Goal: Task Accomplishment & Management: Complete application form

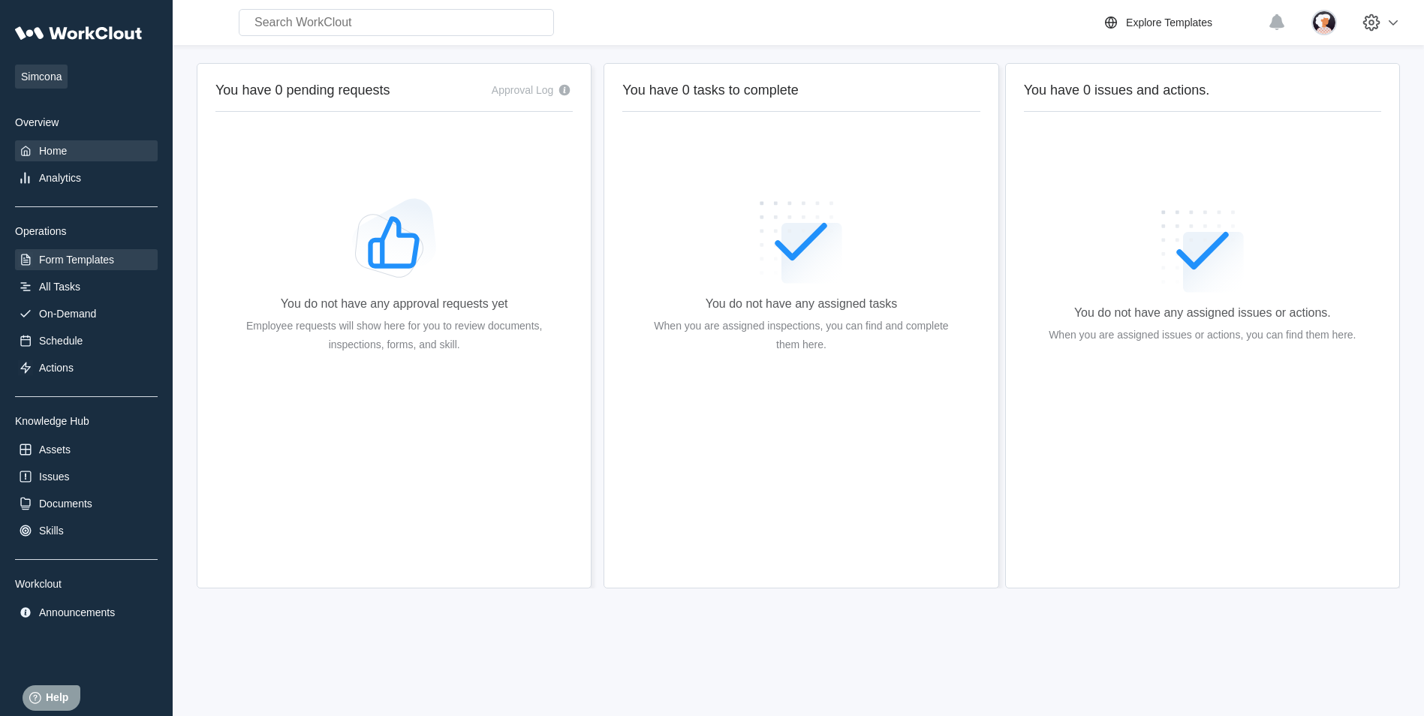
click at [68, 263] on div "Form Templates" at bounding box center [76, 260] width 75 height 12
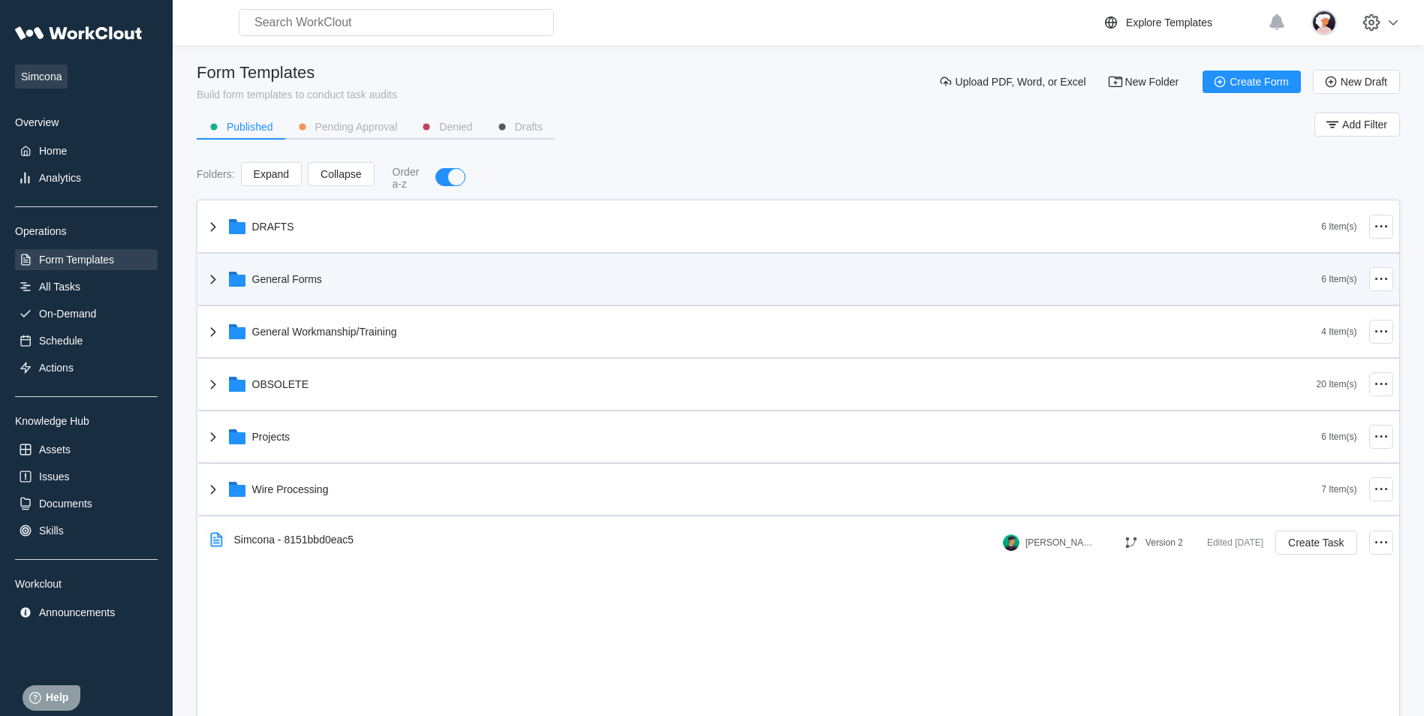
click at [211, 281] on icon at bounding box center [213, 279] width 18 height 18
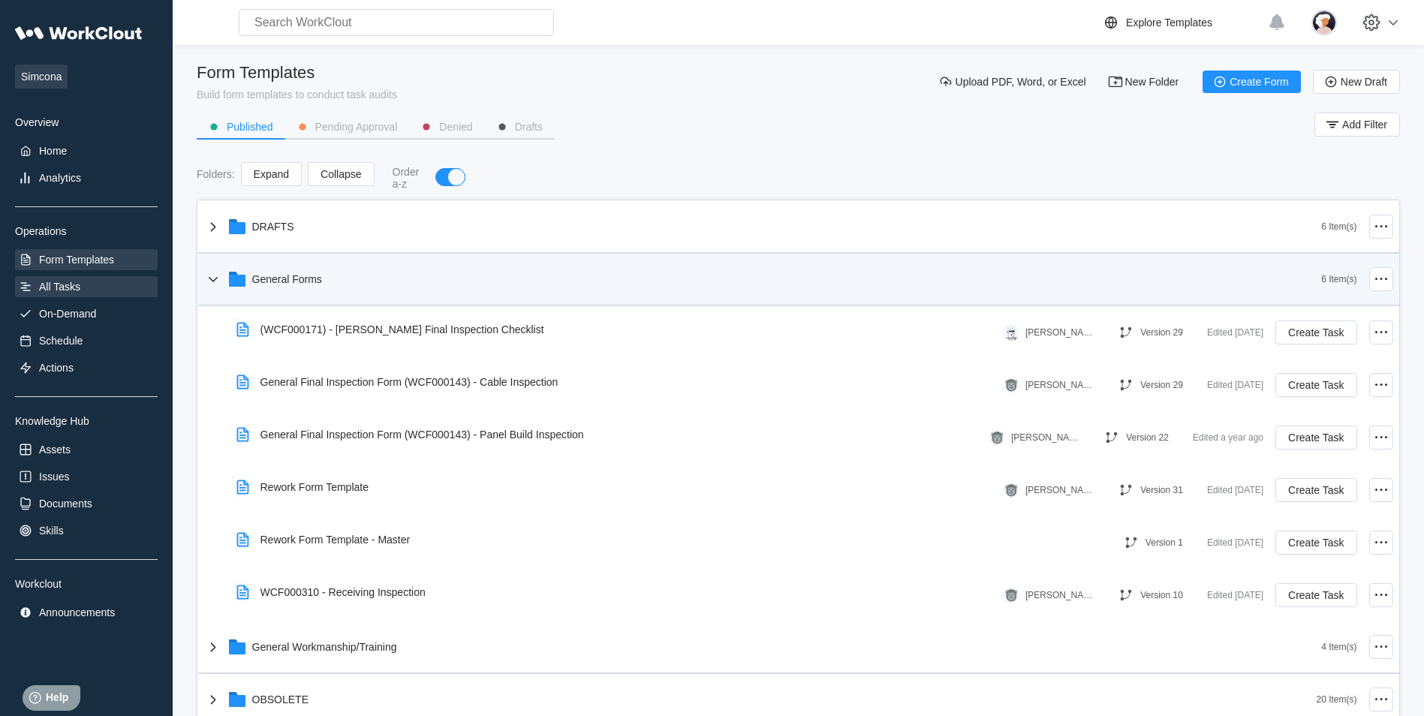
click at [63, 284] on div "All Tasks" at bounding box center [59, 287] width 41 height 12
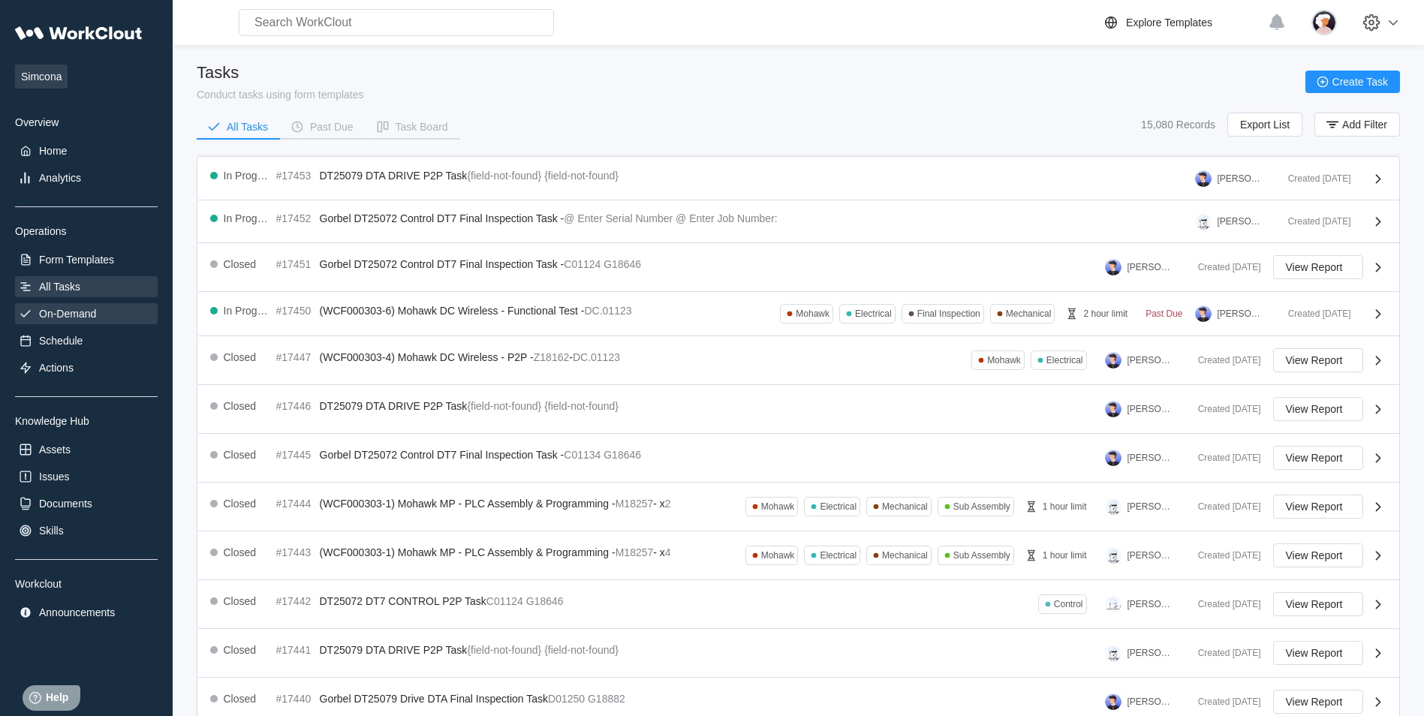
click at [78, 306] on div "On-Demand" at bounding box center [67, 314] width 57 height 12
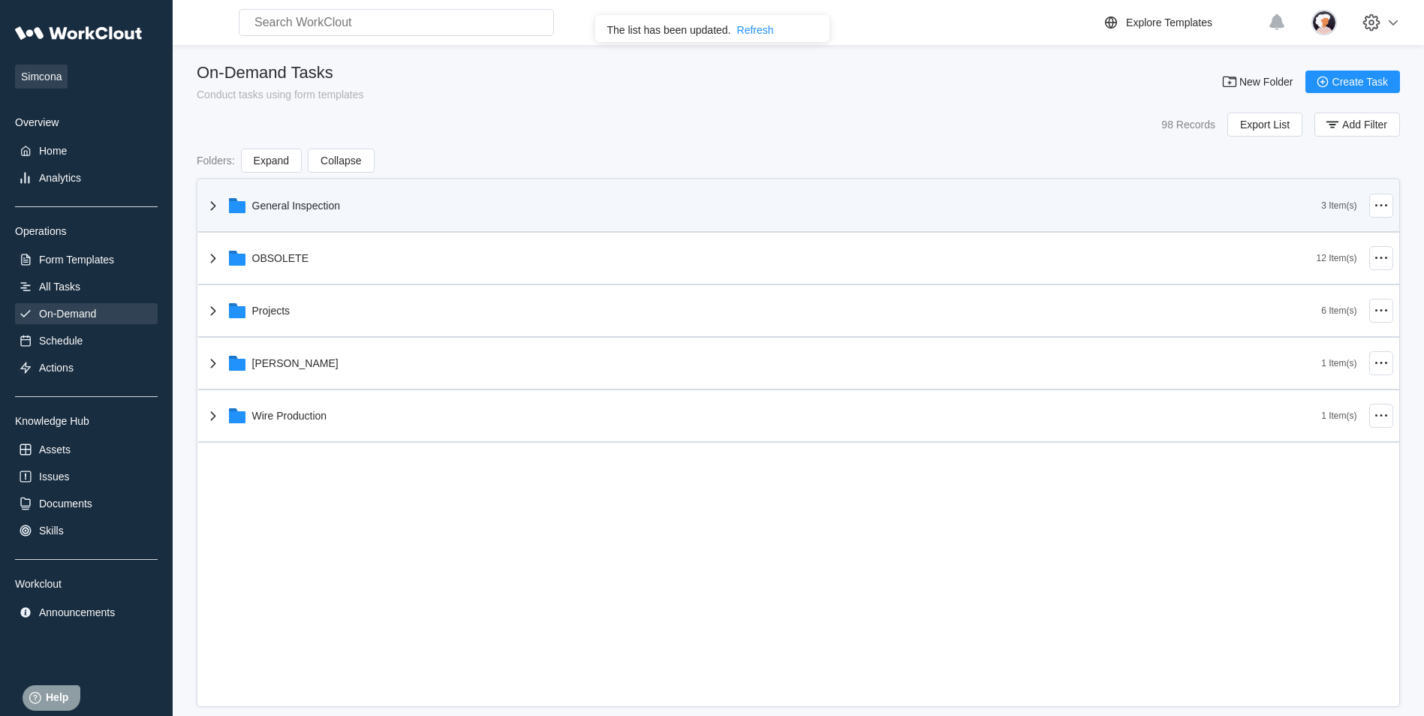
click at [212, 204] on icon at bounding box center [213, 206] width 18 height 18
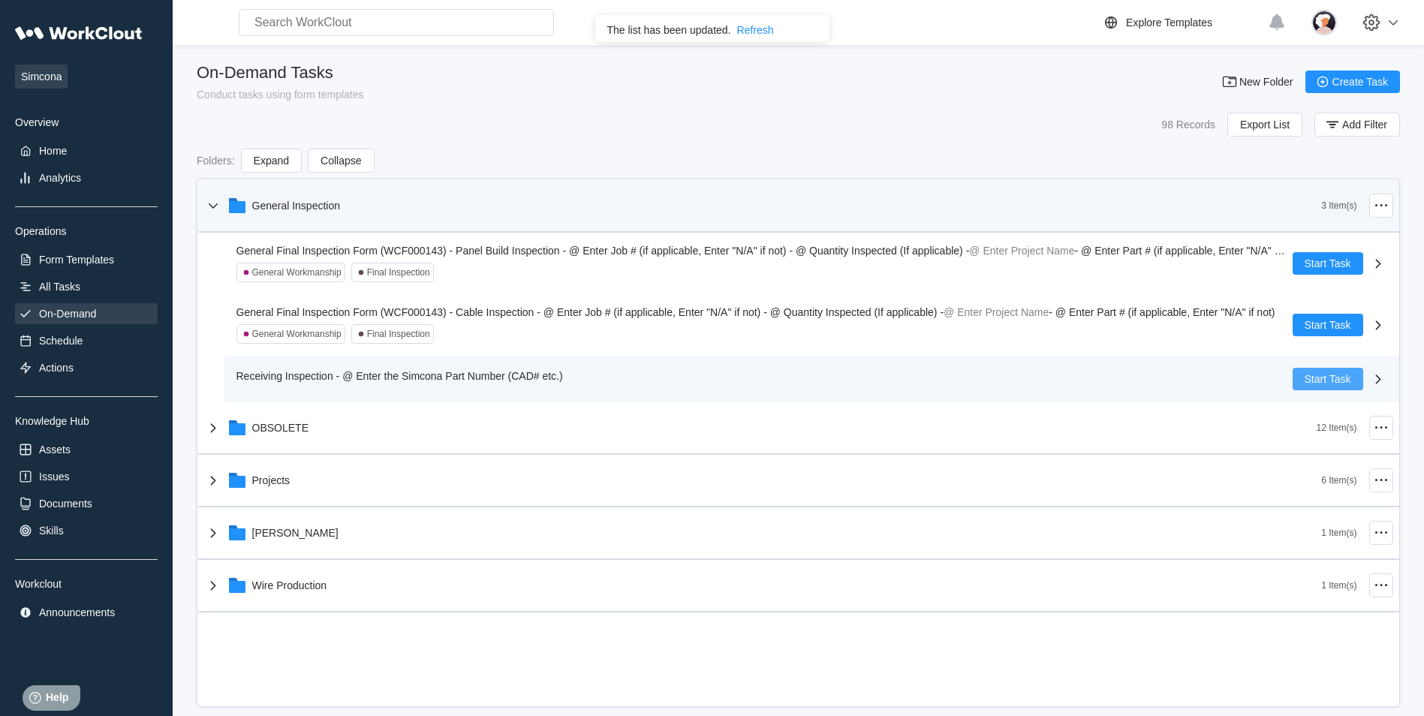
click at [612, 306] on span "Start Task" at bounding box center [1328, 379] width 47 height 11
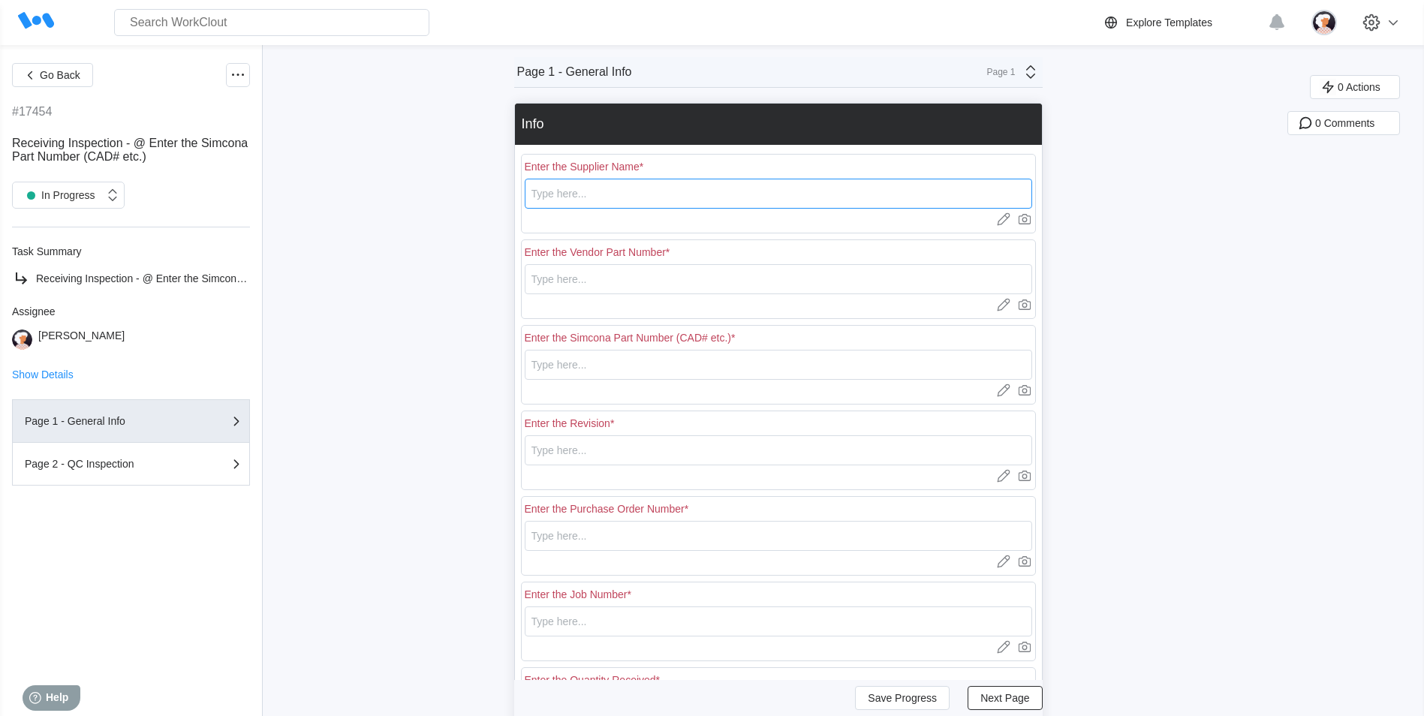
click at [612, 191] on input "text" at bounding box center [778, 194] width 507 height 30
click at [482, 148] on div "Go Back #17454 Receiving Inspection - @ Enter the Simcona Part Number (CAD# etc…" at bounding box center [712, 478] width 1424 height 866
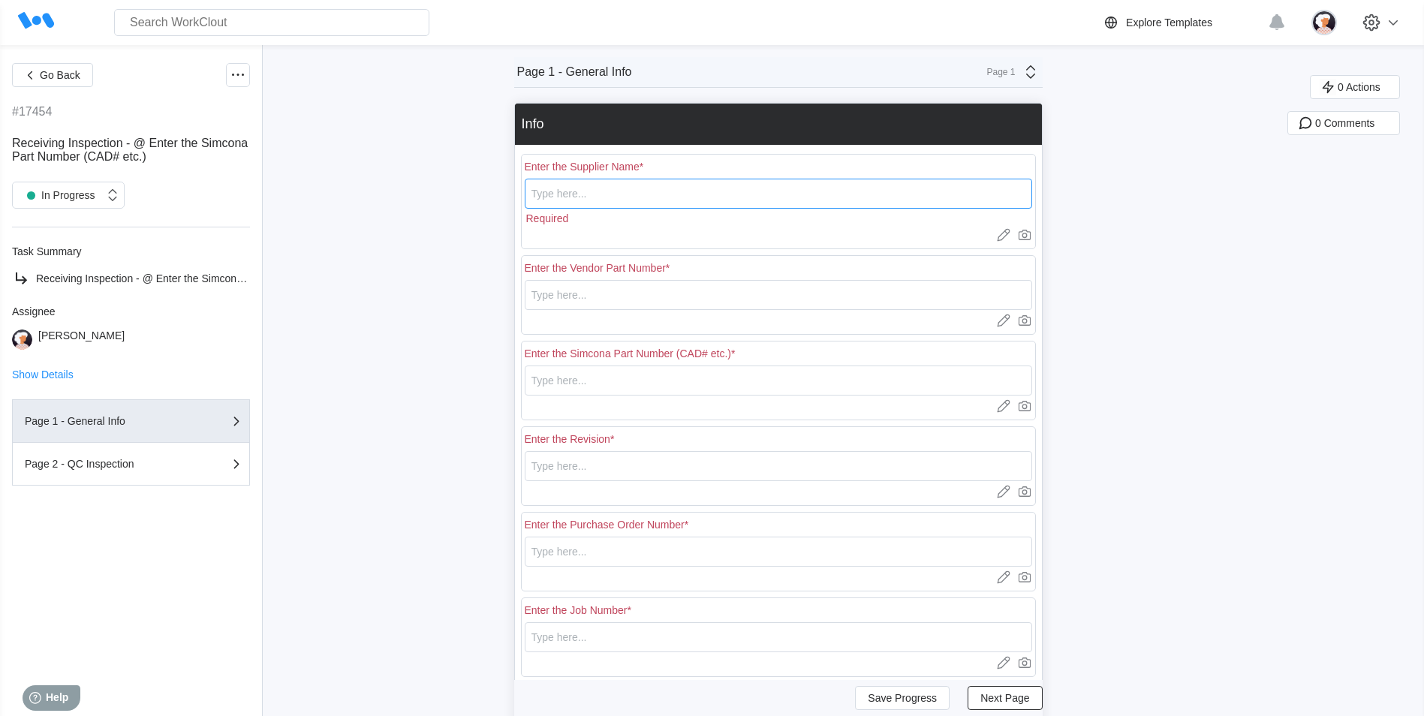
click at [579, 198] on input "text" at bounding box center [778, 194] width 507 height 30
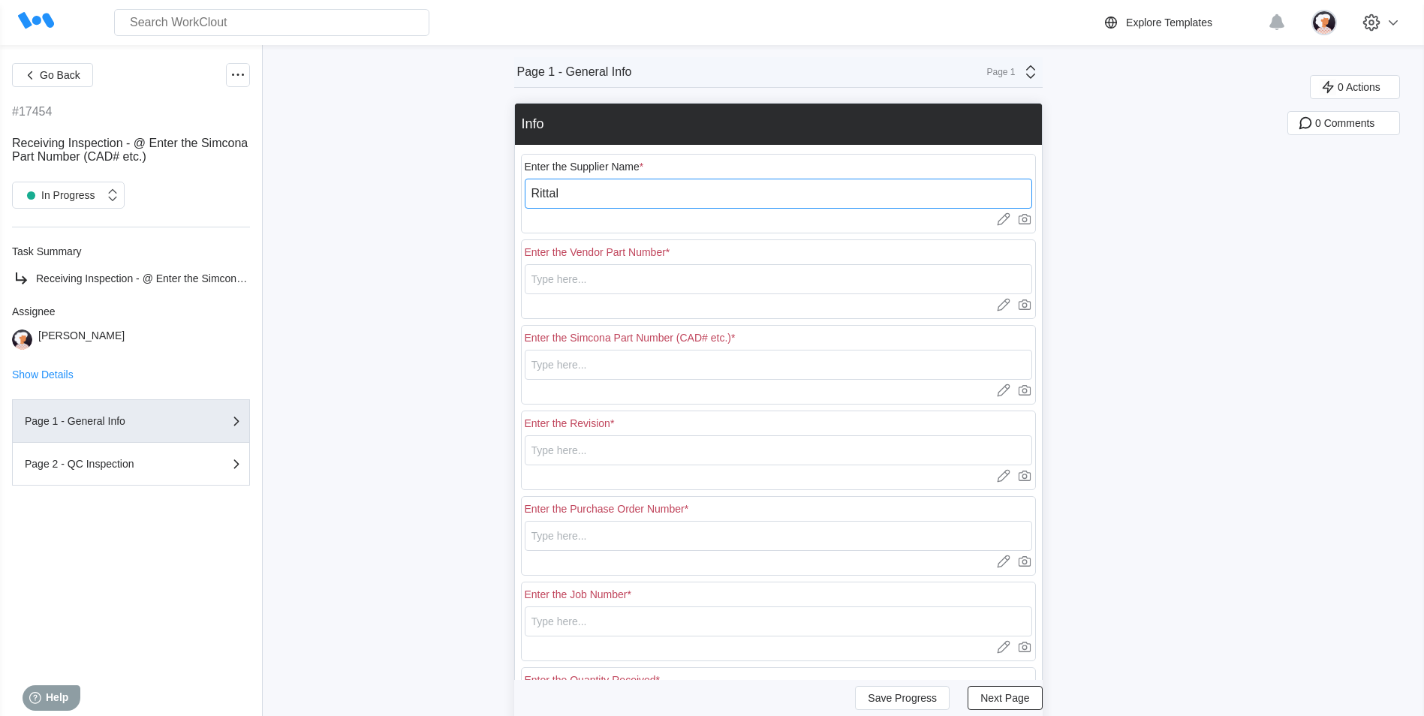
type input "Rittal"
type input "8018127"
type input "DT25157"
type input "APP"
click at [612, 306] on input "text" at bounding box center [778, 536] width 507 height 30
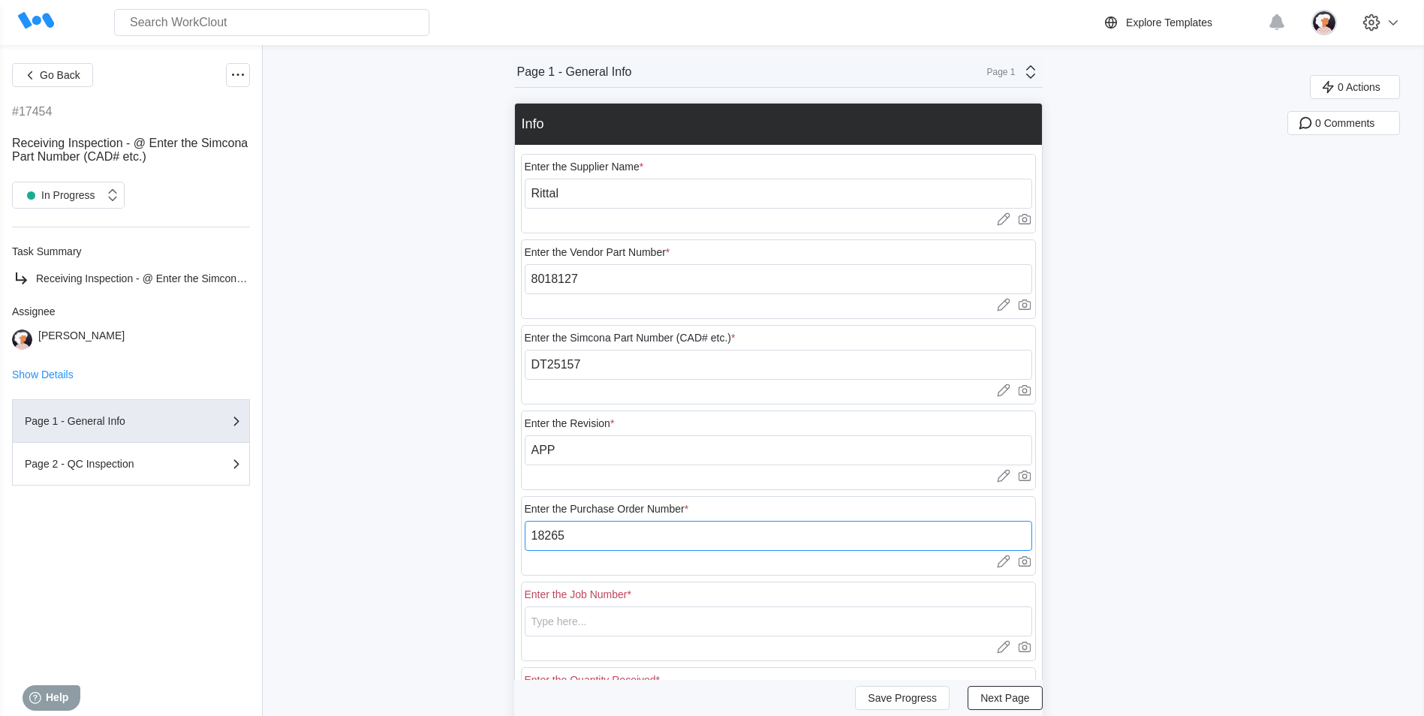
type input "18265"
click at [540, 306] on input "text" at bounding box center [778, 622] width 507 height 30
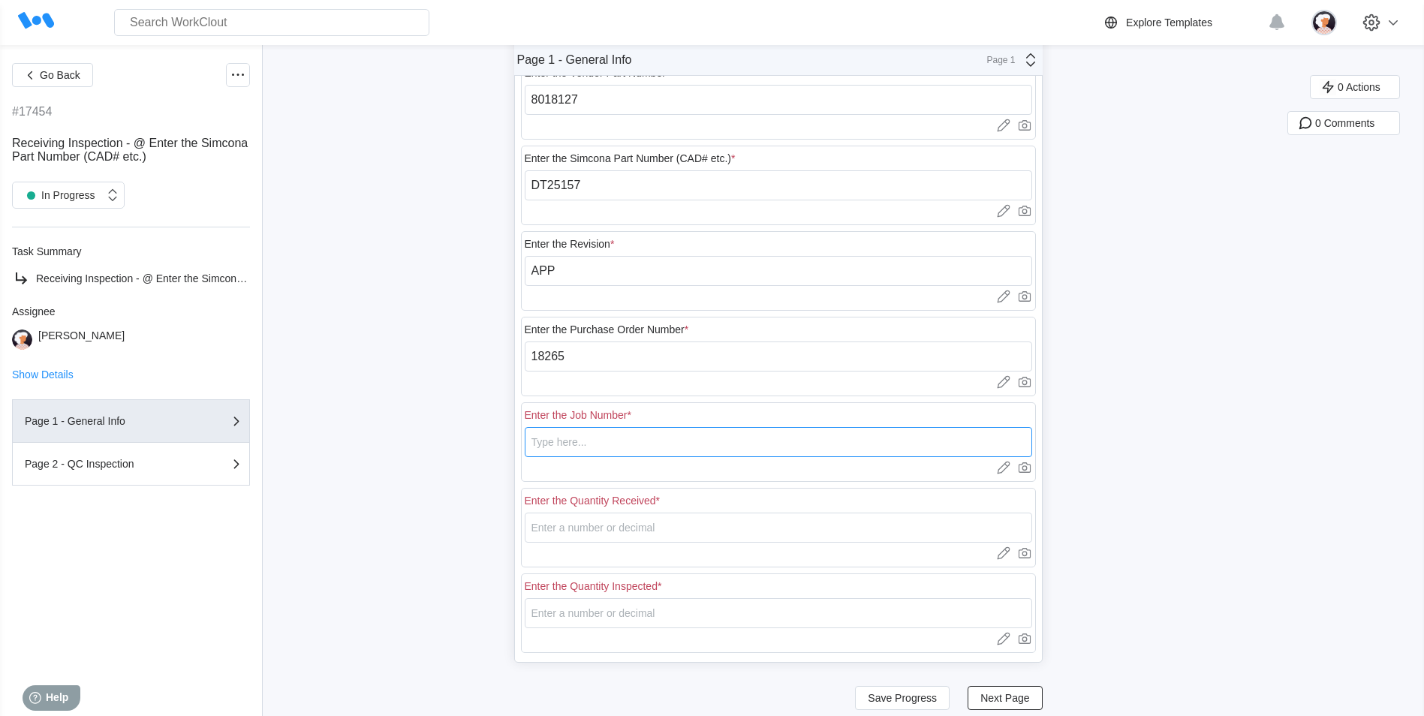
scroll to position [195, 0]
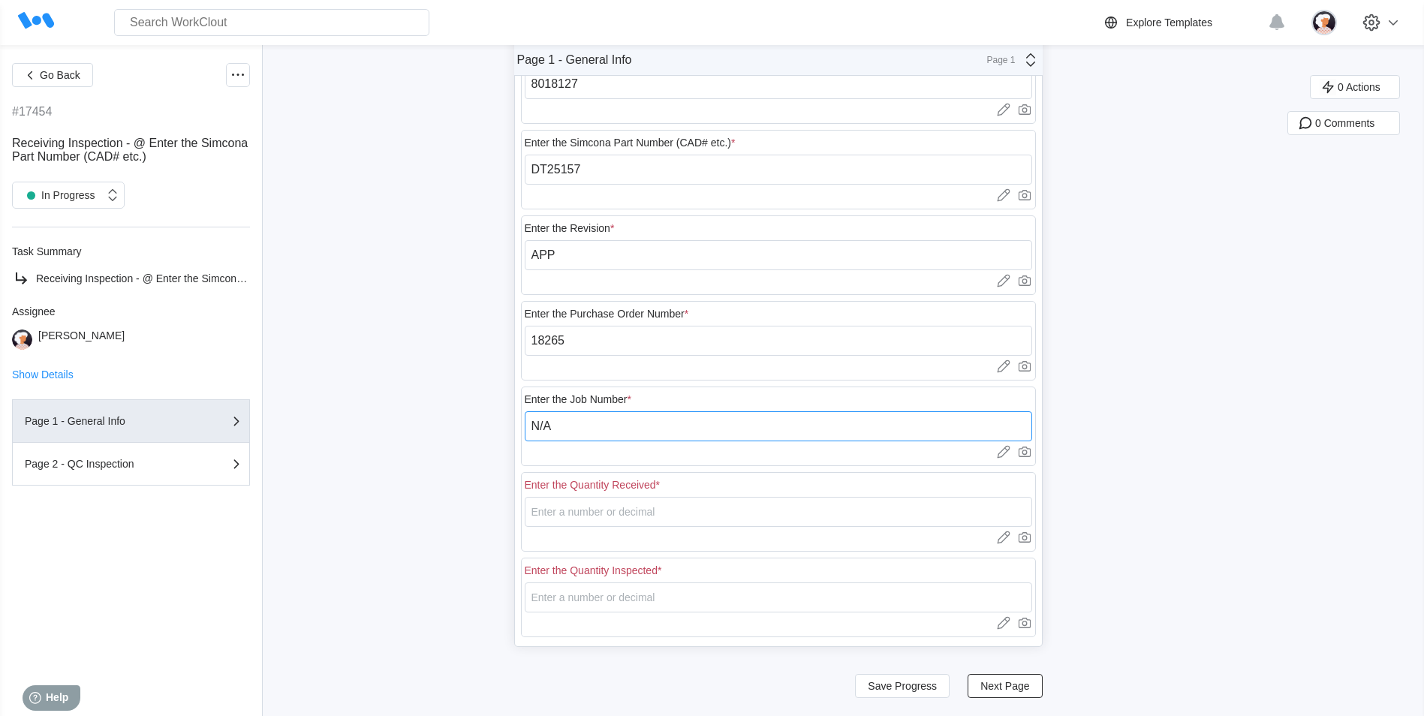
type input "N/A"
click at [589, 306] on input "number" at bounding box center [778, 512] width 507 height 30
type input "29"
click at [588, 306] on input "number" at bounding box center [778, 598] width 507 height 30
type input "4"
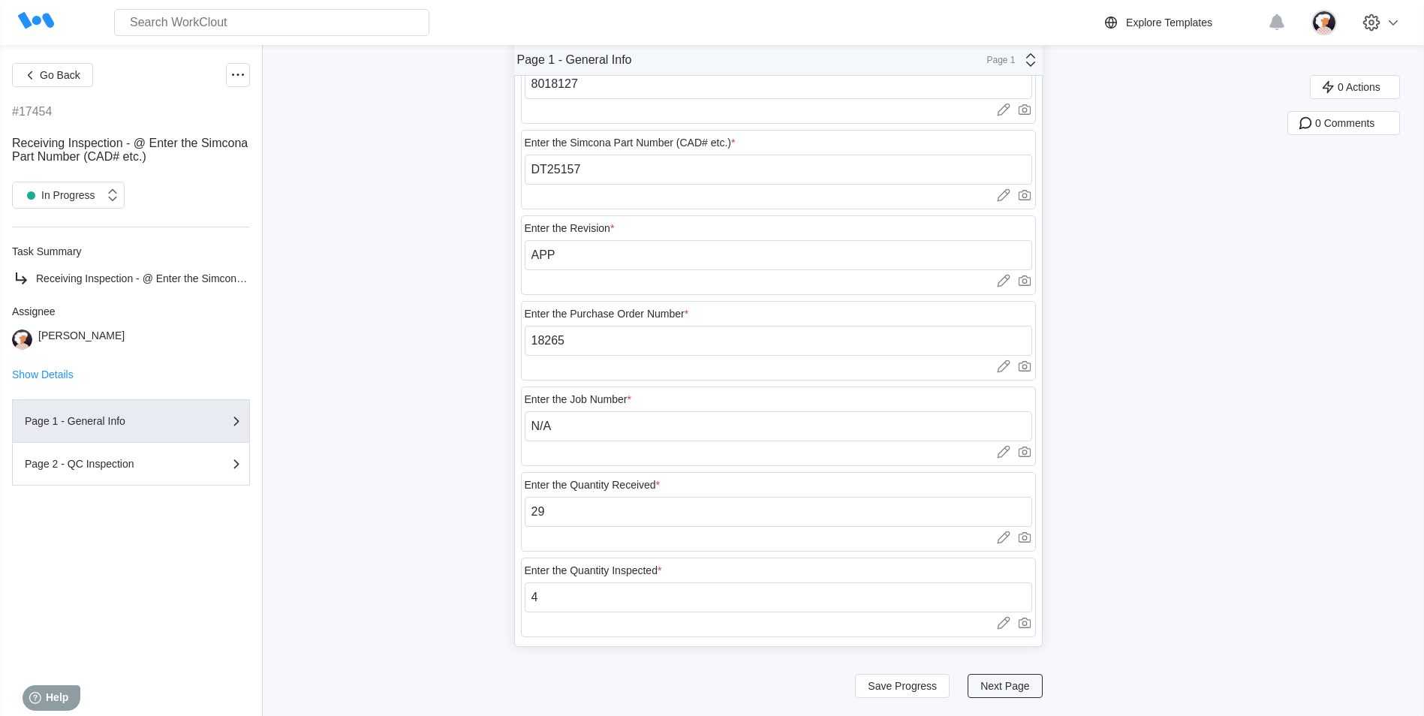
click at [612, 306] on span "Next Page" at bounding box center [1004, 686] width 49 height 11
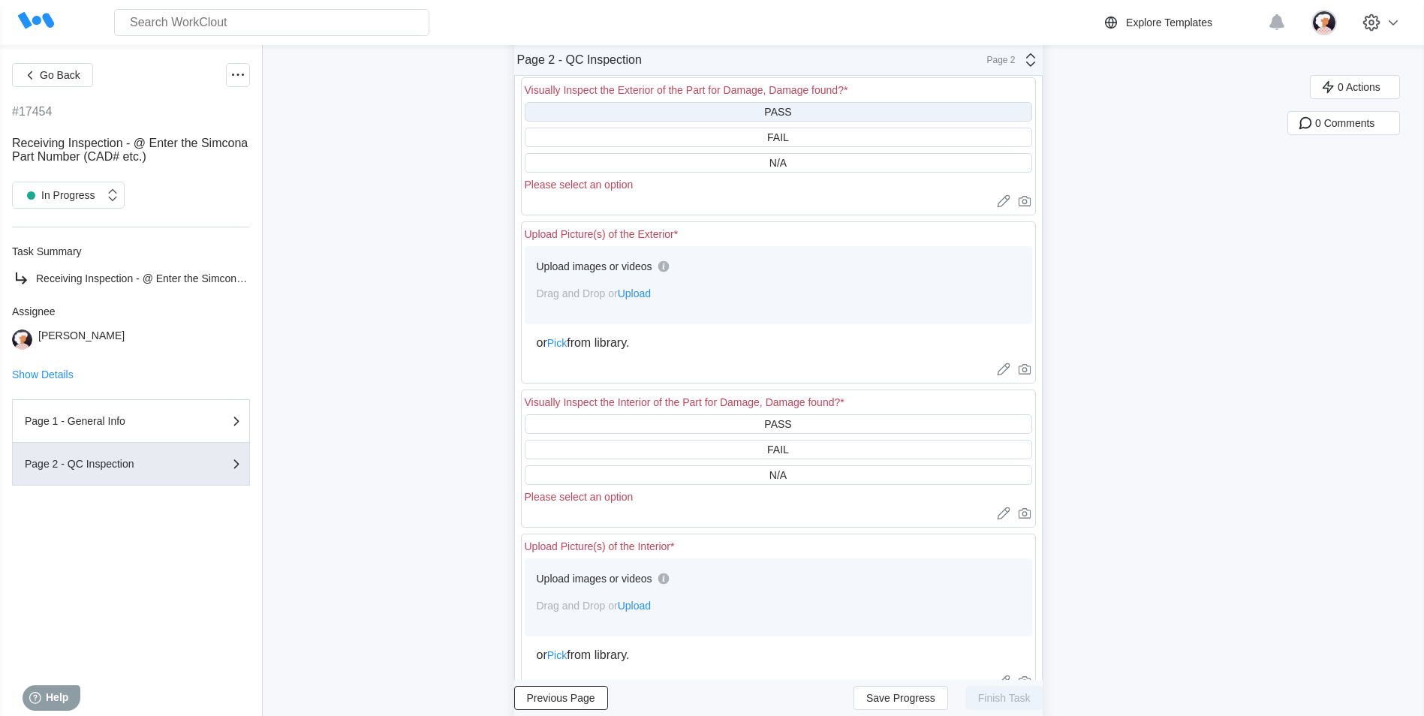
click at [612, 111] on div "PASS" at bounding box center [777, 112] width 27 height 12
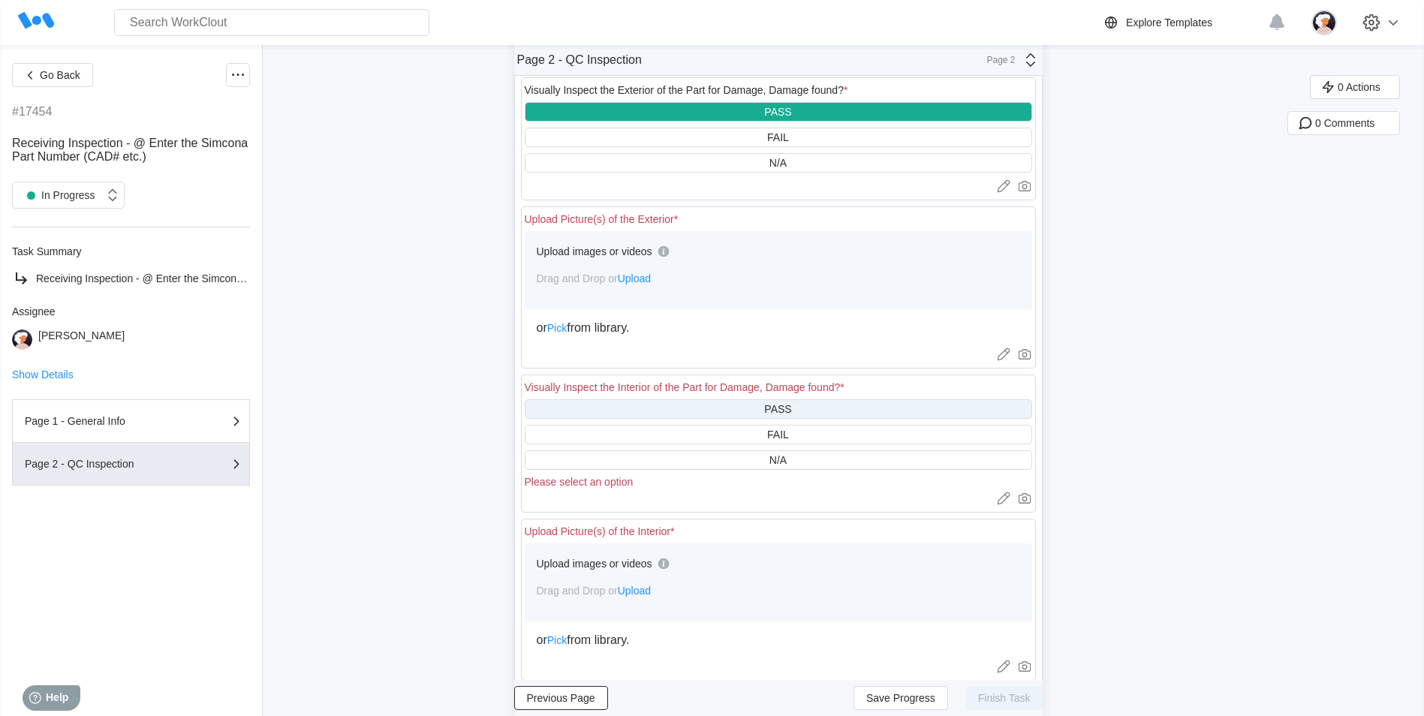
click at [612, 306] on div "PASS" at bounding box center [778, 409] width 507 height 20
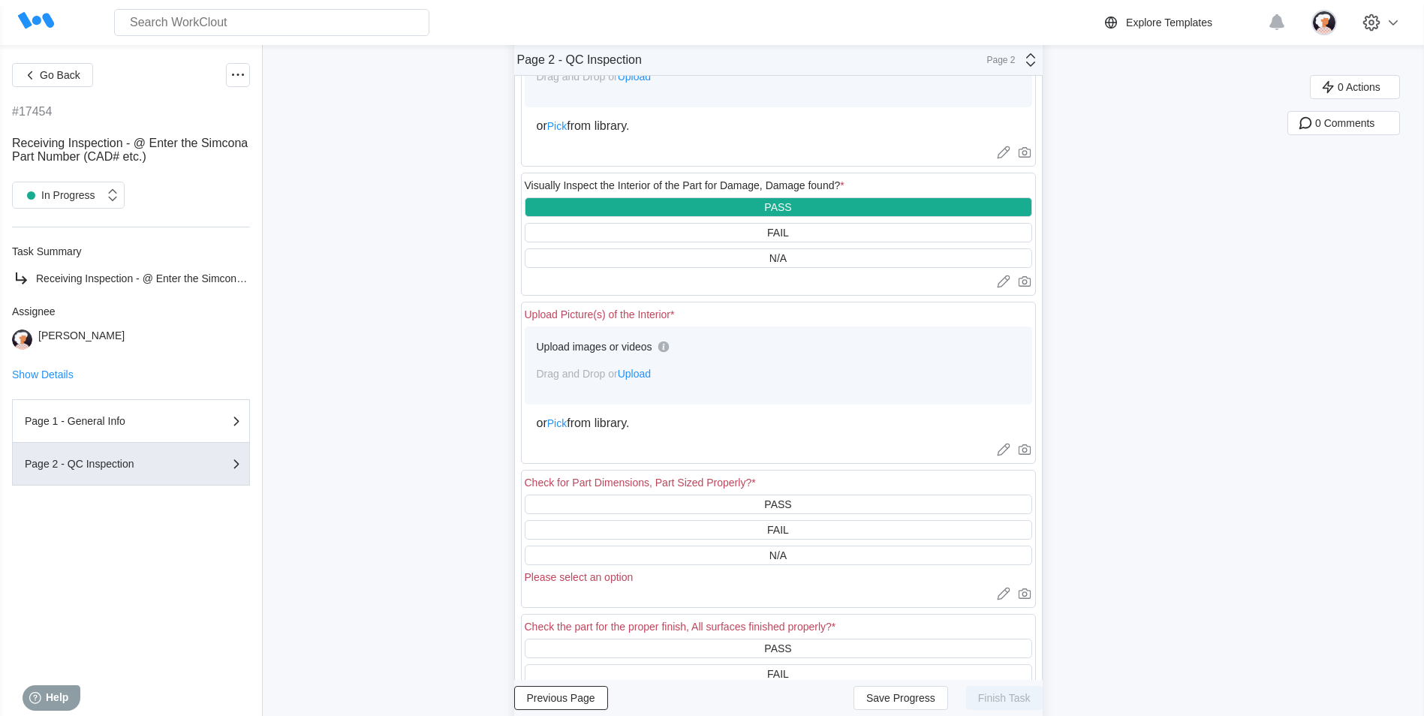
scroll to position [420, 0]
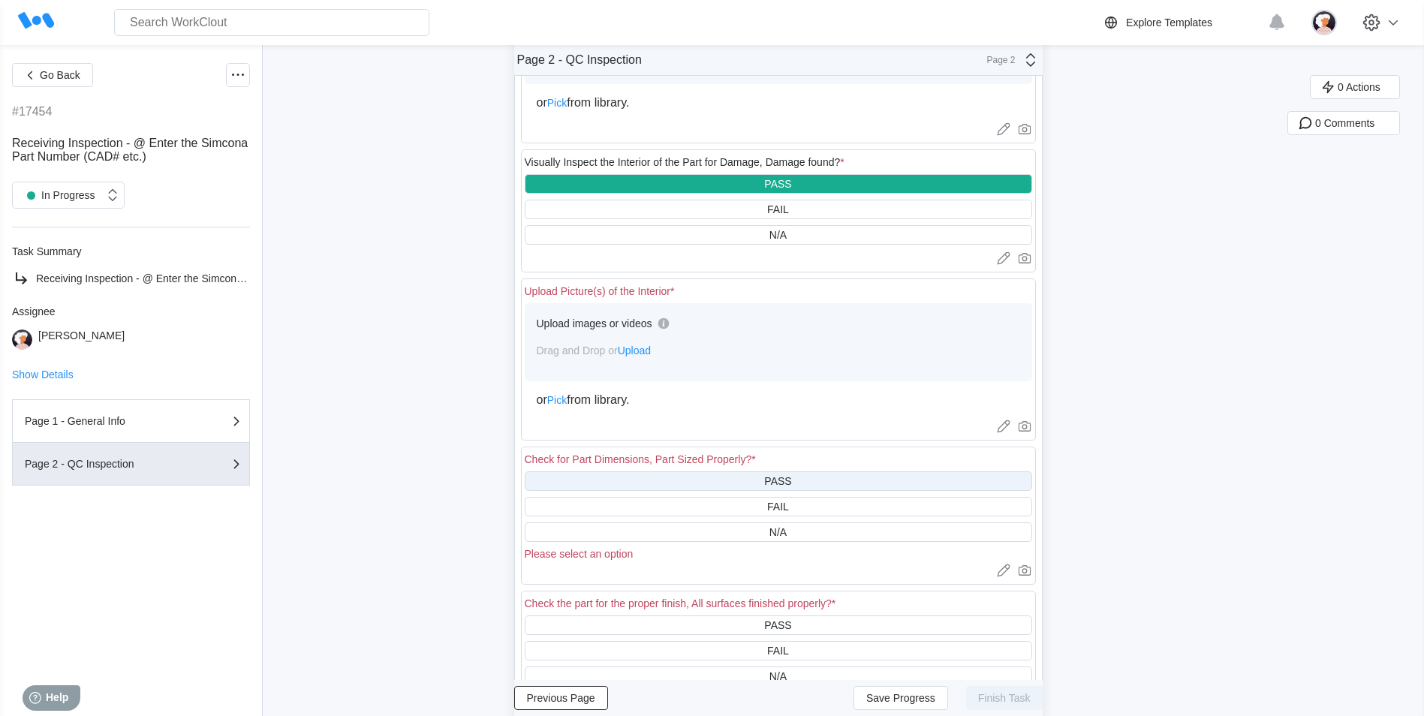
click at [612, 306] on div "PASS" at bounding box center [778, 481] width 507 height 20
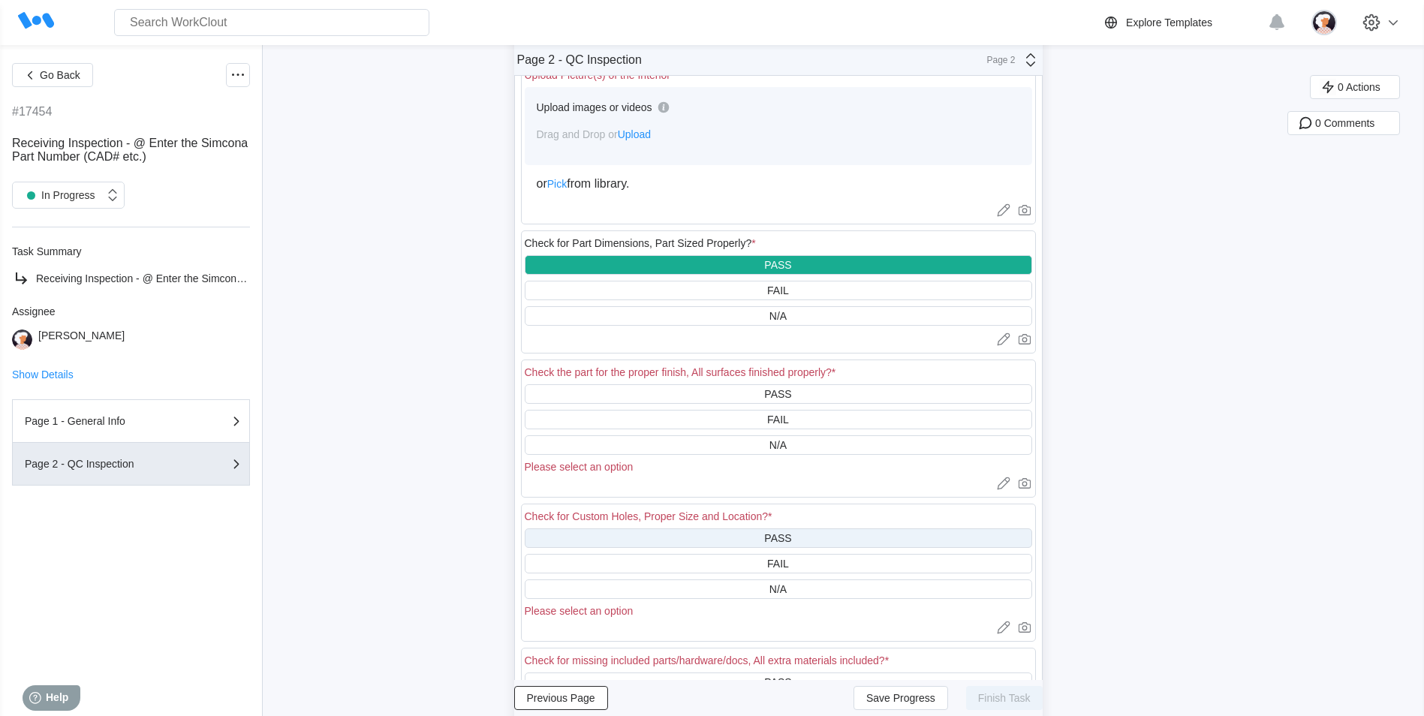
scroll to position [646, 0]
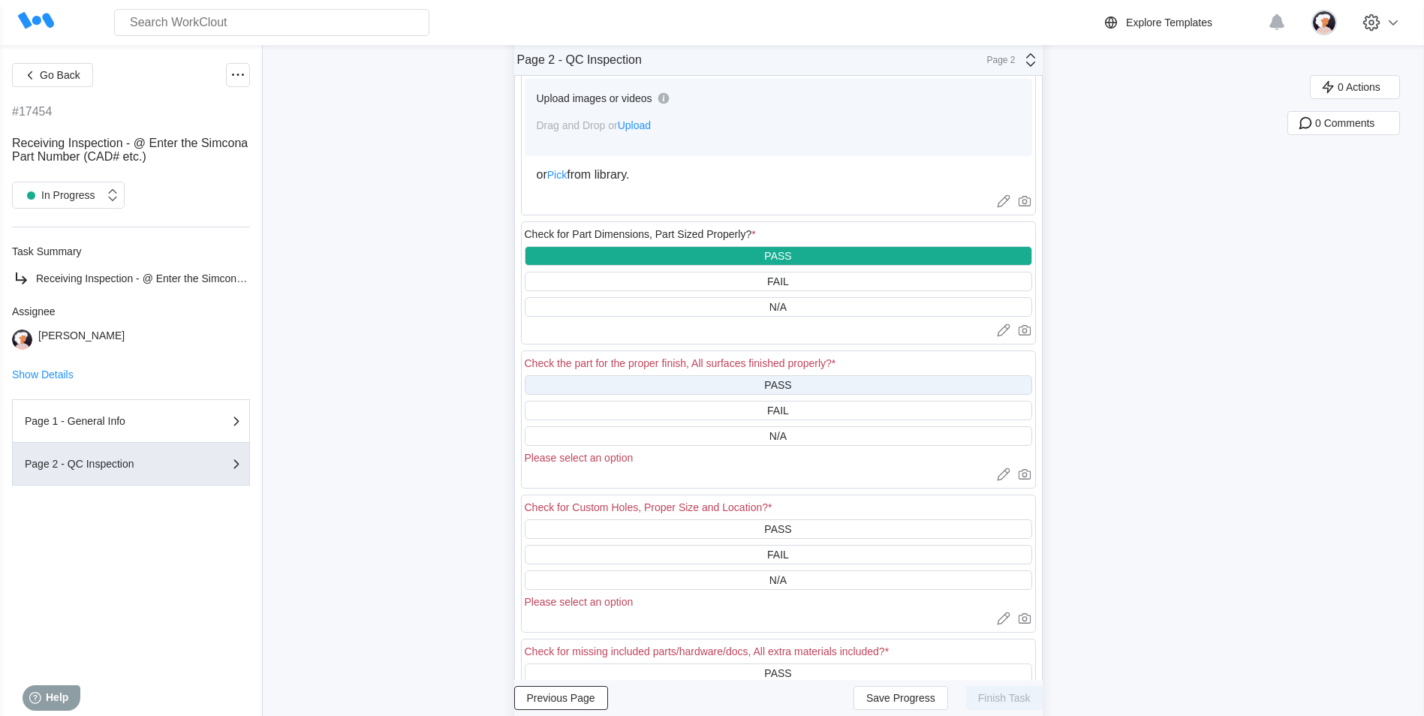
click at [602, 306] on div "PASS" at bounding box center [778, 385] width 507 height 20
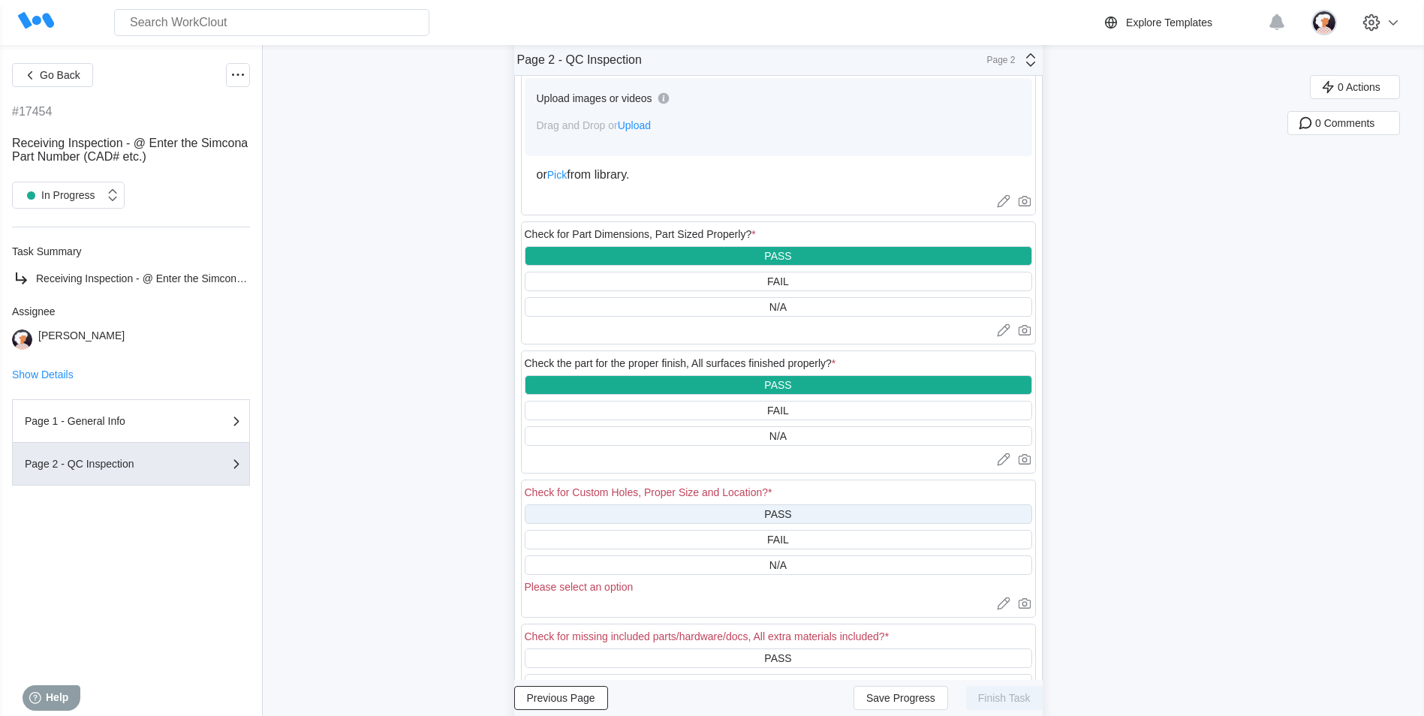
click at [612, 306] on div "PASS" at bounding box center [778, 514] width 507 height 20
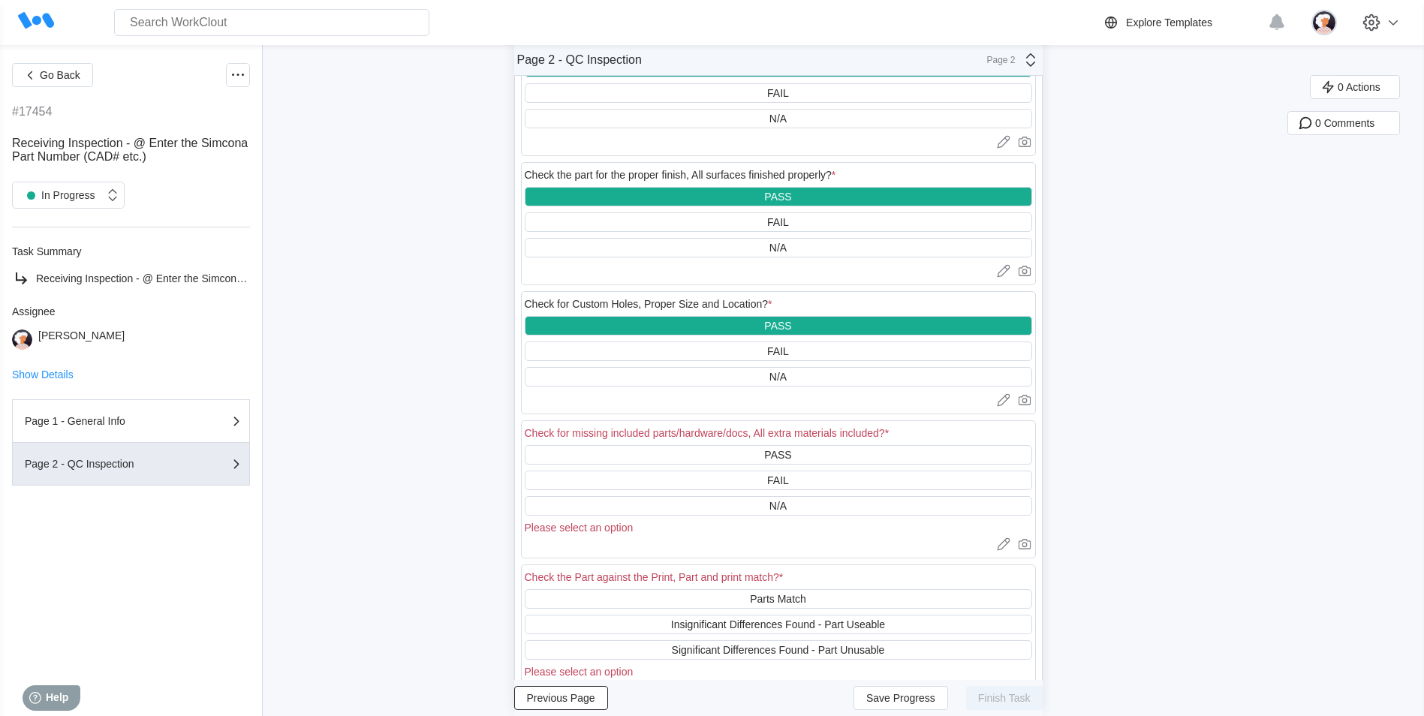
scroll to position [871, 0]
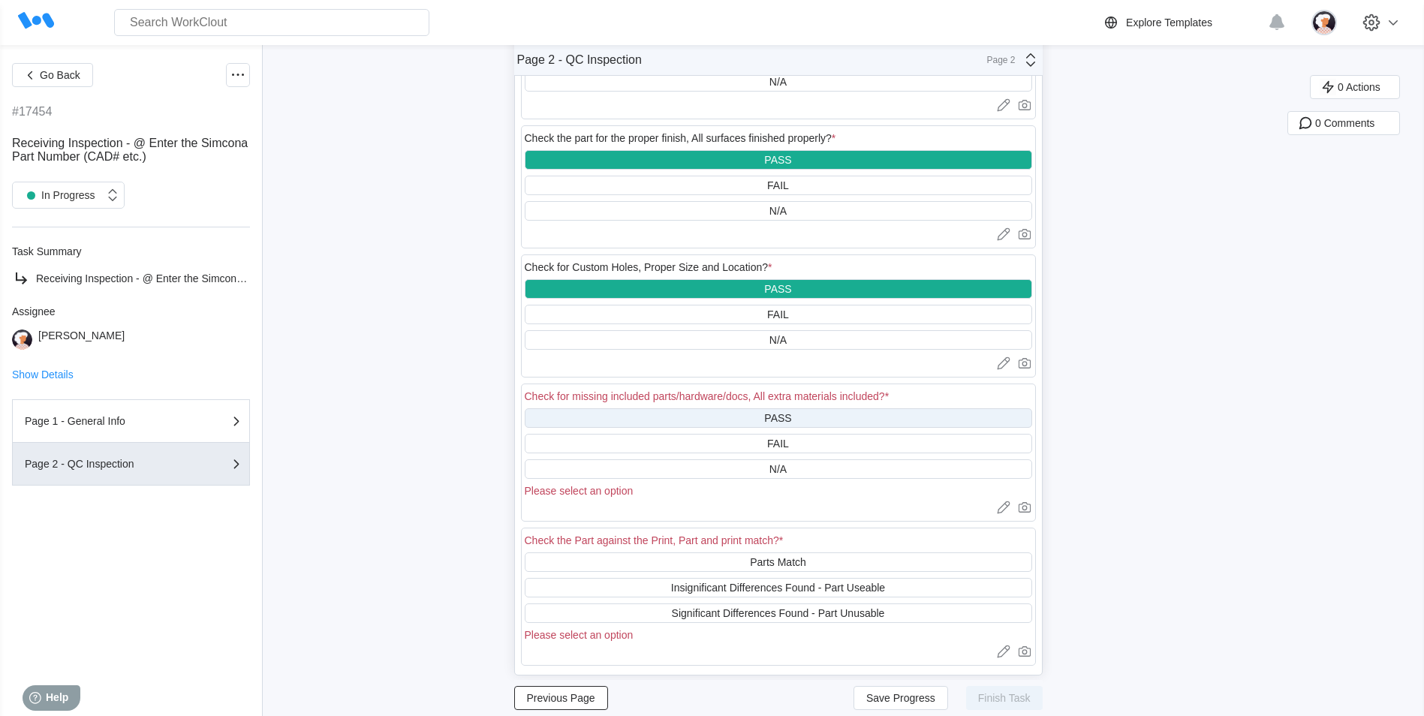
click at [612, 306] on div "PASS" at bounding box center [778, 418] width 507 height 20
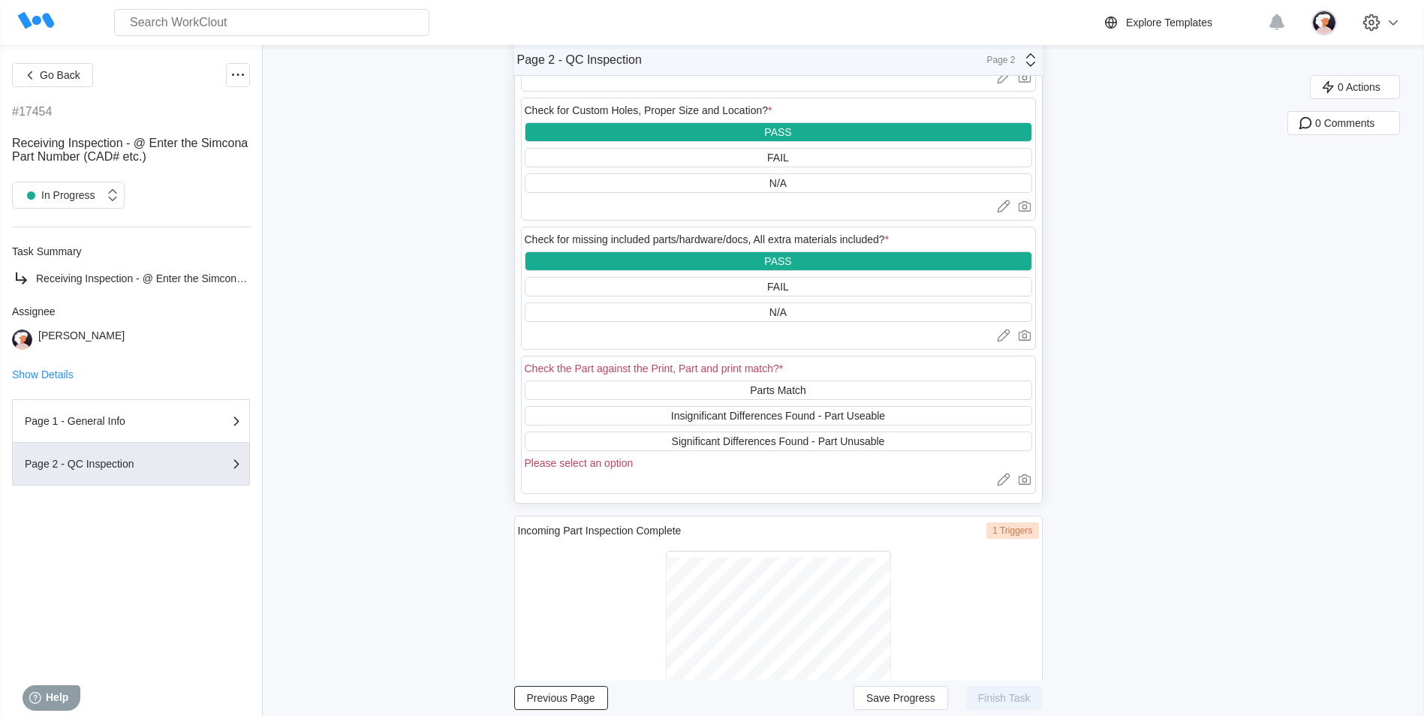
scroll to position [1096, 0]
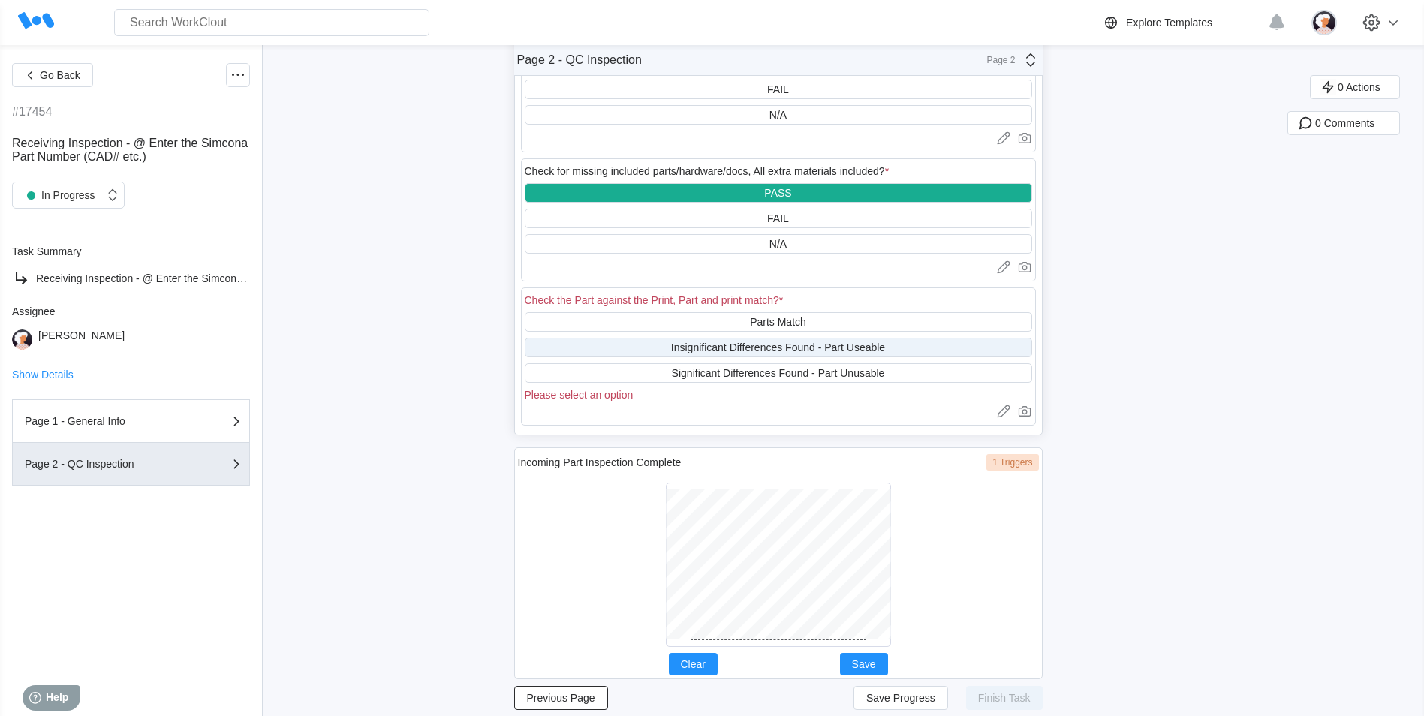
click at [612, 306] on div "Insignificant Differences Found - Part Useable" at bounding box center [778, 348] width 507 height 20
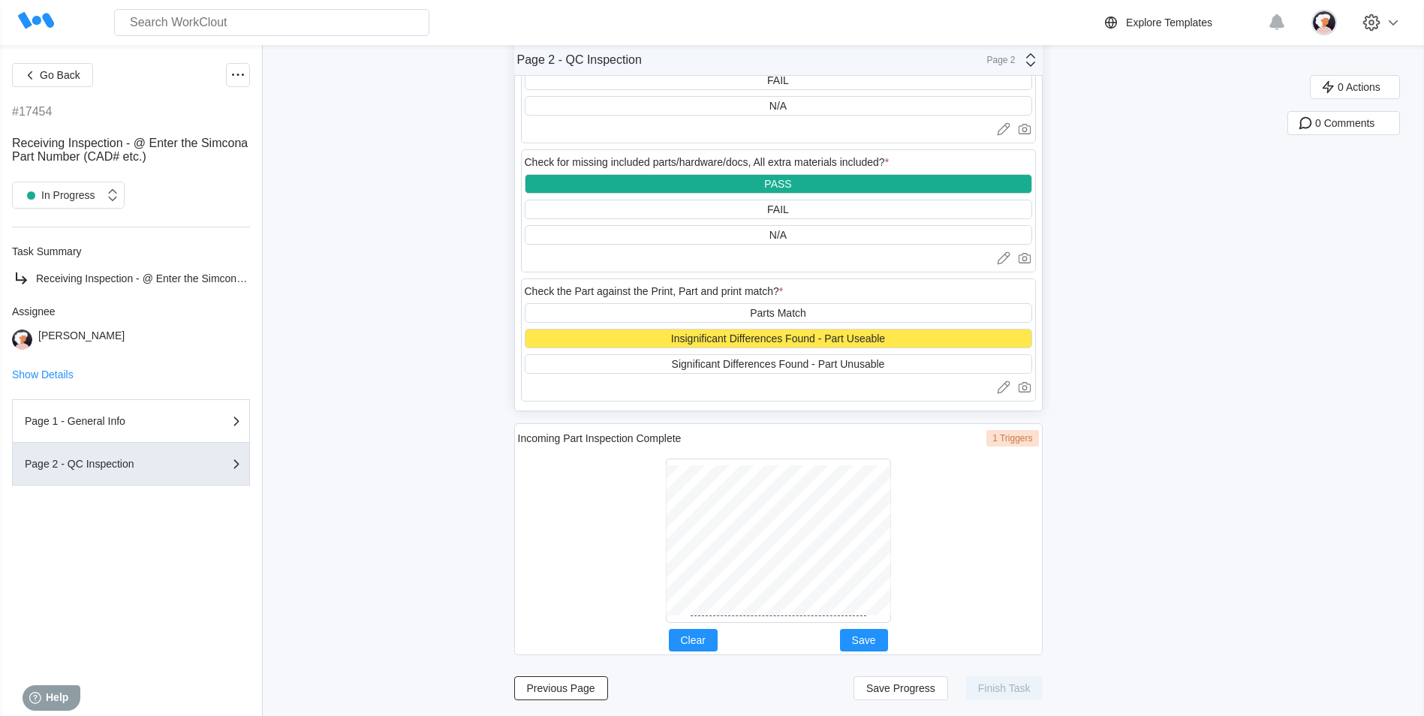
scroll to position [1107, 0]
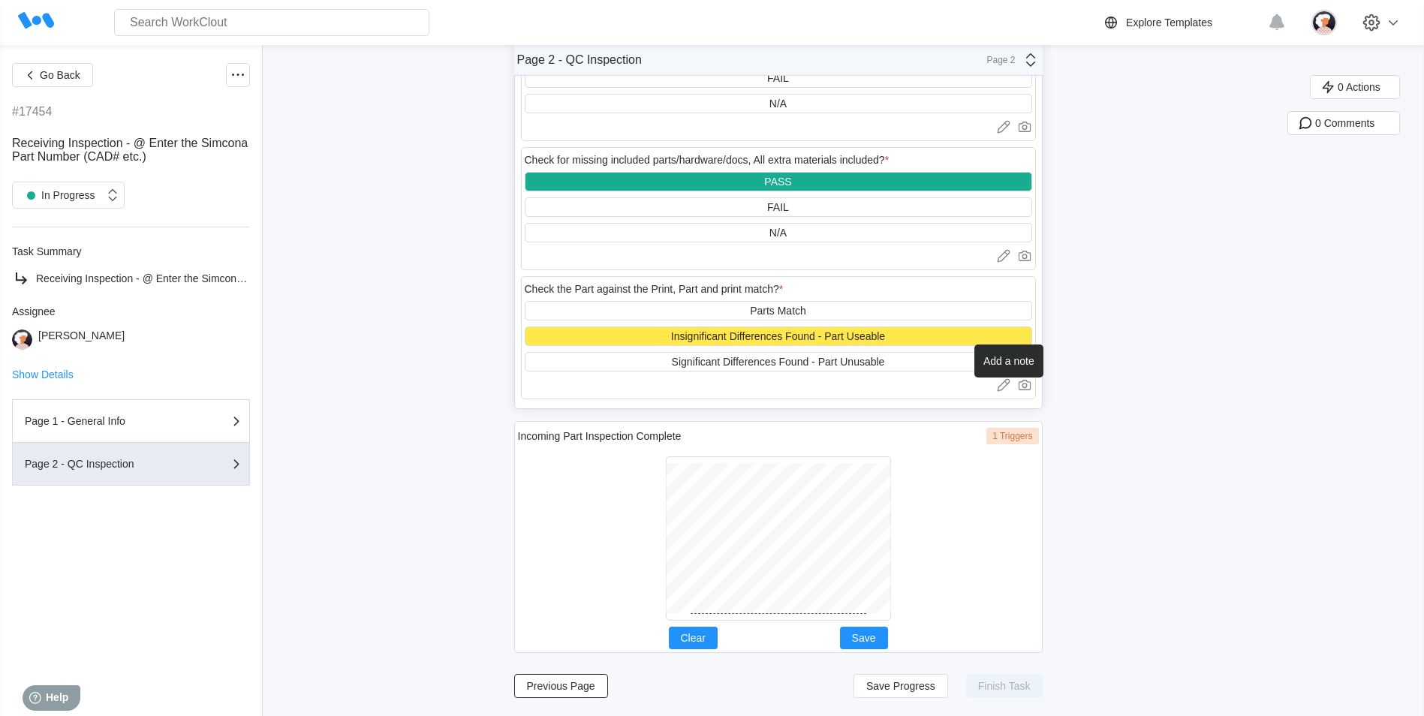
click at [612, 306] on icon at bounding box center [1003, 385] width 15 height 15
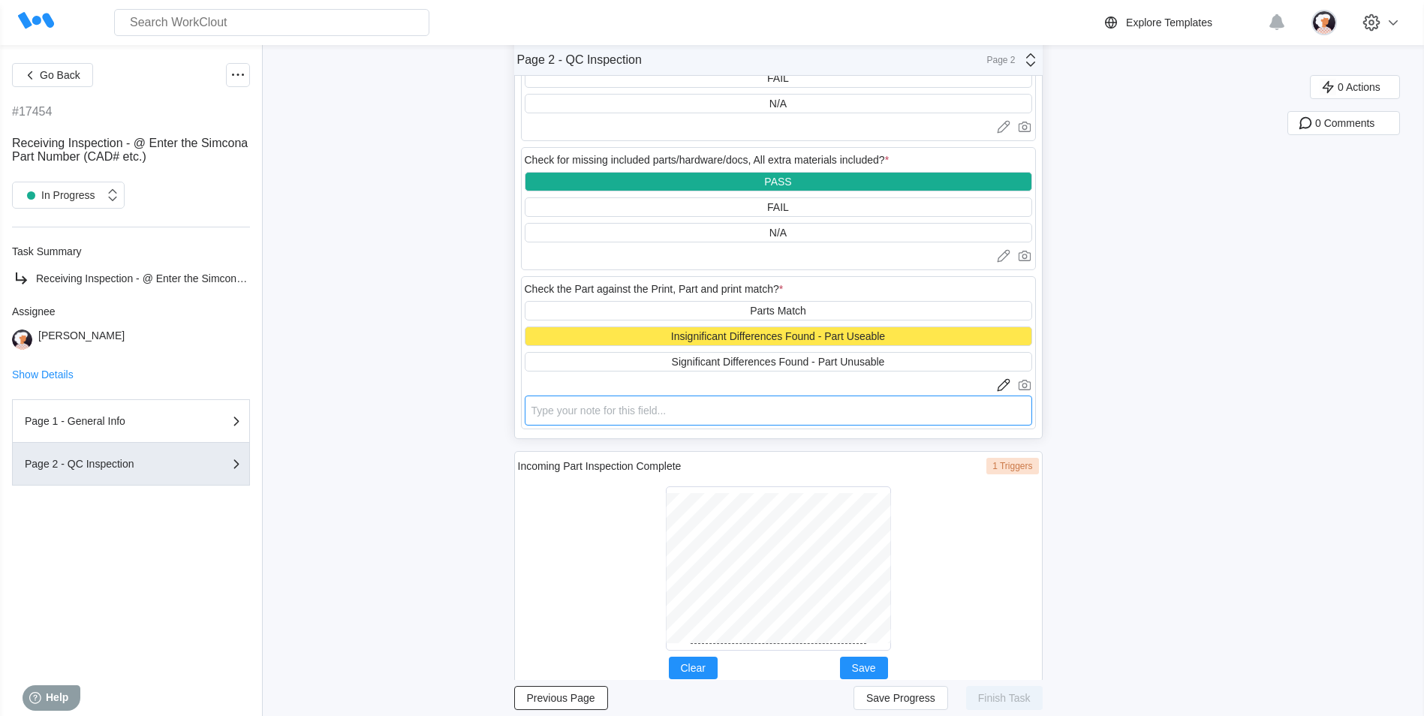
click at [612, 306] on textarea at bounding box center [778, 411] width 507 height 30
type textarea "B"
type textarea "x"
type textarea "Ba"
type textarea "x"
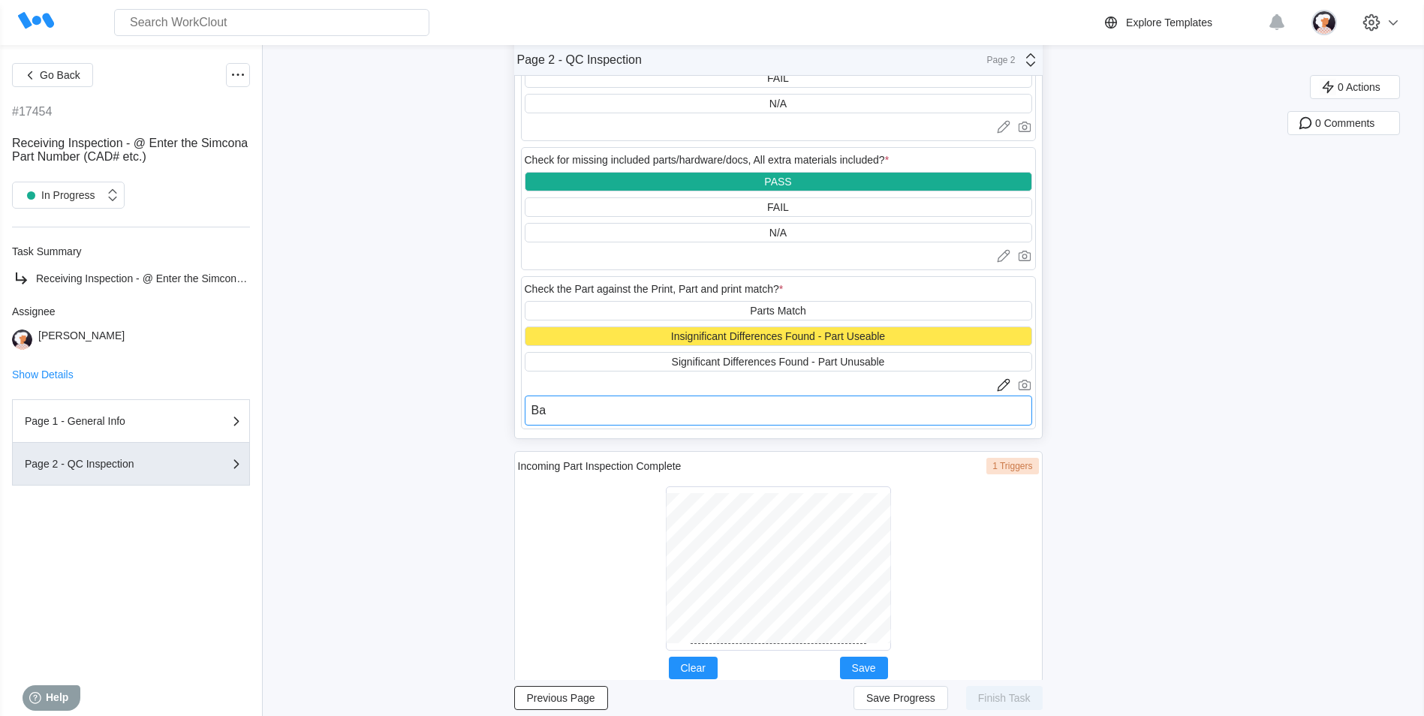
type textarea "Bac"
type textarea "x"
type textarea "Back"
type textarea "x"
type textarea "Backp"
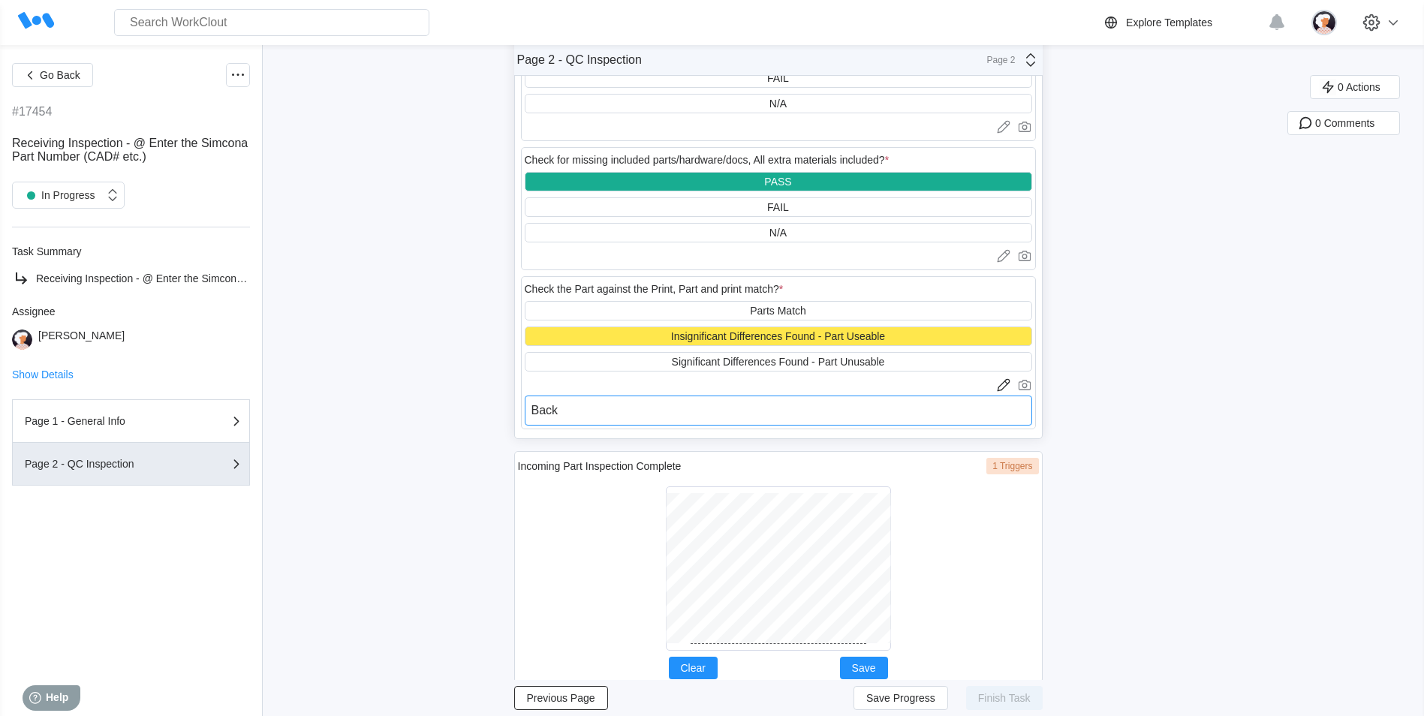
type textarea "x"
type textarea "Backpl"
type textarea "x"
type textarea "Backpla"
type textarea "x"
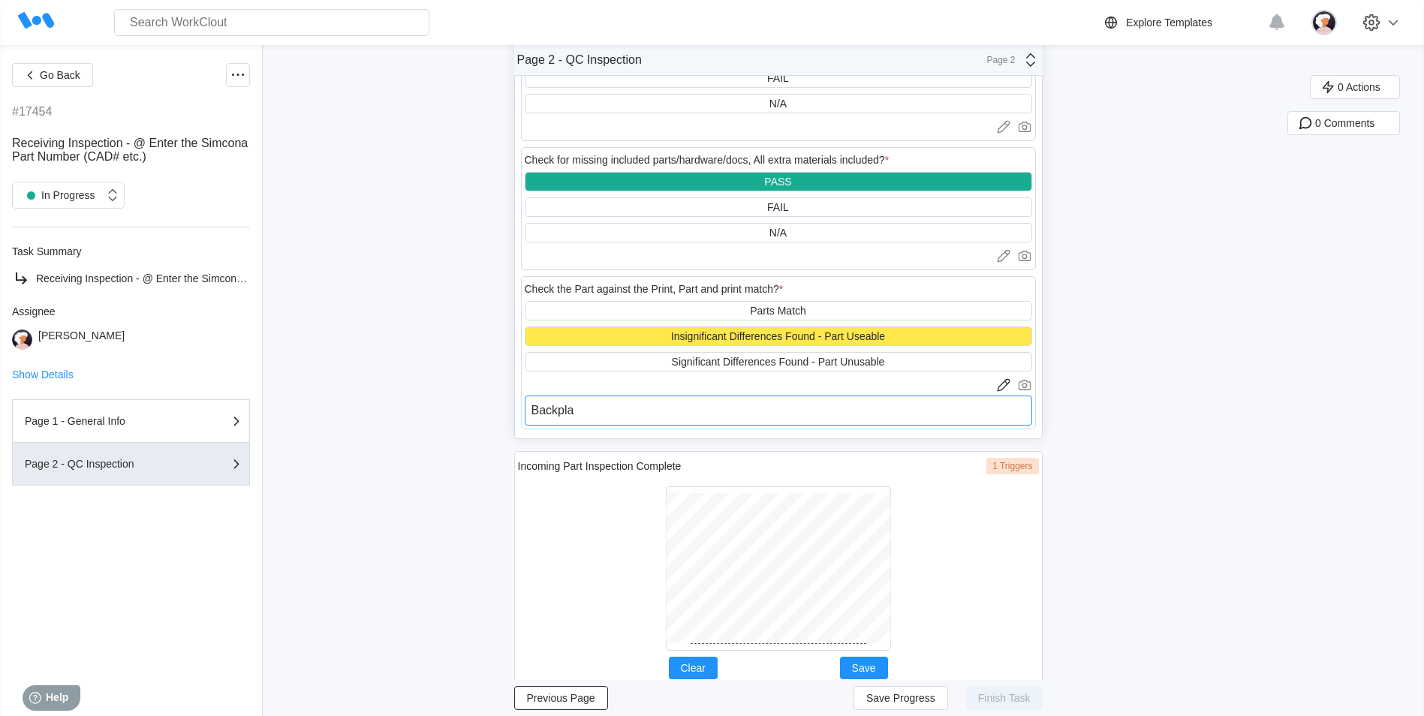
type textarea "Backplat"
type textarea "x"
type textarea "Backplate"
type textarea "x"
type textarea "Backplate"
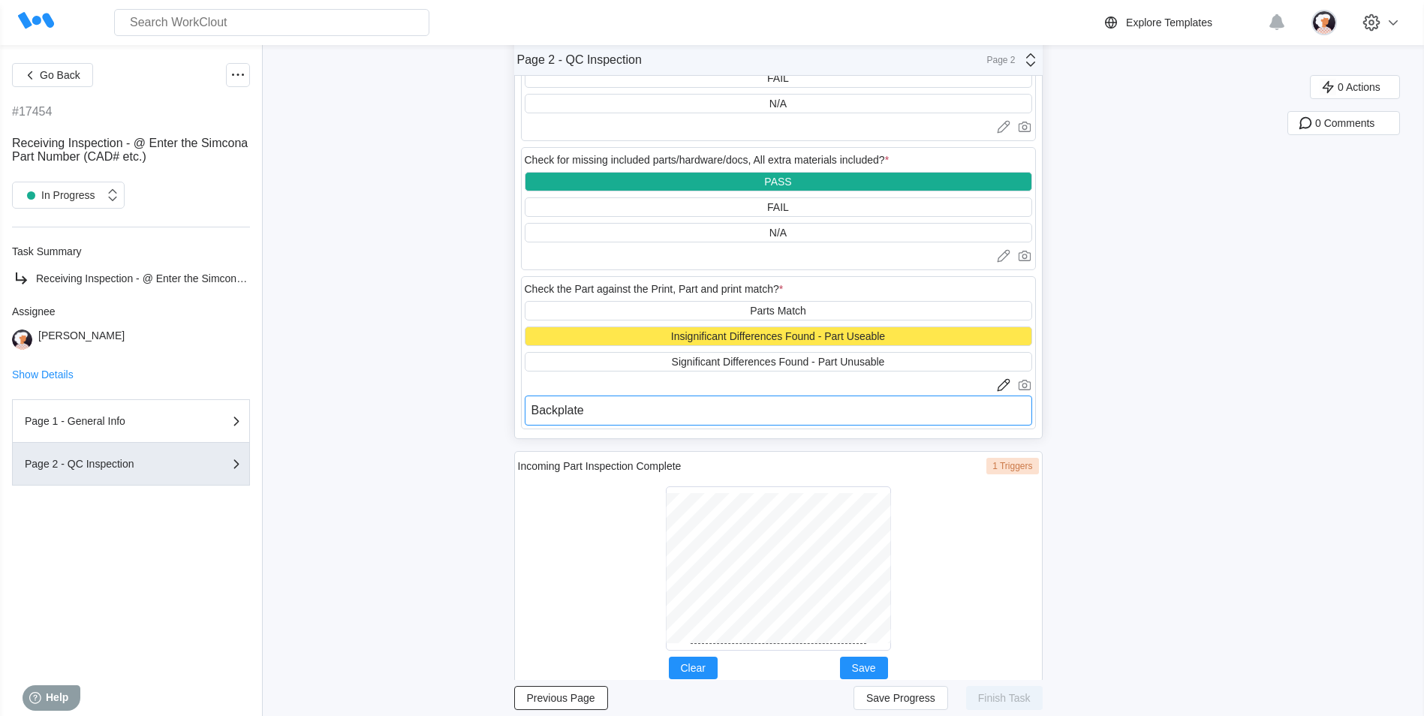
type textarea "x"
type textarea "Backplate i"
type textarea "x"
type textarea "Backplate is"
type textarea "x"
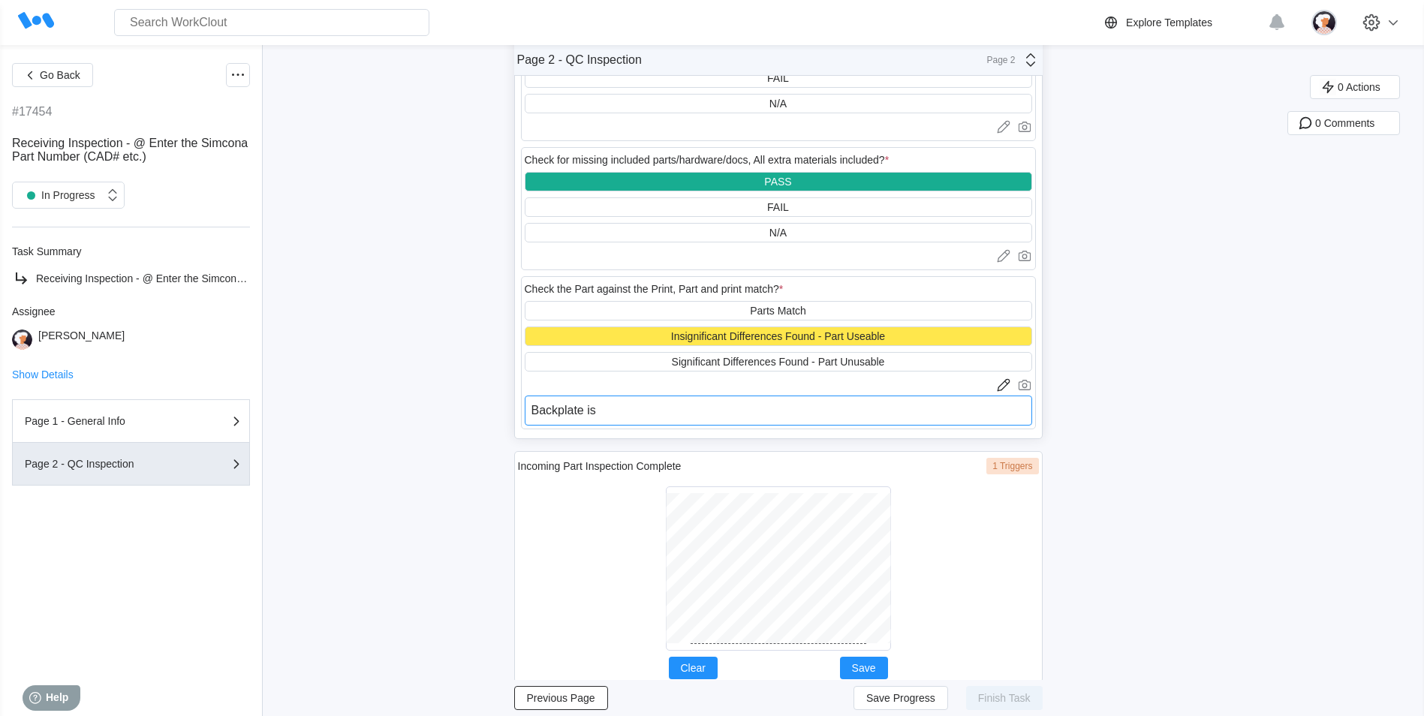
type textarea "Backplate is"
type textarea "x"
type textarea "Backplate is m"
type textarea "x"
type textarea "Backplate is mi"
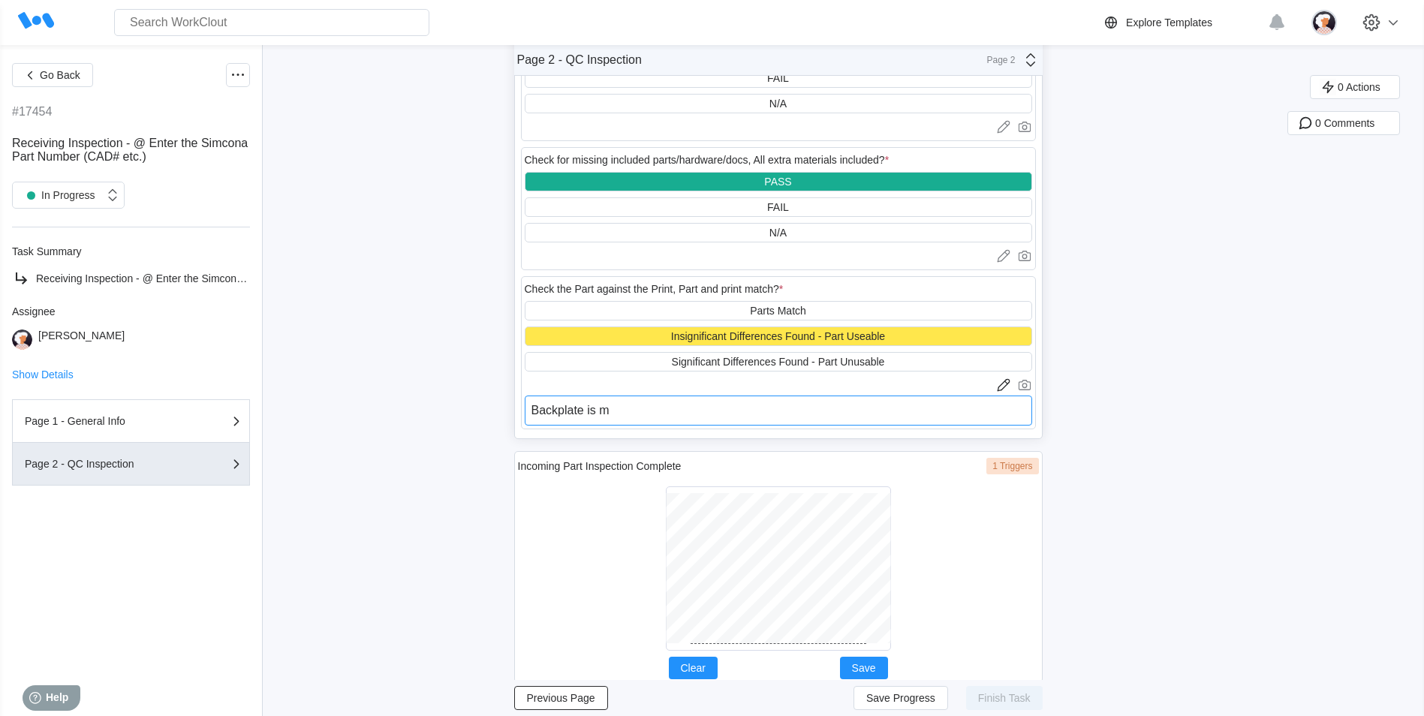
type textarea "x"
type textarea "Backplate is mis"
type textarea "x"
type textarea "Backplate is miss"
type textarea "x"
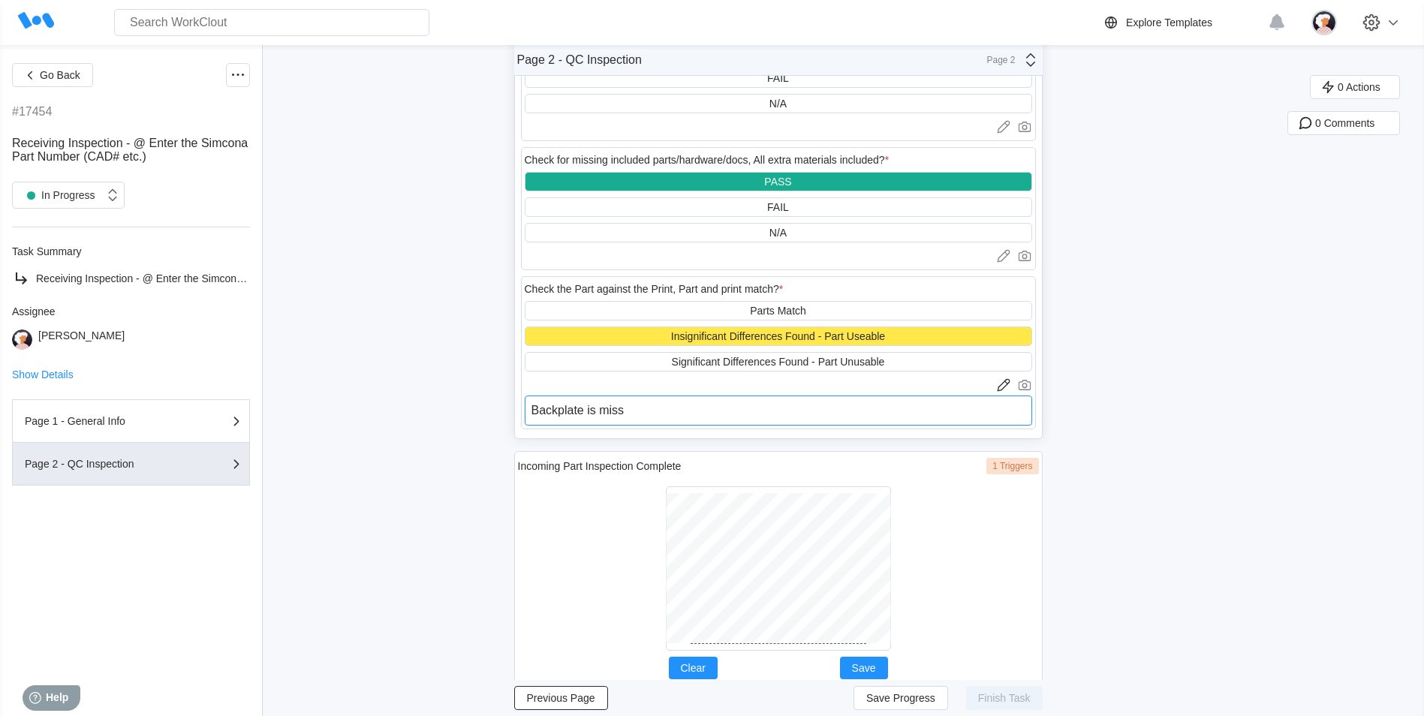
type textarea "Backplate is missi"
type textarea "x"
type textarea "Backplate is missin"
type textarea "x"
type textarea "Backplate is missing"
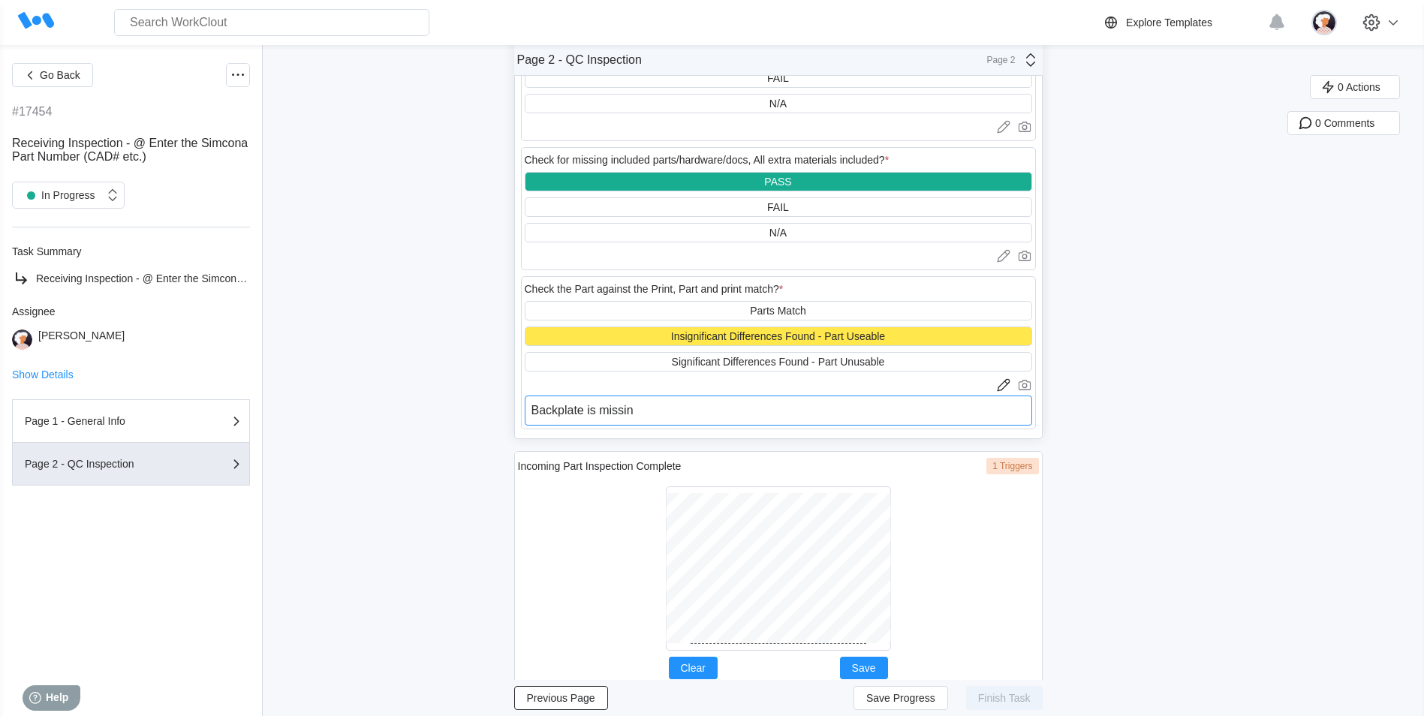
type textarea "x"
type textarea "Backplate is missing"
type textarea "x"
type textarea "Backplate is missing 3"
type textarea "x"
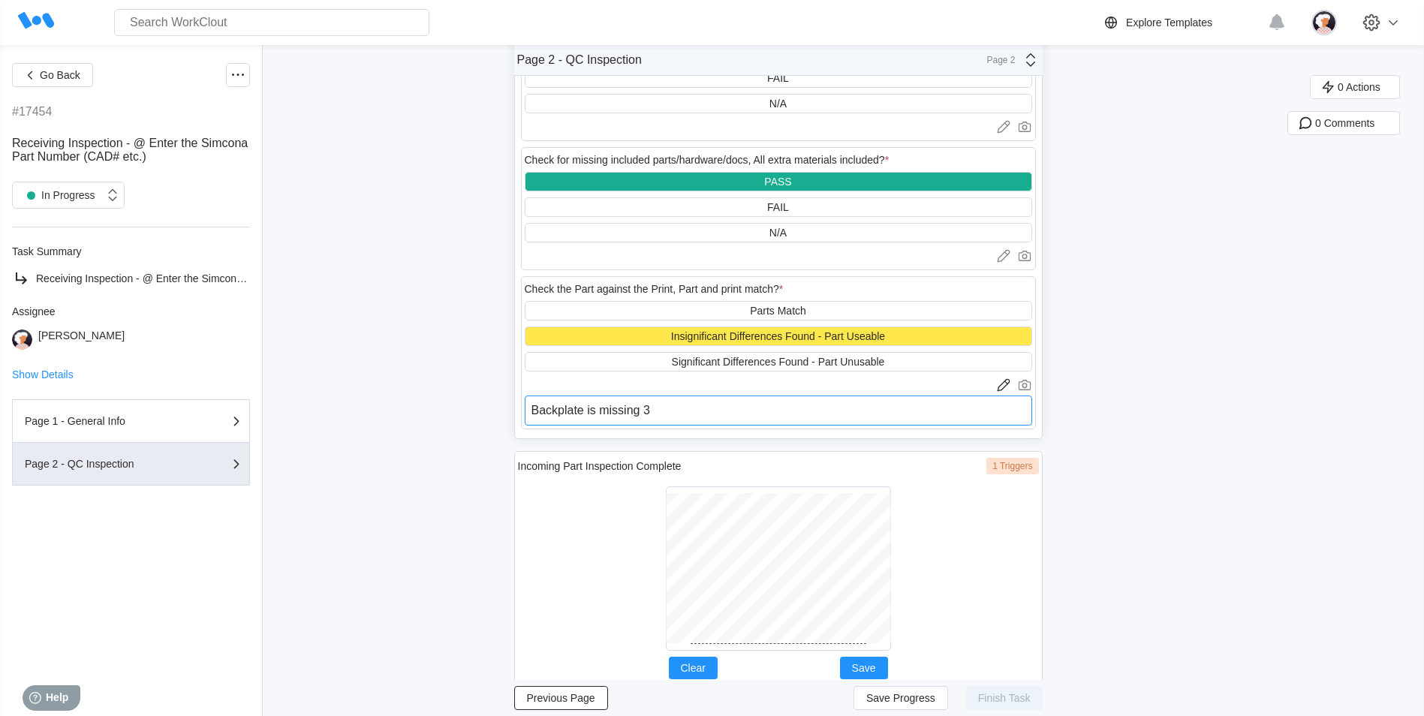
type textarea "Backplate is missing 3"
type textarea "x"
type textarea "Backplate is missing 3 h"
type textarea "x"
type textarea "Backplate is missing 3 ho"
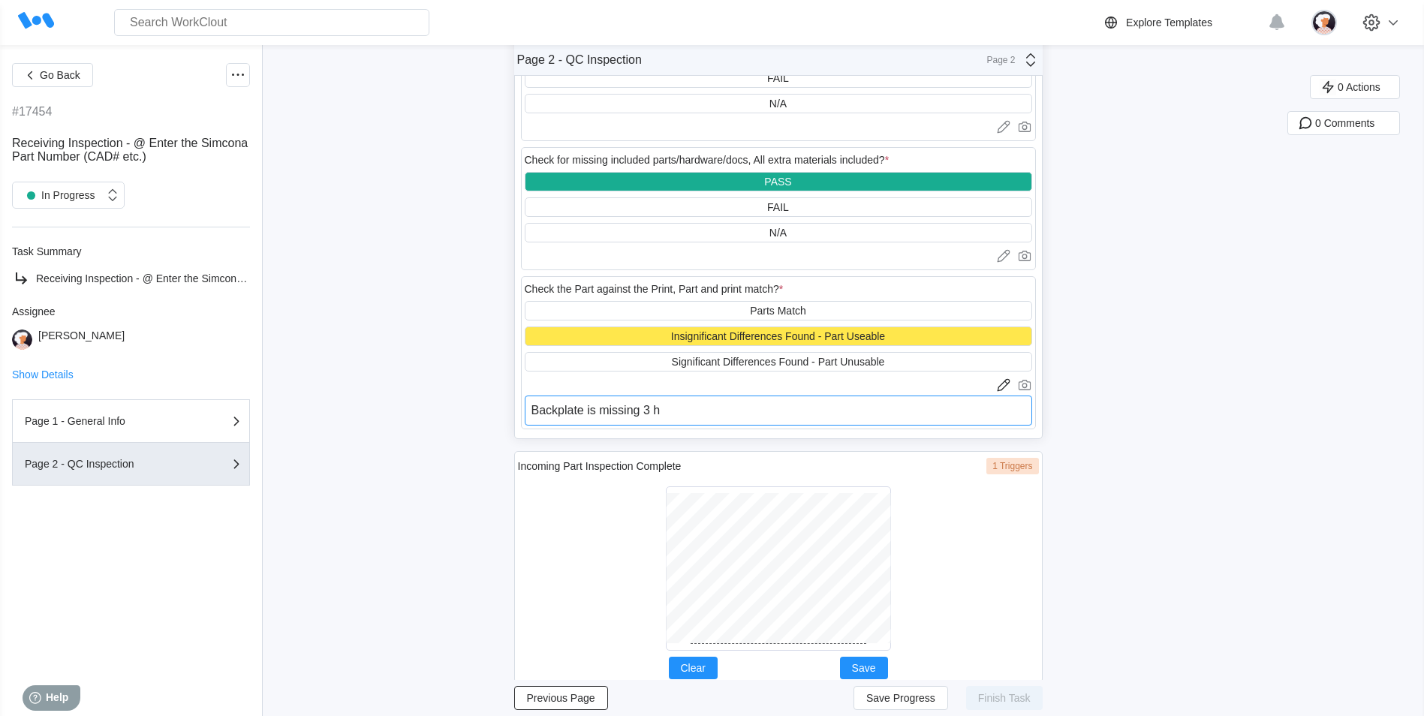
type textarea "x"
type textarea "Backplate is missing 3 hol"
type textarea "x"
type textarea "Backplate is missing 3 hole"
type textarea "x"
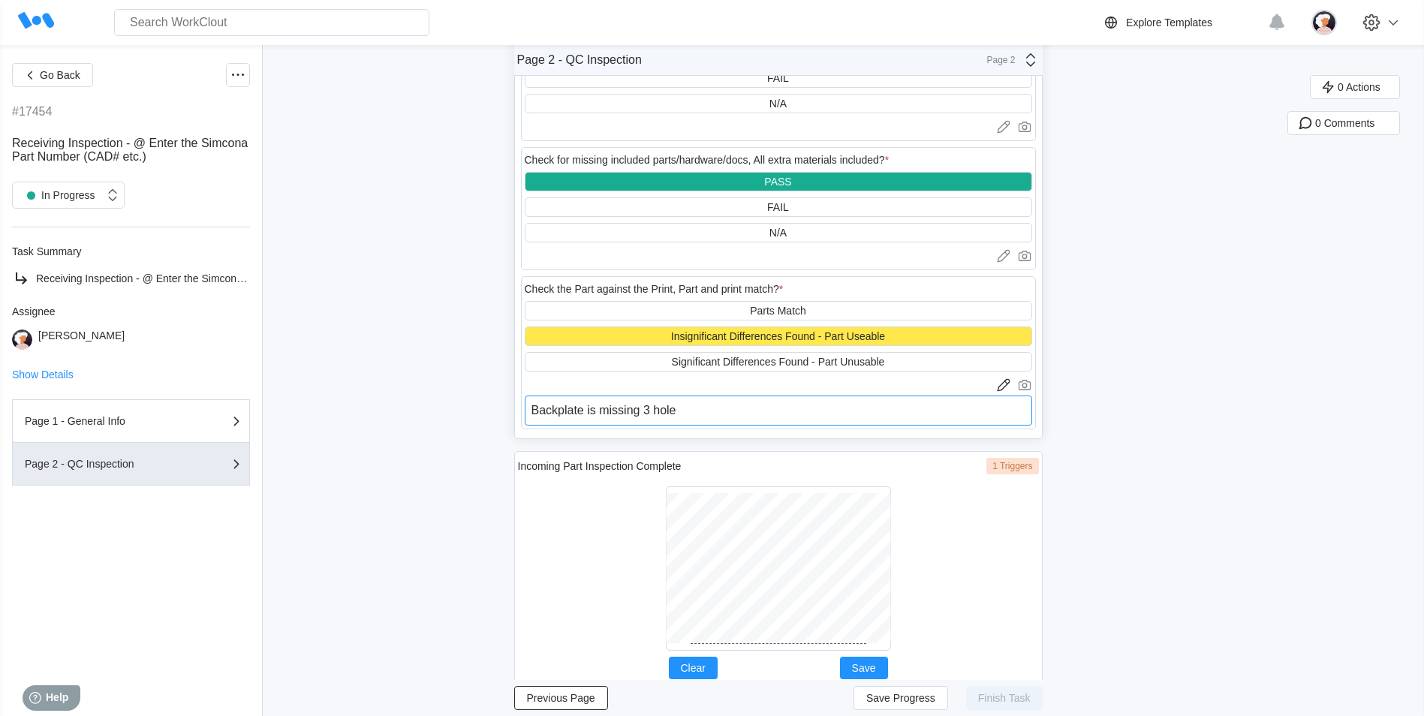
type textarea "Backplate is missing 3 holes"
type textarea "x"
type textarea "Backplate is missing 3 holes"
type textarea "x"
type textarea "Backplate is missing 3 holes w"
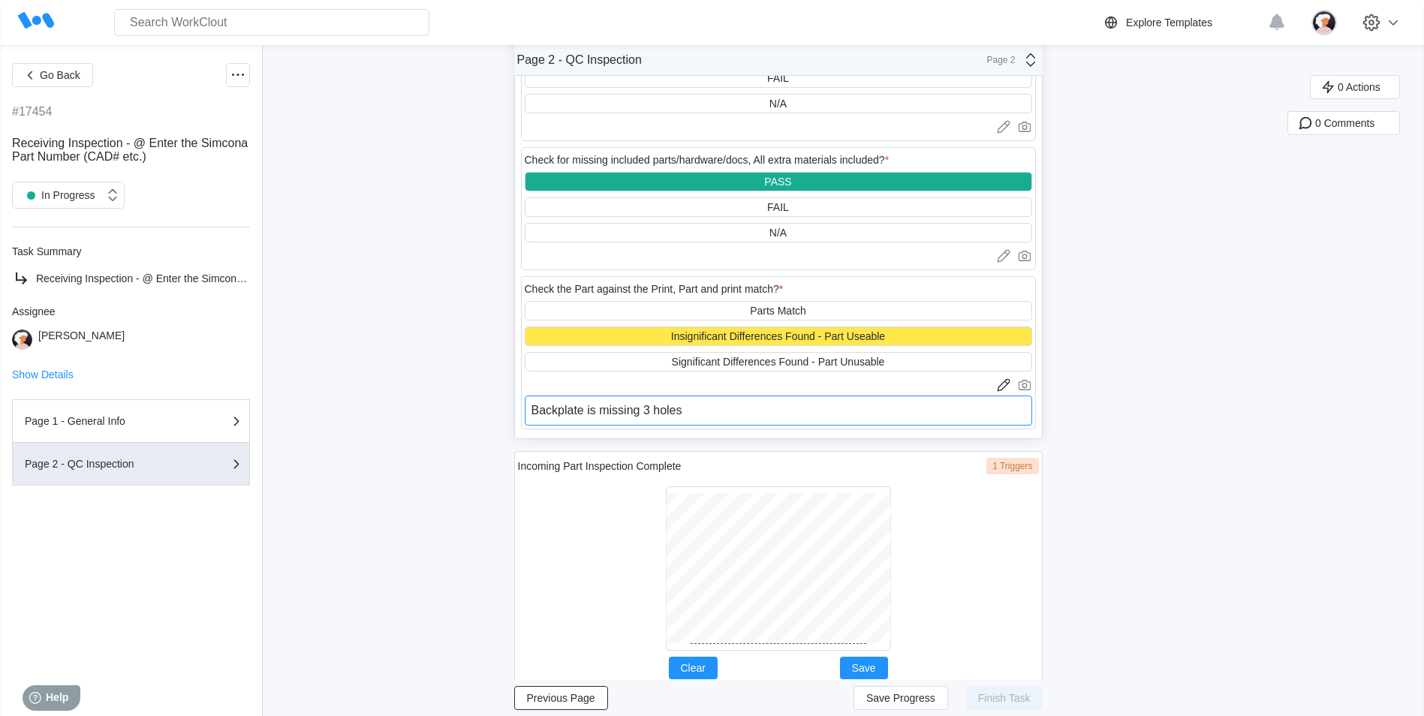
type textarea "x"
type textarea "Backplate is missing 3 holes wh"
type textarea "x"
type textarea "Backplate is missing 3 holes whi"
type textarea "x"
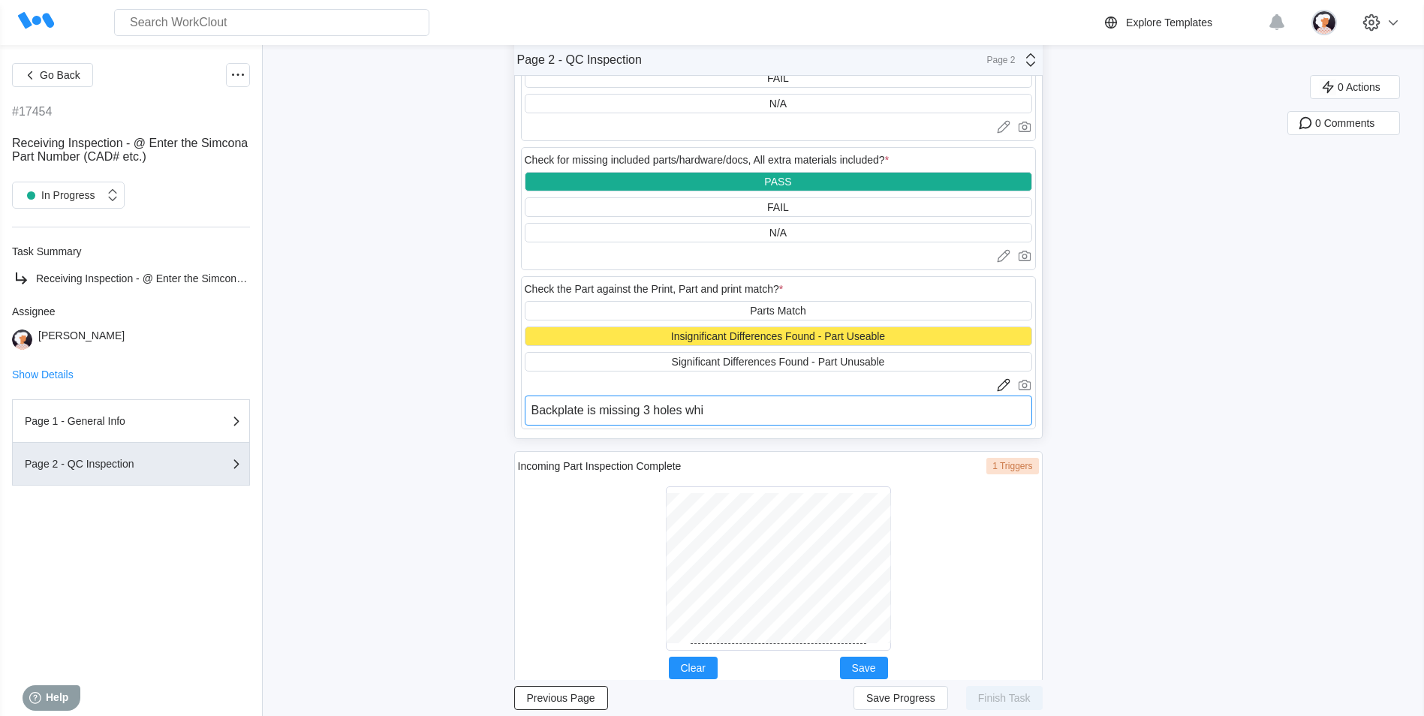
type textarea "Backplate is missing 3 holes whic"
type textarea "x"
type textarea "Backplate is missing 3 holes which"
type textarea "x"
type textarea "Backplate is missing 3 holes which"
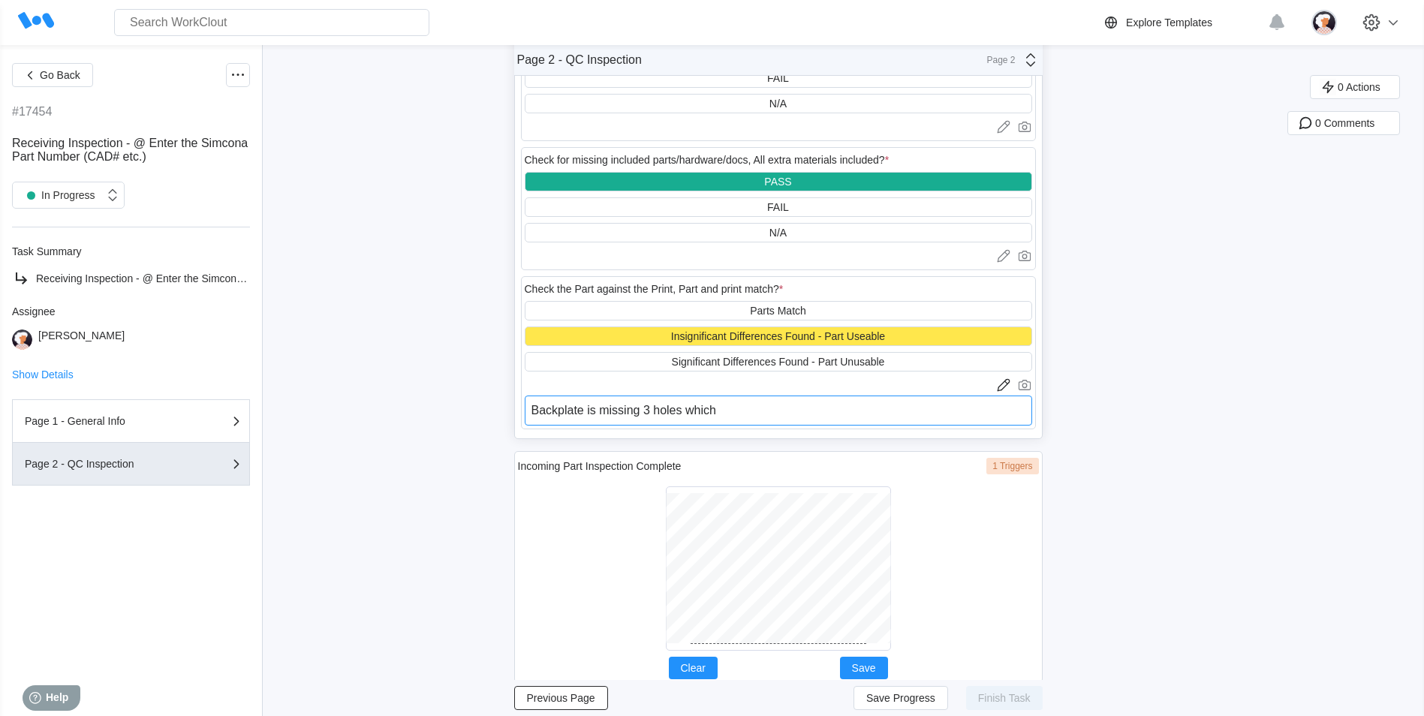
type textarea "x"
type textarea "Backplate is missing 3 holes which w"
type textarea "x"
type textarea "Backplate is missing 3 holes which wi"
type textarea "x"
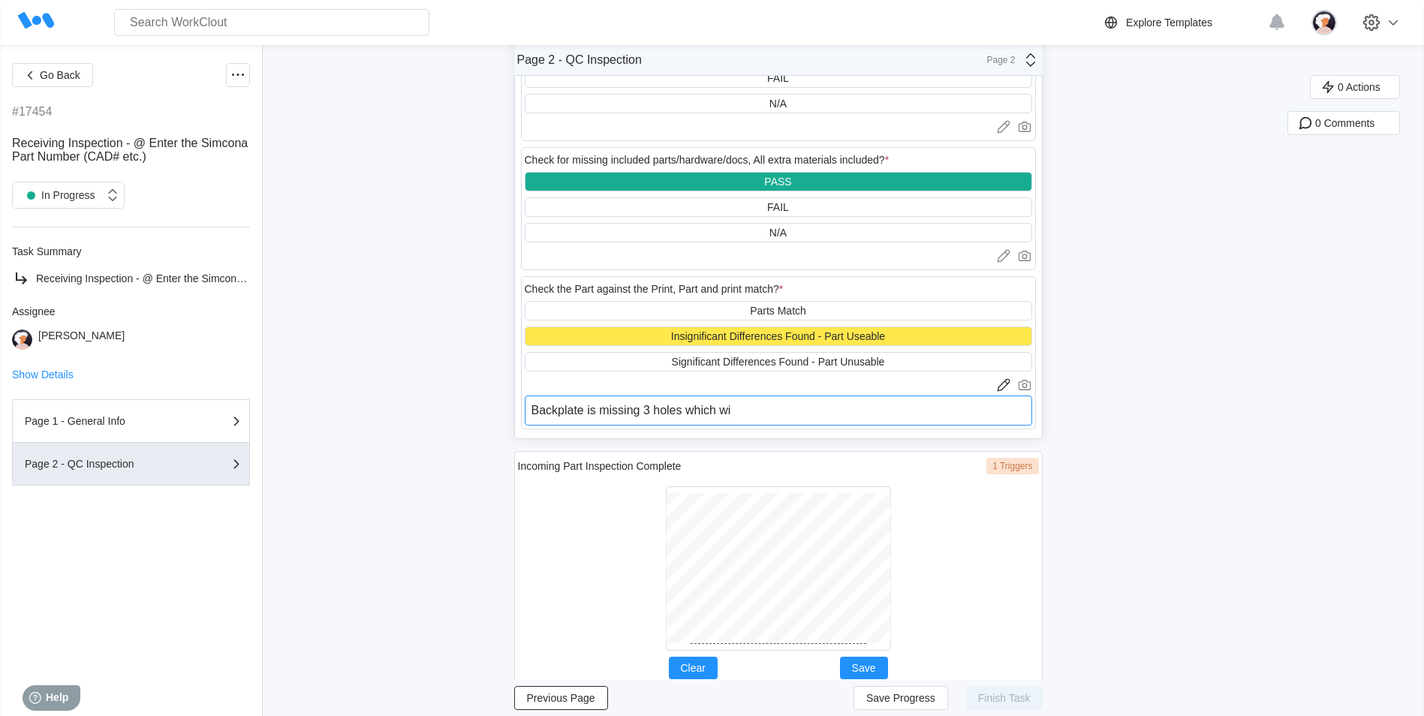
type textarea "Backplate is missing 3 holes which wil"
type textarea "x"
type textarea "Backplate is missing 3 holes which will"
type textarea "x"
type textarea "Backplate is missing 3 holes which will"
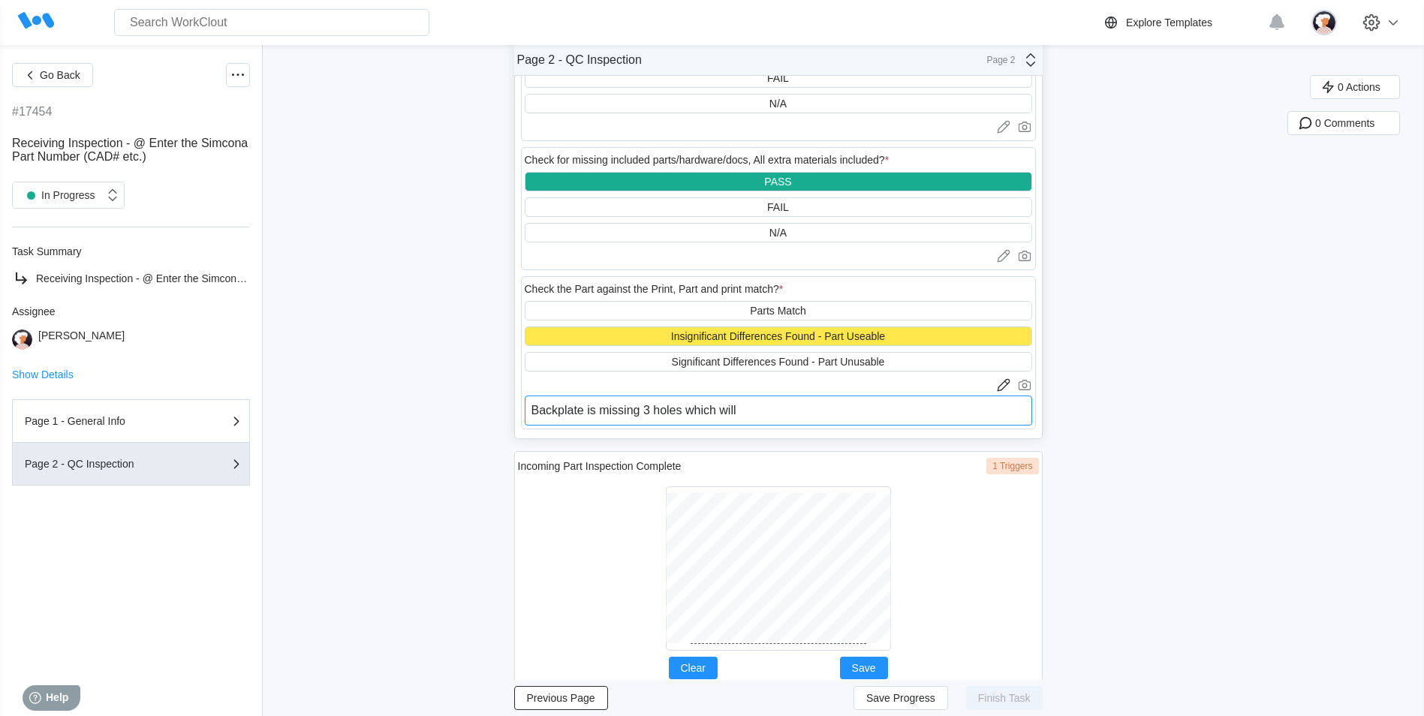
type textarea "x"
type textarea "Backplate is missing 3 holes which will n"
type textarea "x"
type textarea "Backplate is missing 3 holes which will ne"
type textarea "x"
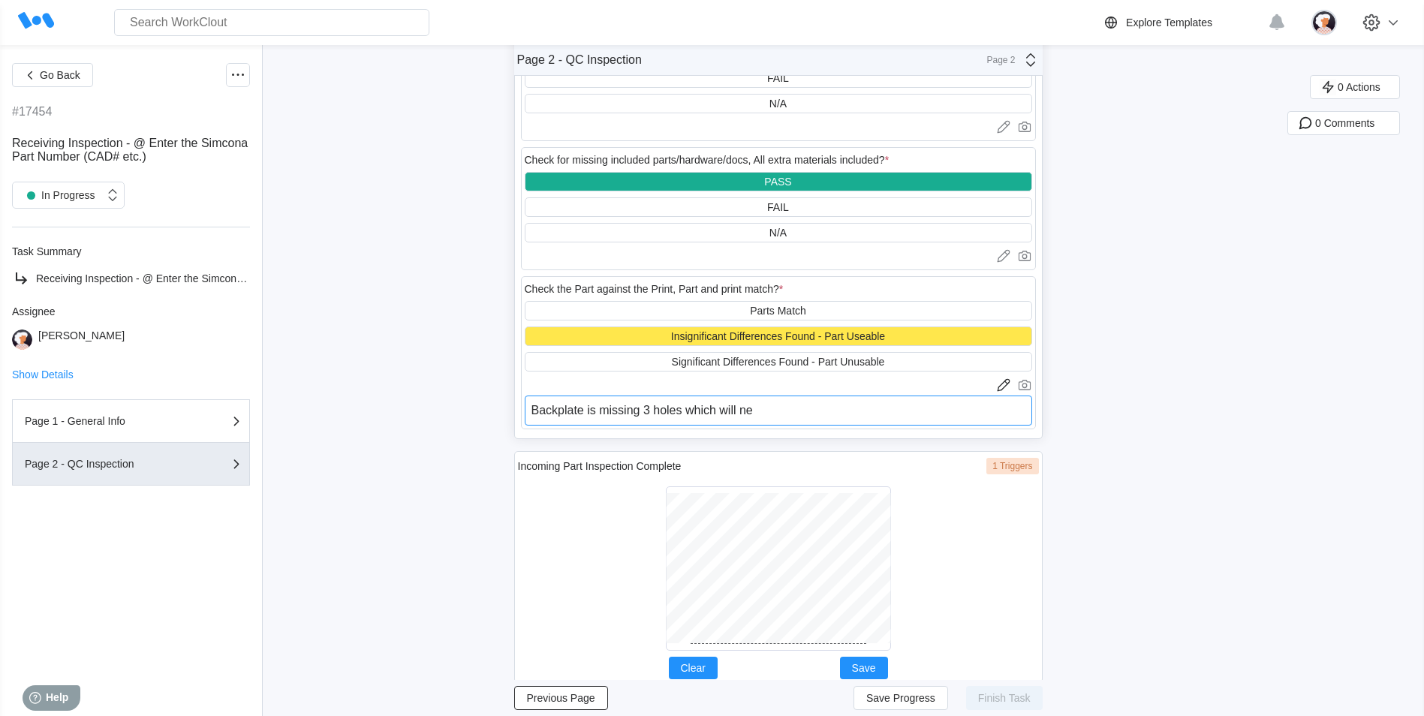
type textarea "Backplate is missing 3 holes which will nee"
type textarea "x"
type textarea "Backplate is missing 3 holes which will need"
type textarea "x"
type textarea "Backplate is missing 3 holes which will need"
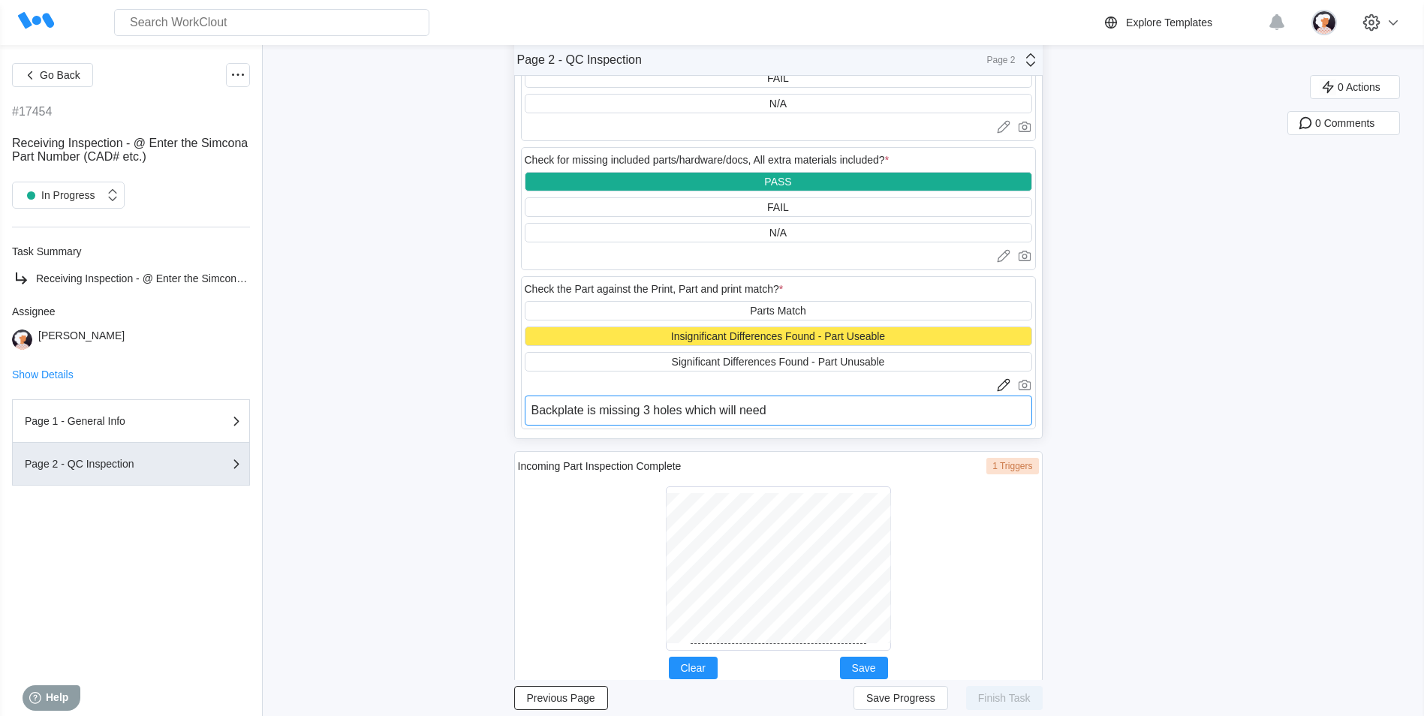
type textarea "x"
type textarea "Backplate is missing 3 holes which will need t"
type textarea "x"
type textarea "Backplate is missing 3 holes which will need to"
type textarea "x"
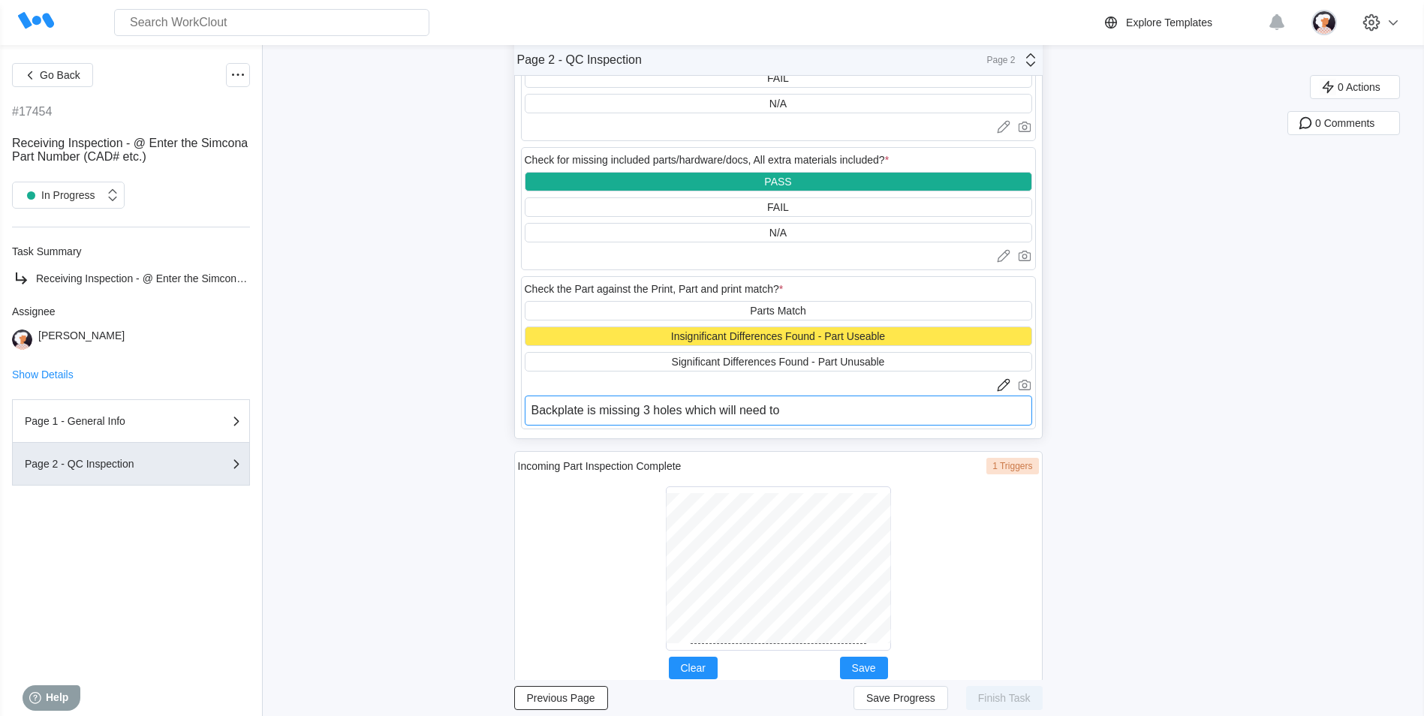
type textarea "Backplate is missing 3 holes which will need to"
type textarea "x"
type textarea "Backplate is missing 3 holes which will need to b"
type textarea "x"
type textarea "Backplate is missing 3 holes which will need to be"
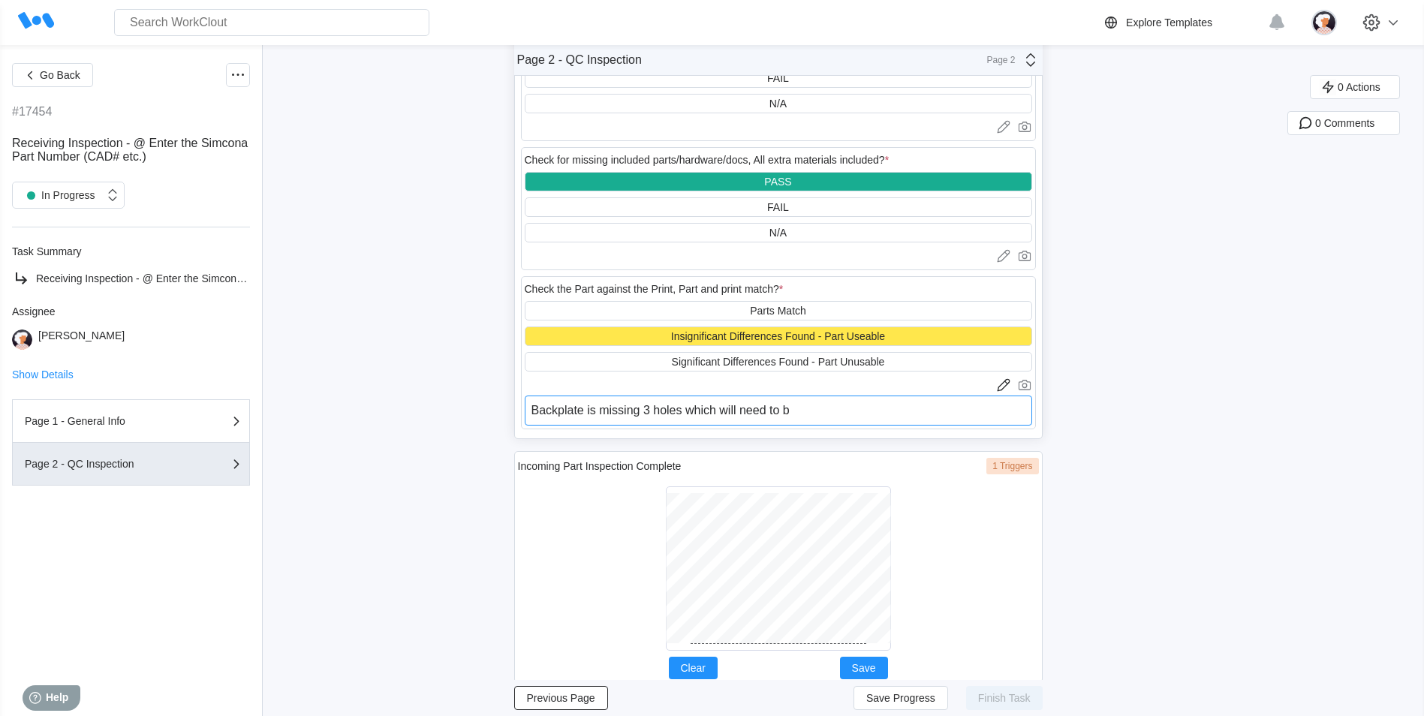
type textarea "x"
type textarea "Backplate is missing 3 holes which will need to be"
type textarea "x"
type textarea "Backplate is missing 3 holes which will need to be d"
type textarea "x"
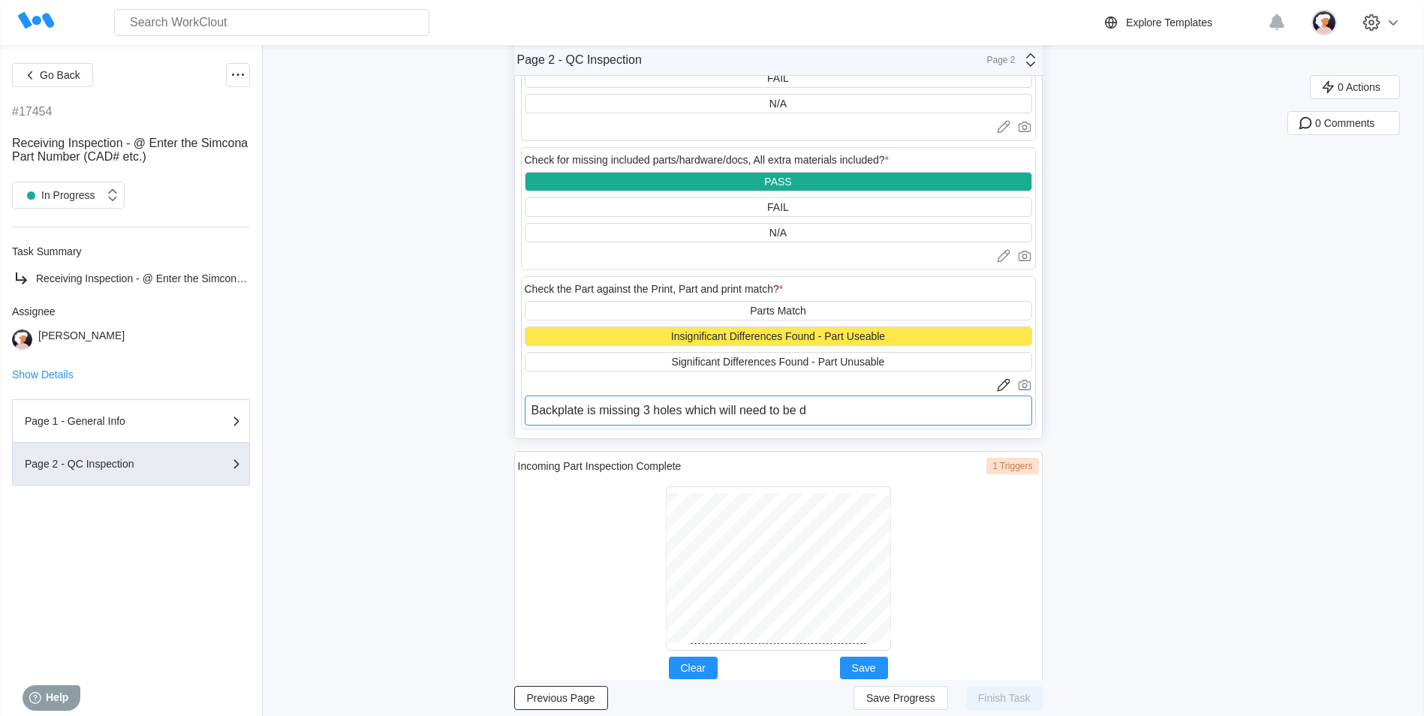
type textarea "Backplate is missing 3 holes which will need to be dr"
type textarea "x"
type textarea "Backplate is missing 3 holes which will need to be dri"
type textarea "x"
type textarea "Backplate is missing 3 holes which will need to be dril"
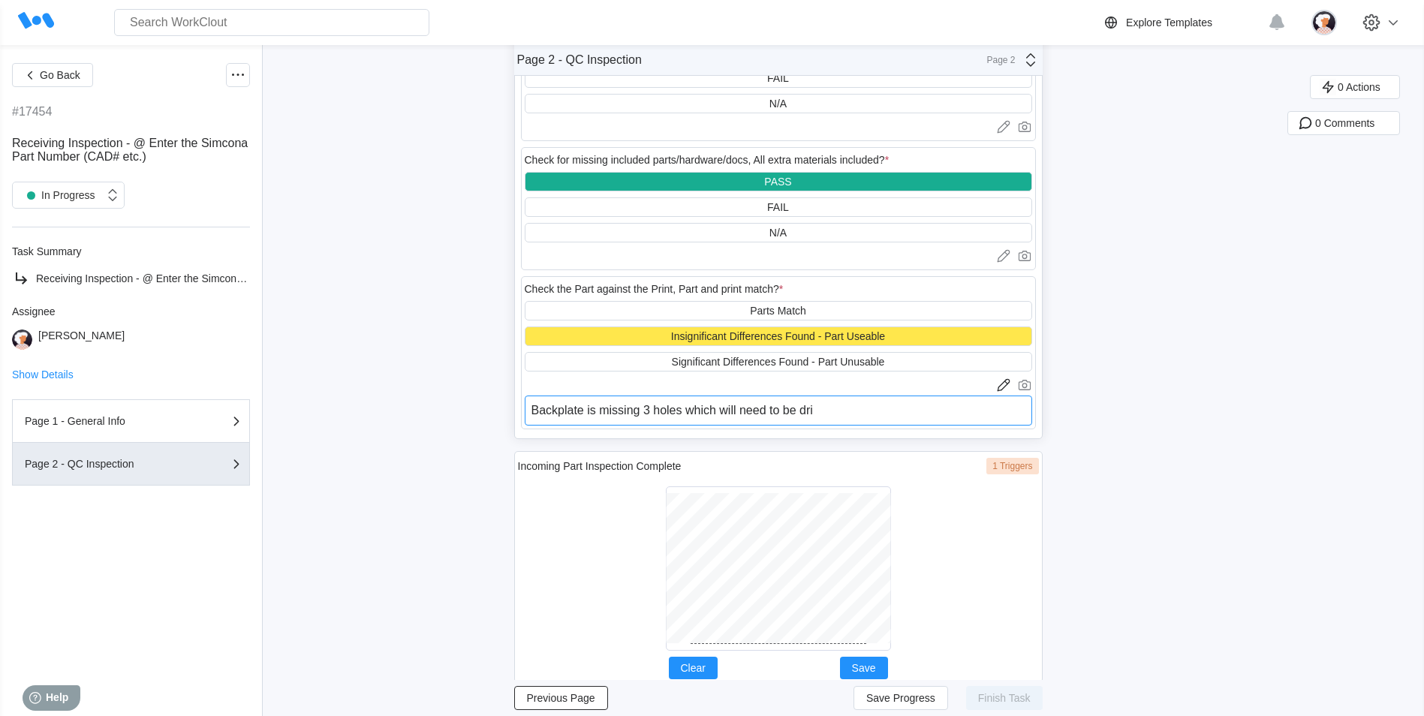
type textarea "x"
type textarea "Backplate is missing 3 holes which will need to be drill"
type textarea "x"
type textarea "Backplate is missing 3 holes which will need to be drille"
type textarea "x"
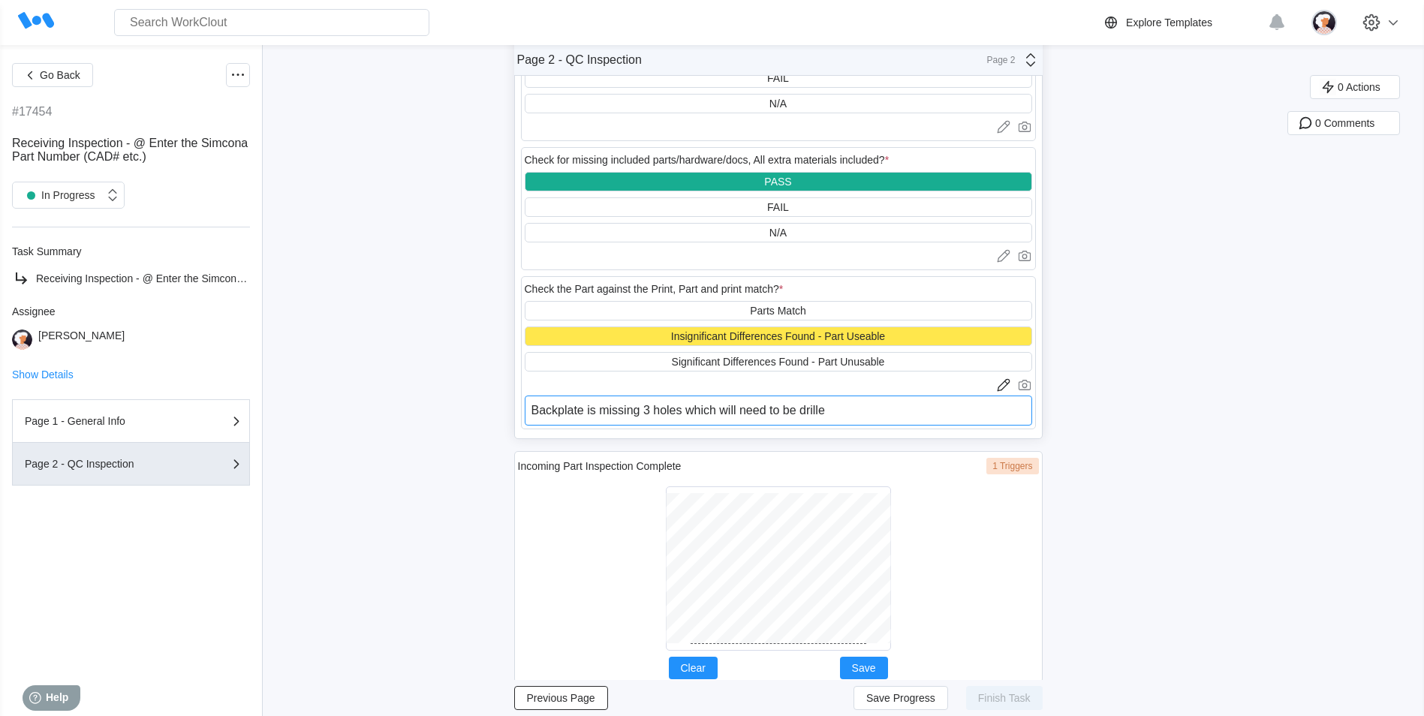
type textarea "Backplate is missing 3 holes which will need to be drilled"
type textarea "x"
type textarea "Backplate is missing 3 holes which will need to be drilled,"
type textarea "x"
type textarea "Backplate is missing 3 holes which will need to be drilled,"
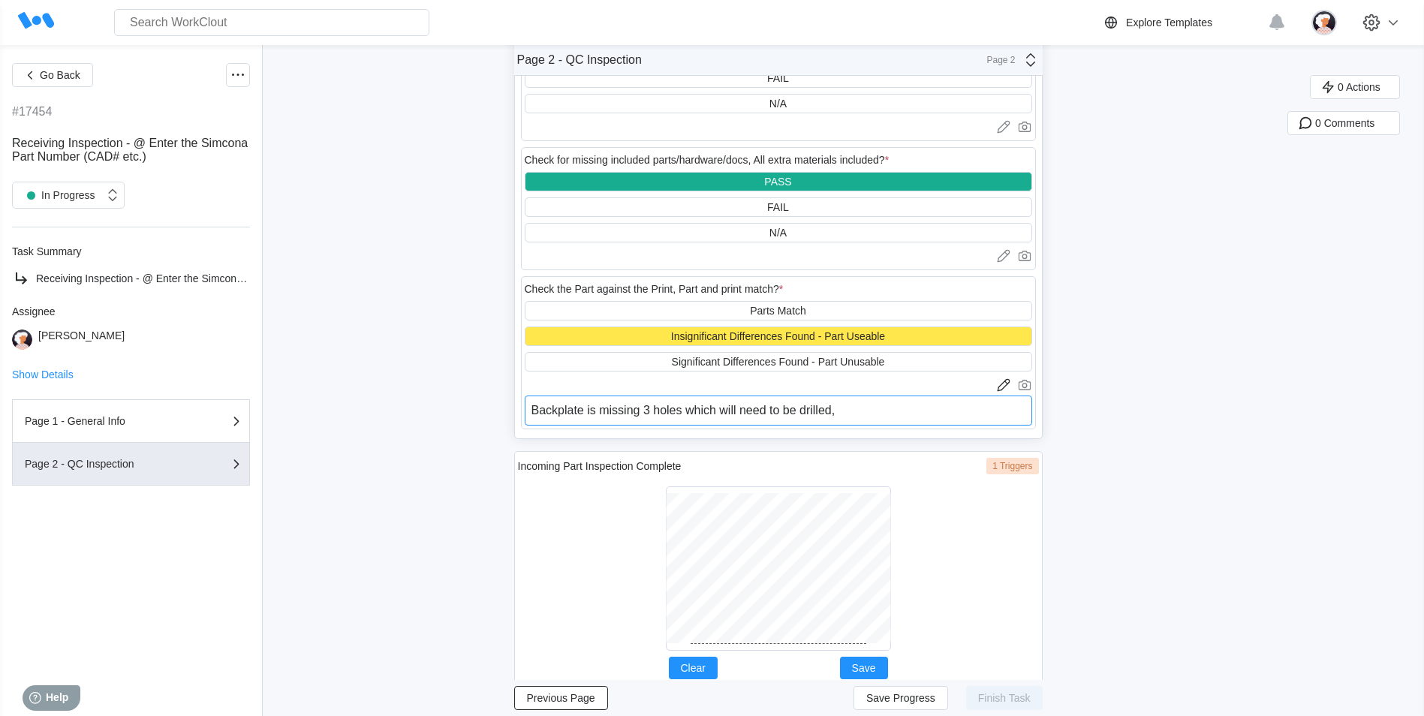
type textarea "x"
type textarea "Backplate is missing 3 holes which will need to be drilled, m"
type textarea "x"
type textarea "Backplate is missing 3 holes which will need to be drilled, [GEOGRAPHIC_DATA]"
type textarea "x"
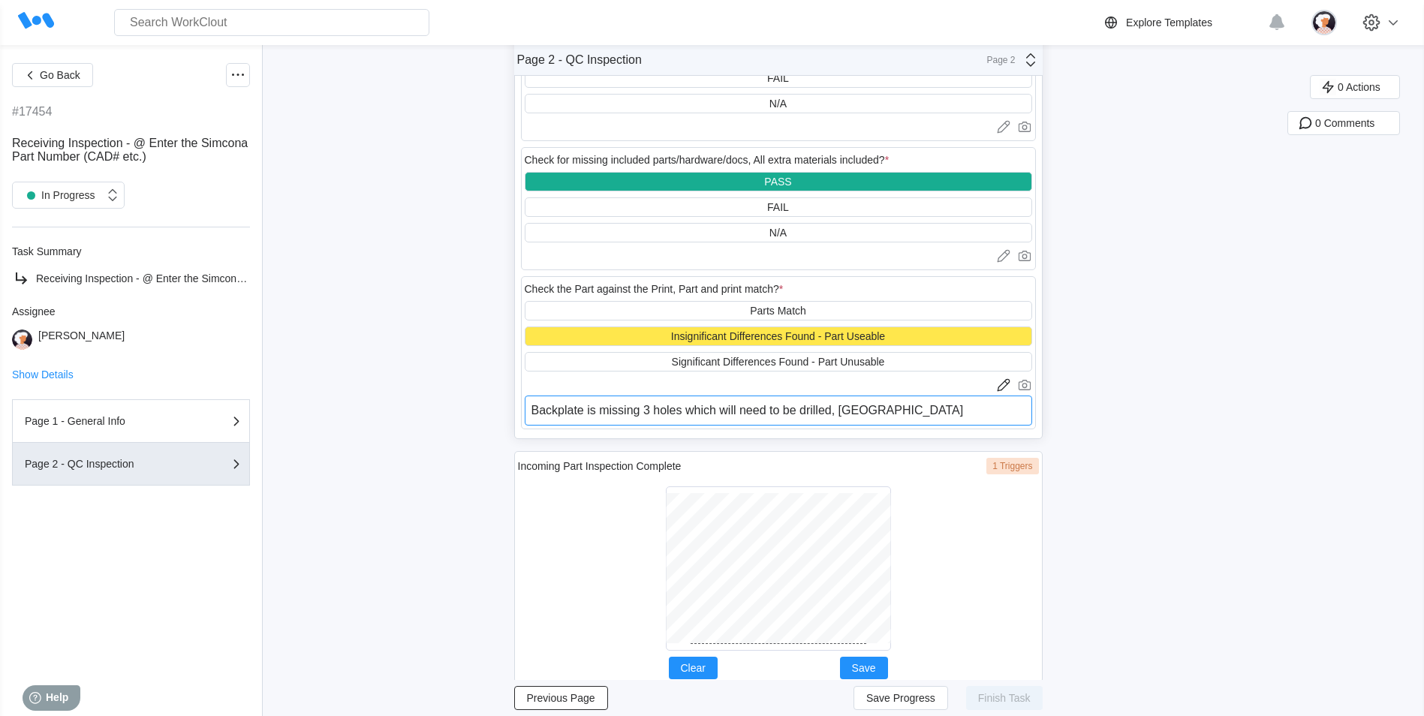
type textarea "Backplate is missing 3 holes which will need to be drilled, man"
type textarea "x"
type textarea "Backplate is missing 3 holes which will need to be drilled, manf"
type textarea "x"
type textarea "Backplate is missing 3 holes which will need to be drilled, manf."
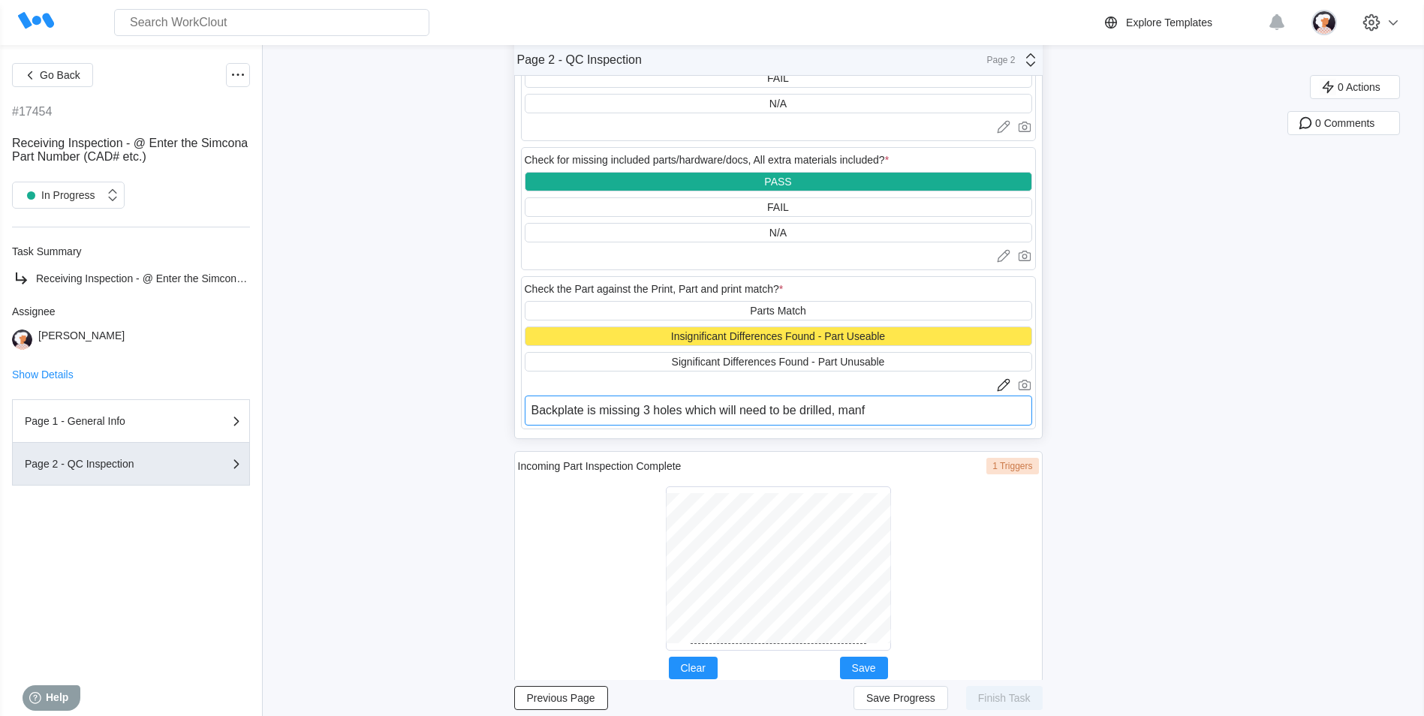
type textarea "x"
type textarea "Backplate is missing 3 holes which will need to be drilled, manf."
type textarea "x"
type textarea "Backplate is missing 3 holes which will need to be drilled, manf. l"
type textarea "x"
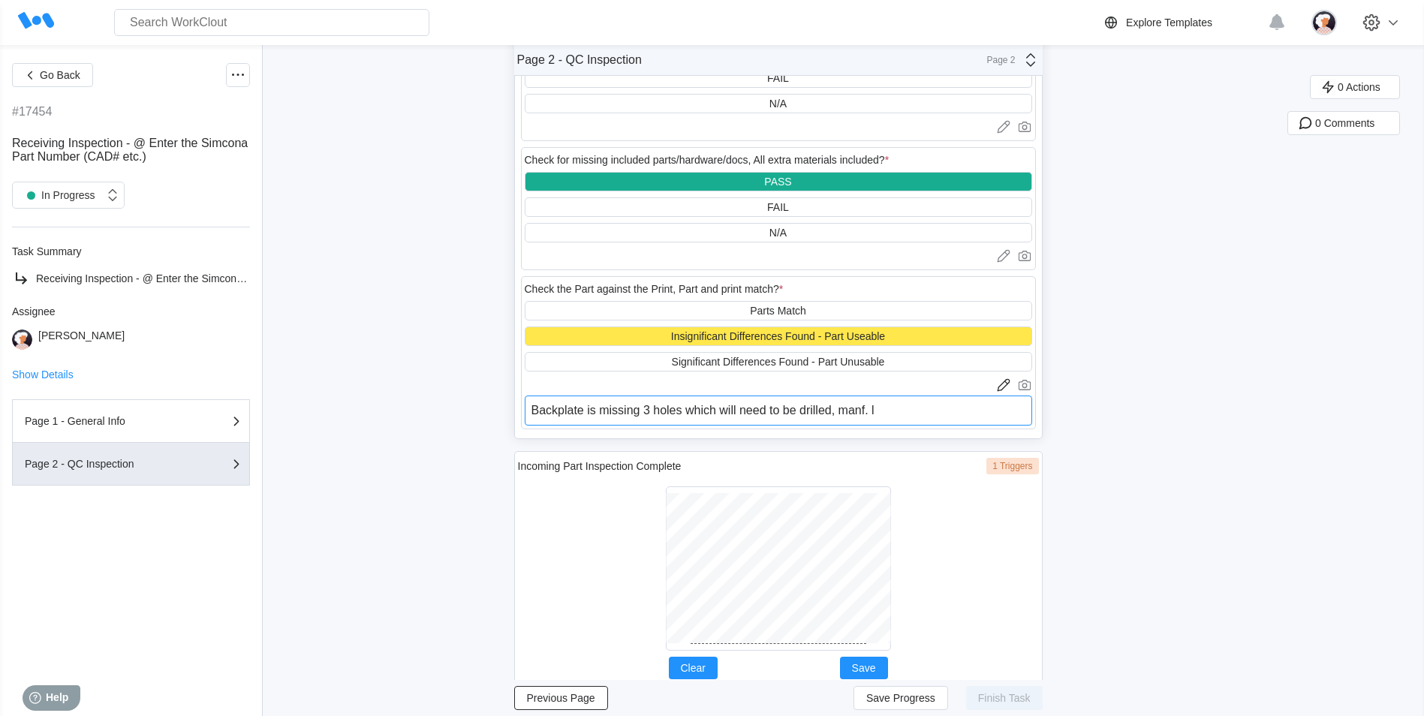
type textarea "Backplate is missing 3 holes which will need to be drilled, manf. la"
type textarea "x"
type textarea "Backplate is missing 3 holes which will need to be drilled, manf. lab"
type textarea "x"
type textarea "Backplate is missing 3 holes which will need to be drilled, manf. labe"
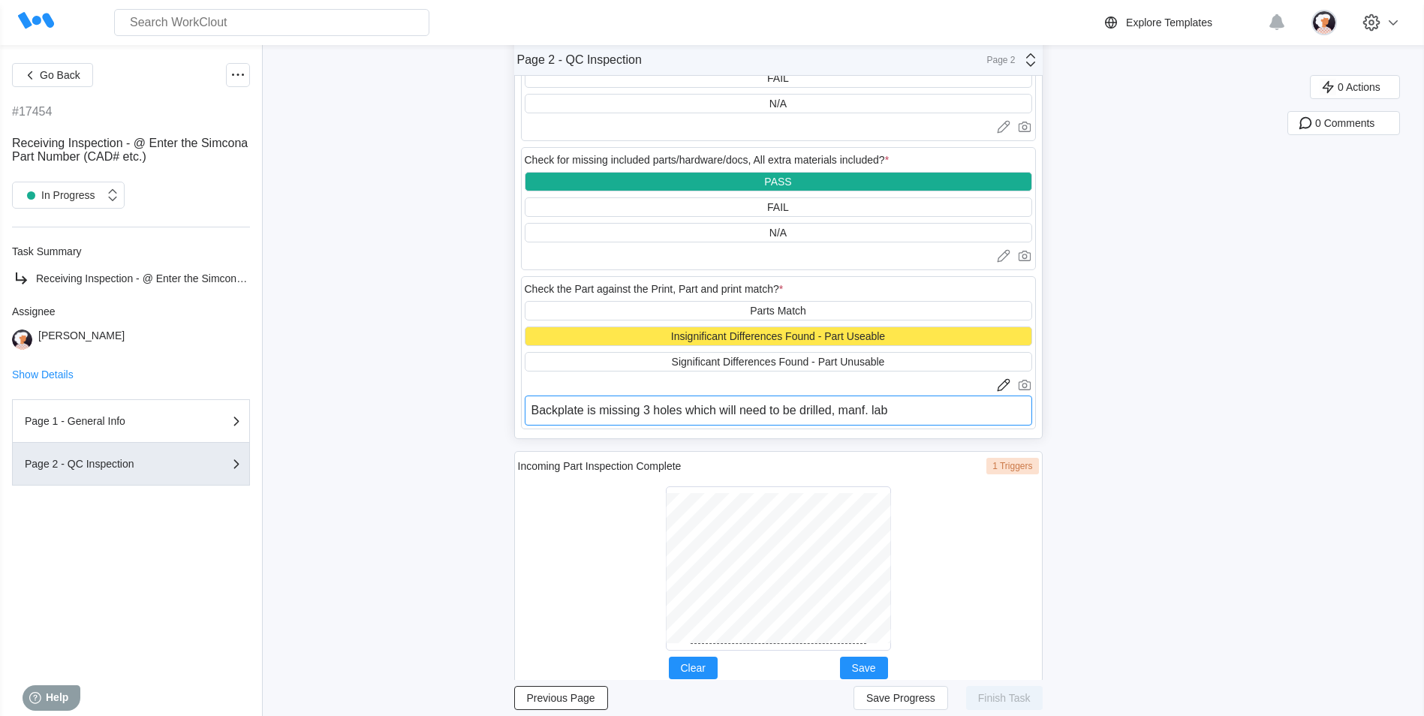
type textarea "x"
type textarea "Backplate is missing 3 holes which will need to be drilled, manf. label"
type textarea "x"
type textarea "Backplate is missing 3 holes which will need to be drilled, manf. labels"
type textarea "x"
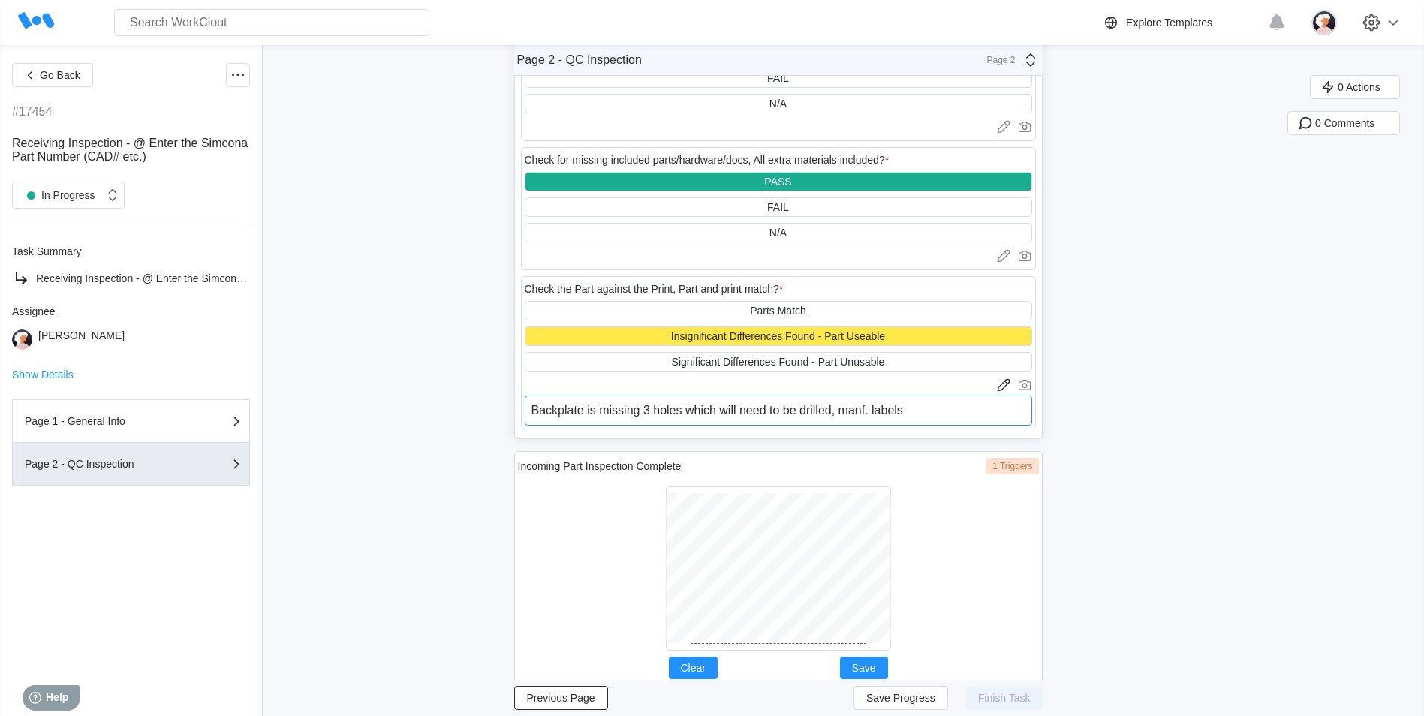
type textarea "Backplate is missing 3 holes which will need to be drilled, manf. labels"
type textarea "x"
type textarea "Backplate is missing 3 holes which will need to be drilled, manf. labels"
type textarea "x"
type textarea "Backplate is missing 3 holes which will need to be drilled, manf. labels"
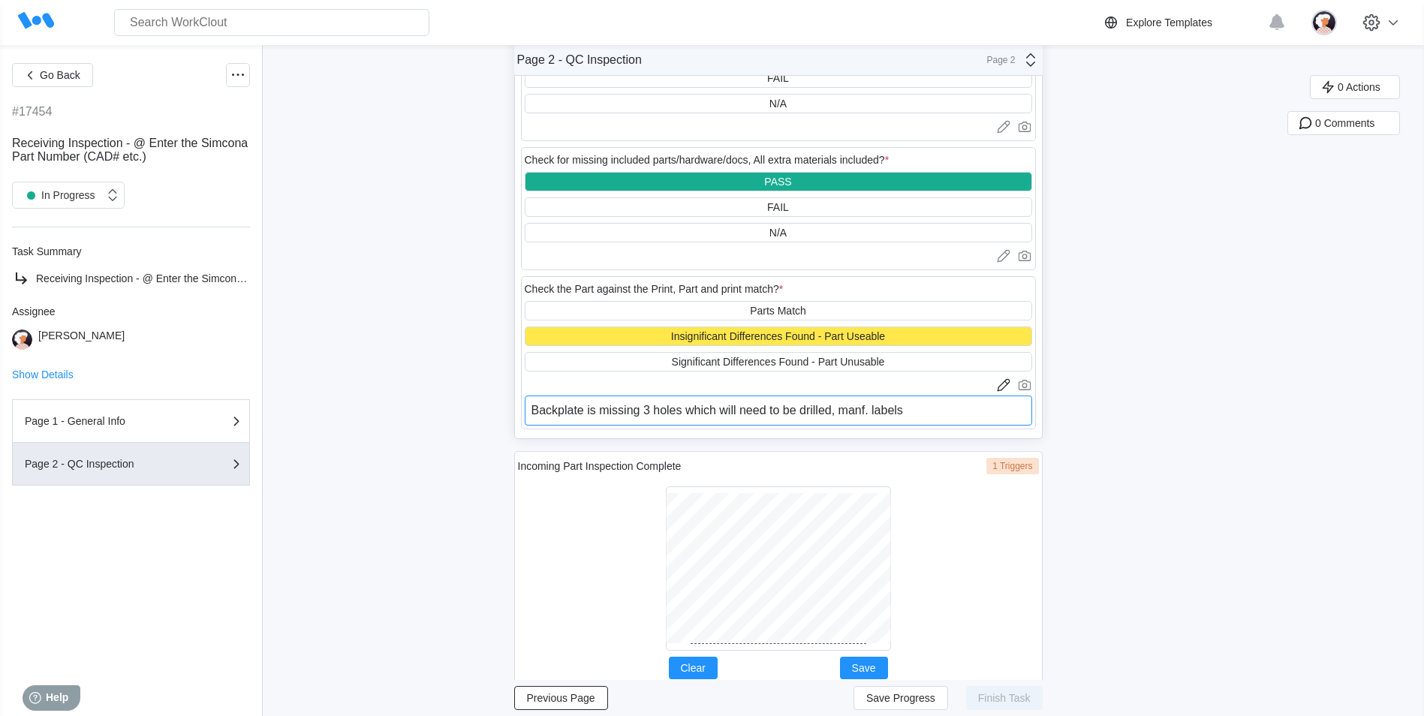
type textarea "x"
type textarea "Backplate is missing 3 holes which will need to be drilled, manf. labels m"
type textarea "x"
type textarea "Backplate is missing 3 holes which will need to be drilled, manf. labels ma"
type textarea "x"
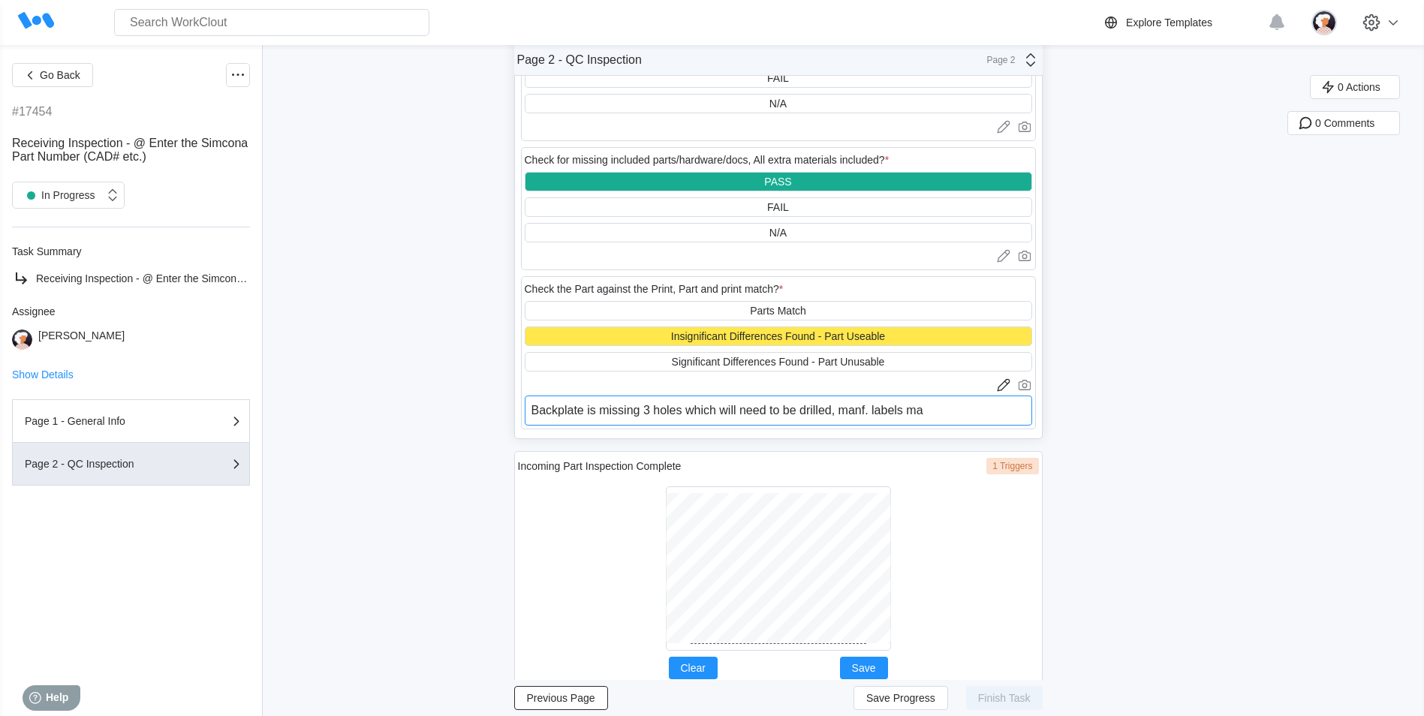
type textarea "Backplate is missing 3 holes which will need to be drilled, manf. labels may"
type textarea "x"
type textarea "Backplate is missing 3 holes which will need to be drilled, manf. labels may"
type textarea "x"
type textarea "Backplate is missing 3 holes which will need to be drilled, manf. labels may n"
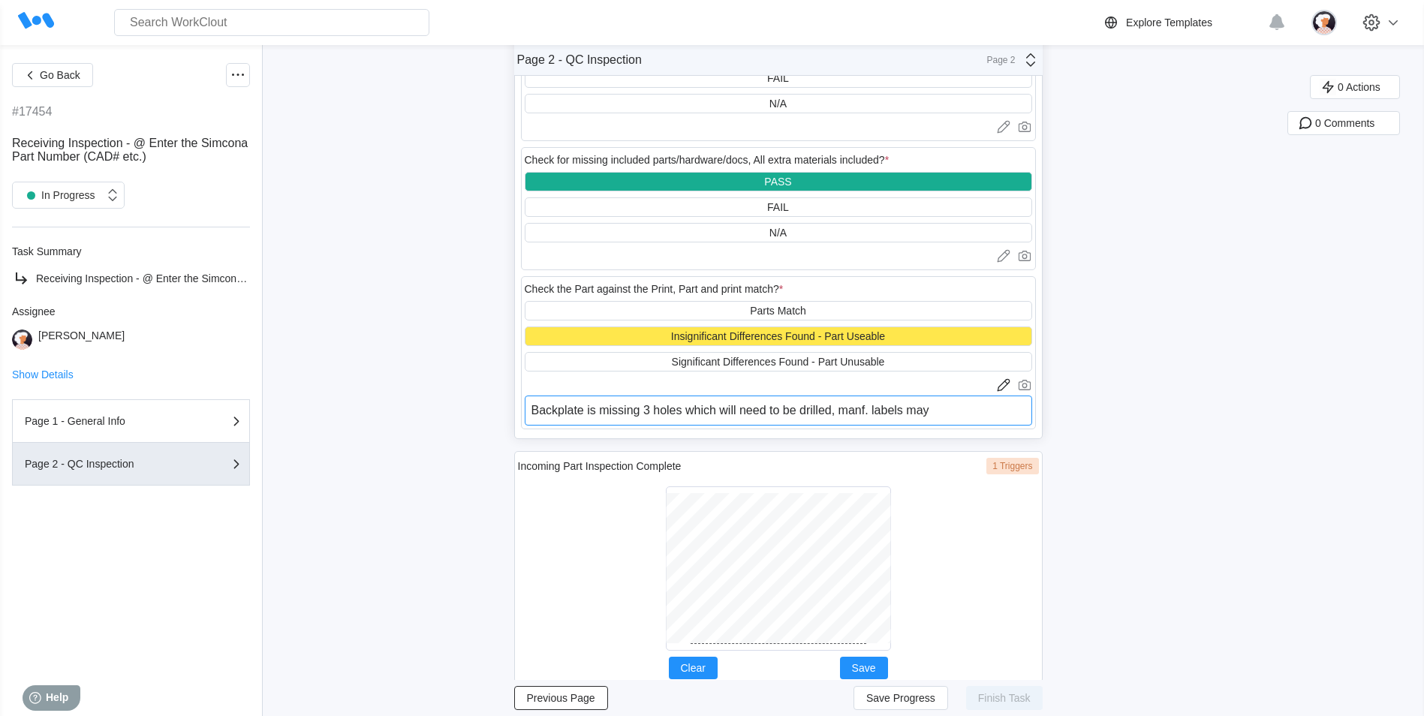
type textarea "x"
type textarea "Backplate is missing 3 holes which will need to be drilled, manf. labels may ne"
type textarea "x"
type textarea "Backplate is missing 3 holes which will need to be drilled, manf. labels may nee"
type textarea "x"
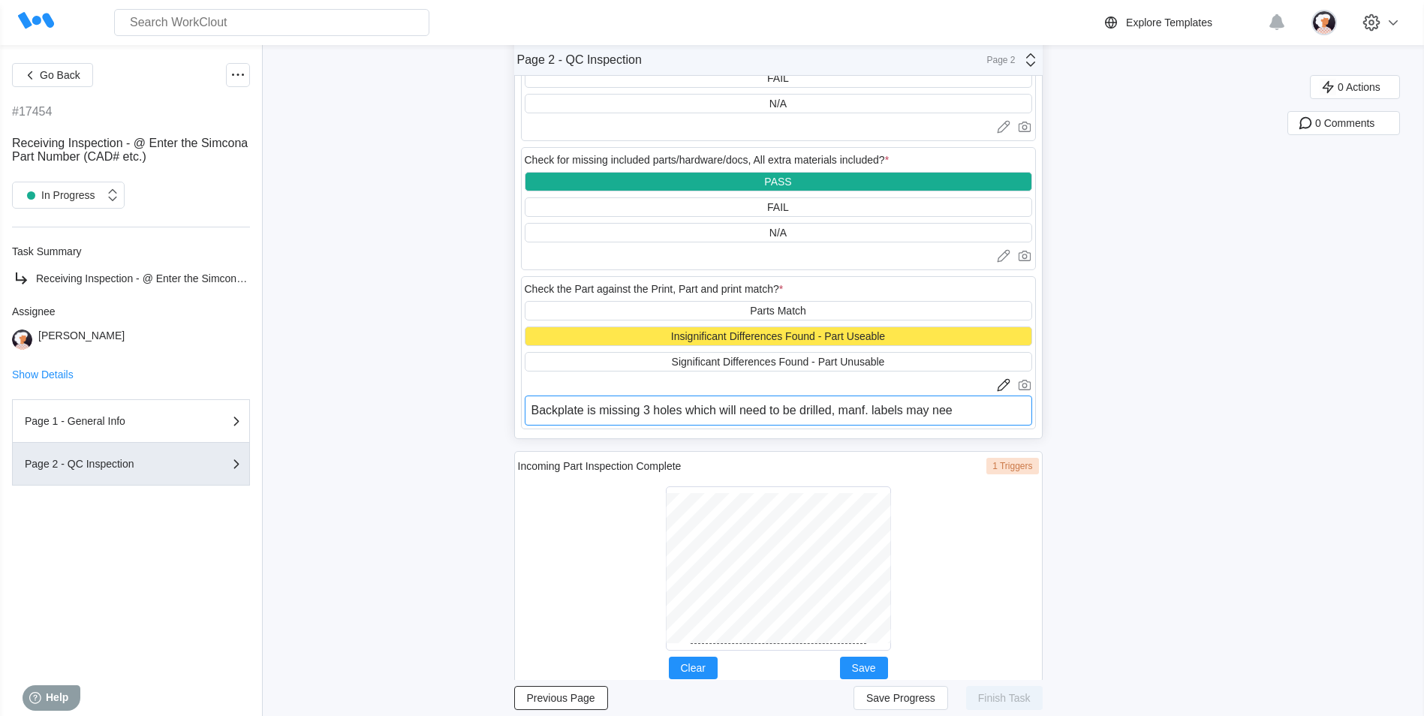
type textarea "Backplate is missing 3 holes which will need to be drilled, manf. labels may ne…"
type textarea "x"
type textarea "Backplate is missing 3 holes which will need to be drilled, manf. labels may ne…"
type textarea "x"
type textarea "Backplate is missing 3 holes which will need to be drilled, manf. labels may ne…"
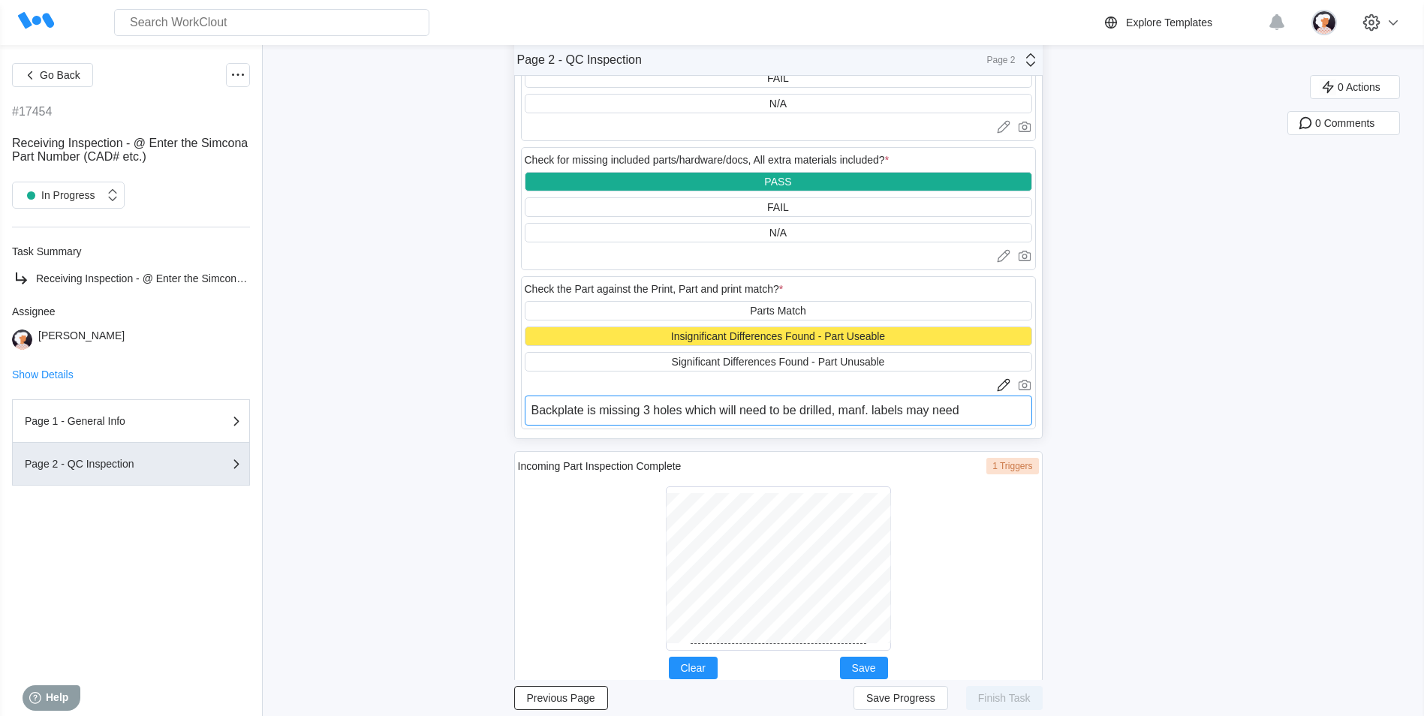
type textarea "x"
type textarea "Backplate is missing 3 holes which will need to be drilled, manf. labels may ne…"
type textarea "x"
type textarea "Backplate is missing 3 holes which will need to be drilled, manf. labels may ne…"
type textarea "x"
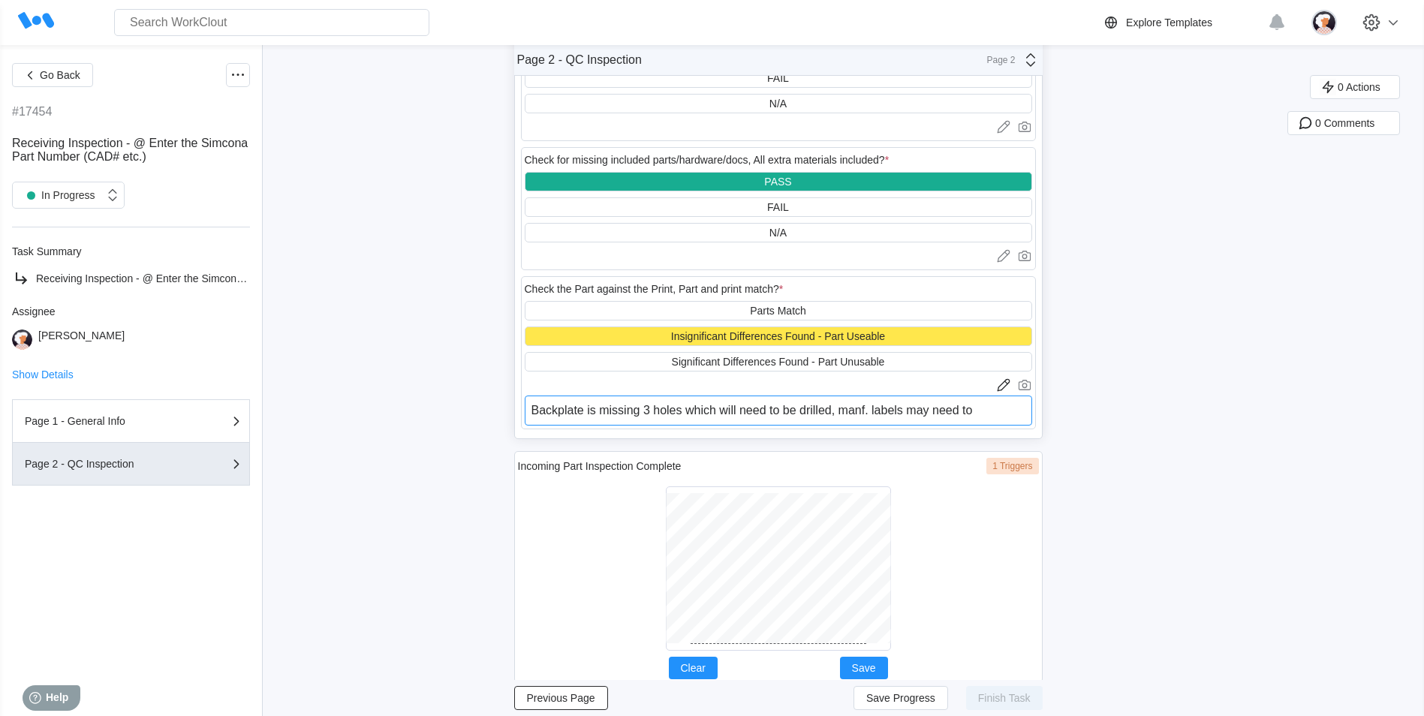
type textarea "Backplate is missing 3 holes which will need to be drilled, manf. labels may ne…"
type textarea "x"
type textarea "Backplate is missing 3 holes which will need to be drilled, manf. labels may ne…"
type textarea "x"
type textarea "Backplate is missing 3 holes which will need to be drilled, manf. labels may ne…"
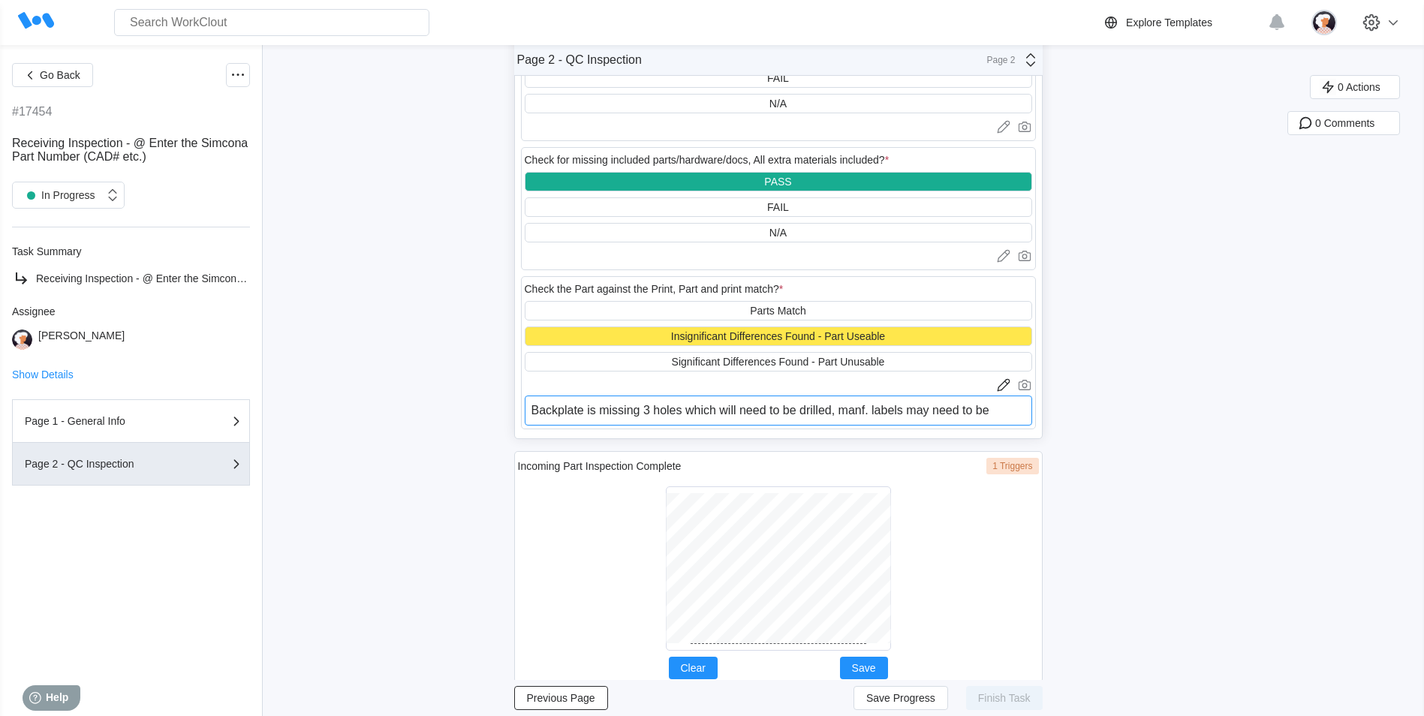
type textarea "x"
type textarea "Backplate is missing 3 holes which will need to be drilled, manf. labels may ne…"
type textarea "x"
type textarea "Backplate is missing 3 holes which will need to be drilled, manf. labels may ne…"
type textarea "x"
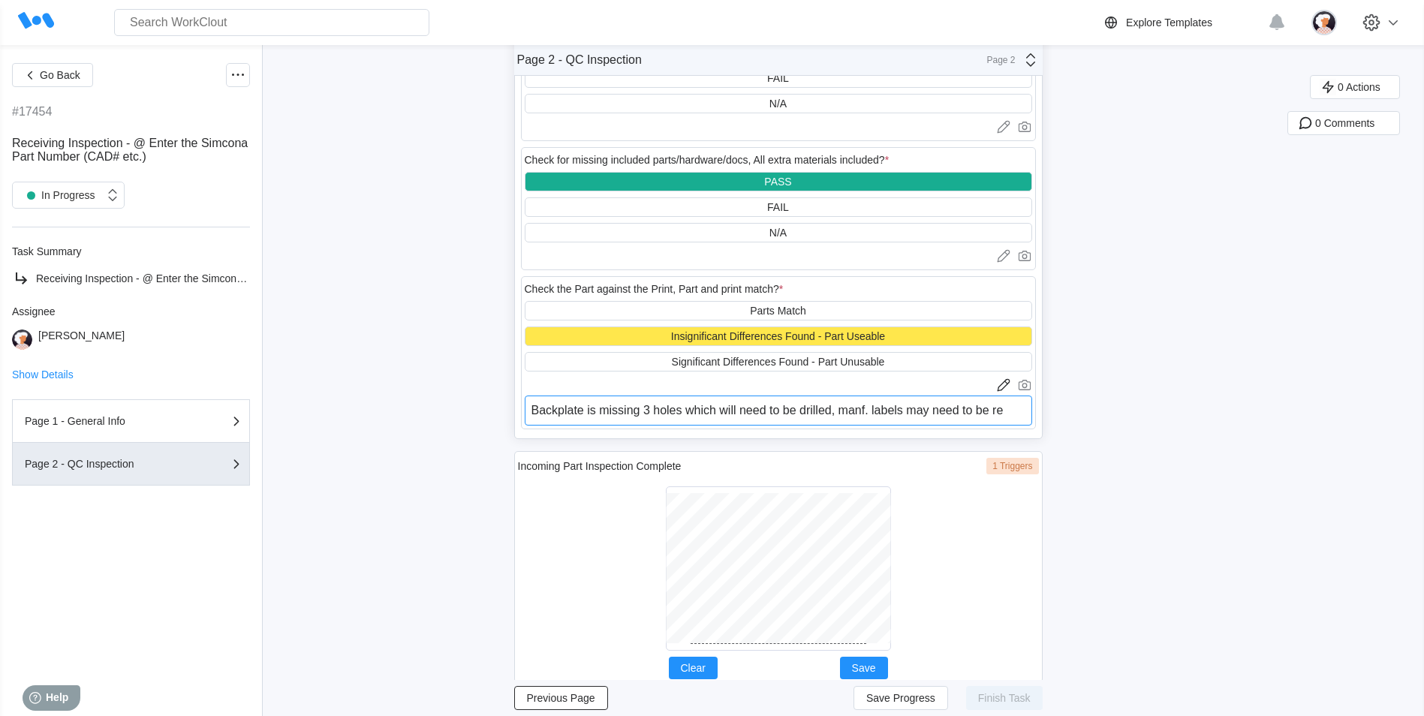
type textarea "Backplate is missing 3 holes which will need to be drilled, manf. labels may ne…"
type textarea "x"
type textarea "Backplate is missing 3 holes which will need to be drilled, manf. labels may ne…"
type textarea "x"
type textarea "Backplate is missing 3 holes which will need to be drilled, manf. labels may ne…"
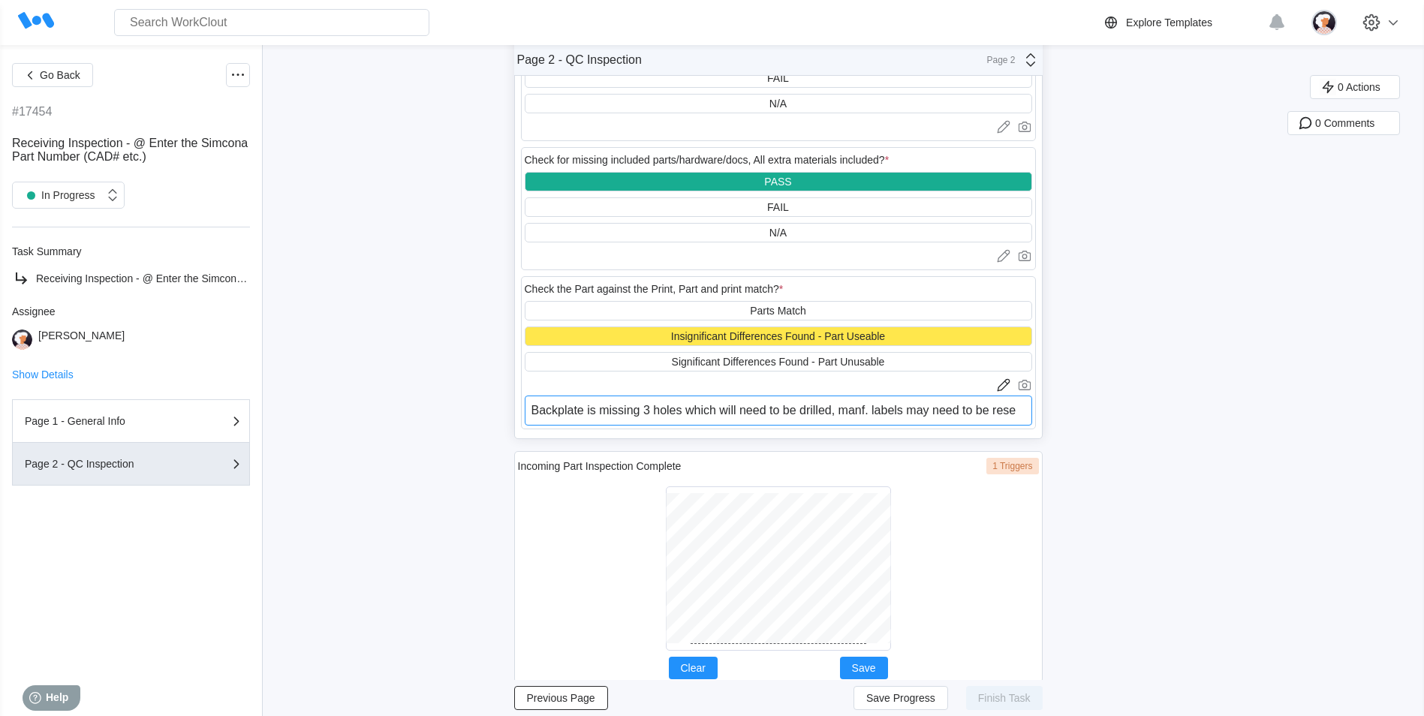
type textarea "x"
type textarea "Backplate is missing 3 holes which will need to be drilled, manf. labels may ne…"
type textarea "x"
click at [612, 306] on textarea "Backplate is missing 3 holes which will need to be drilled, manf. labels may ne…" at bounding box center [778, 418] width 507 height 44
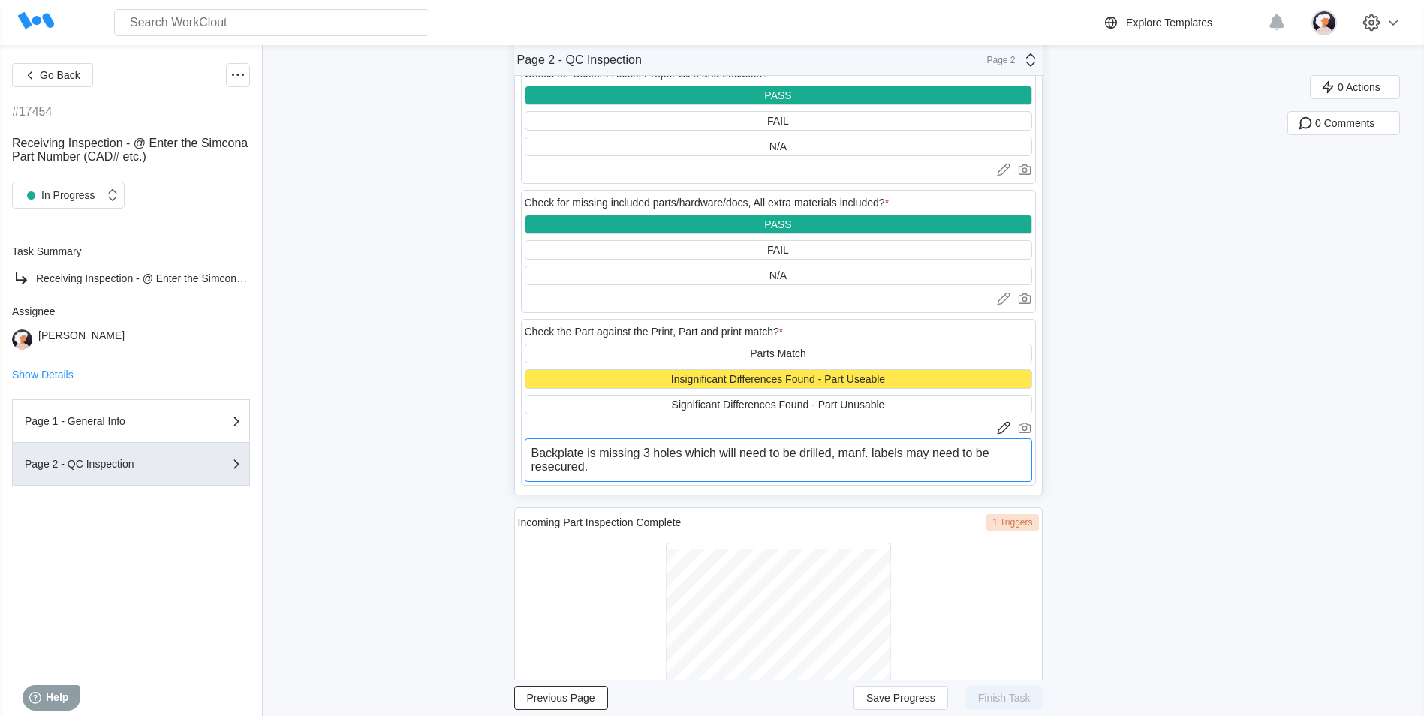
scroll to position [1151, 0]
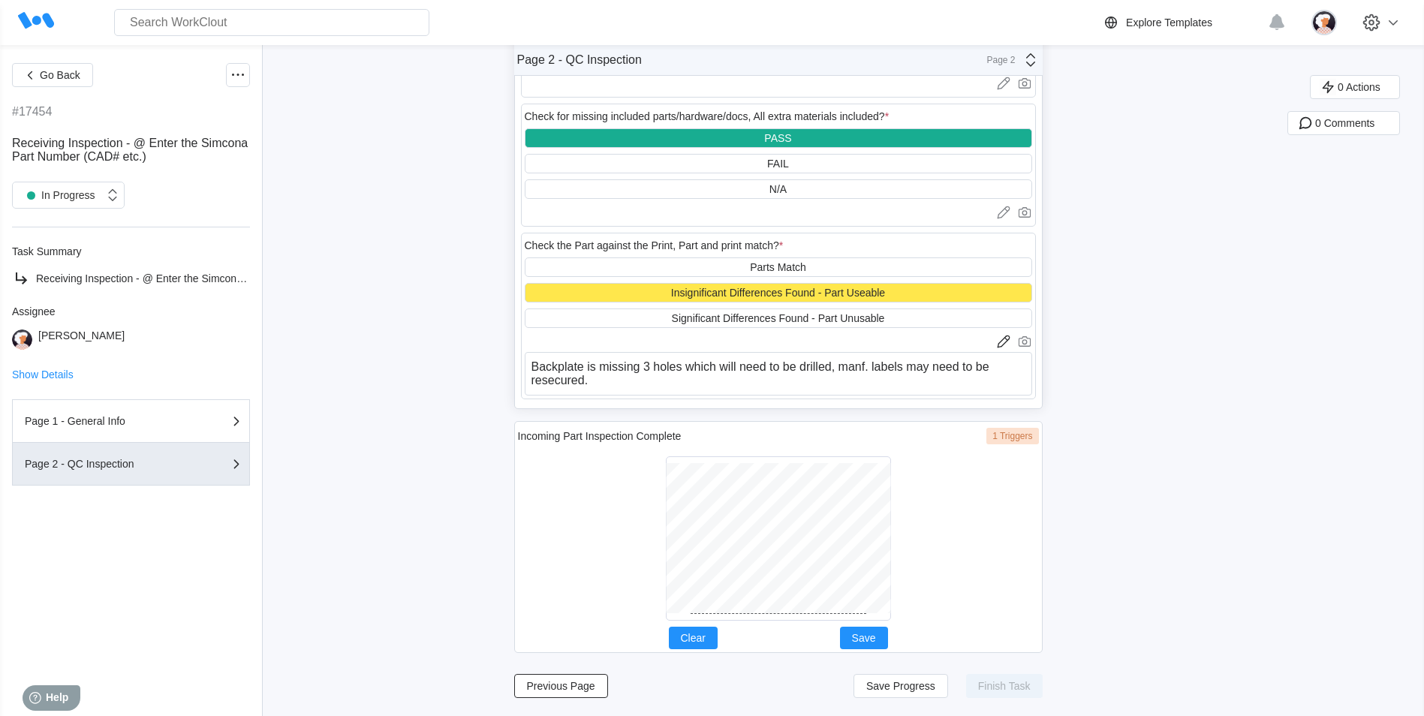
click at [612, 306] on div at bounding box center [778, 538] width 521 height 176
click at [612, 306] on button "Save" at bounding box center [864, 638] width 48 height 23
click at [612, 306] on span "Save Progress" at bounding box center [900, 686] width 69 height 11
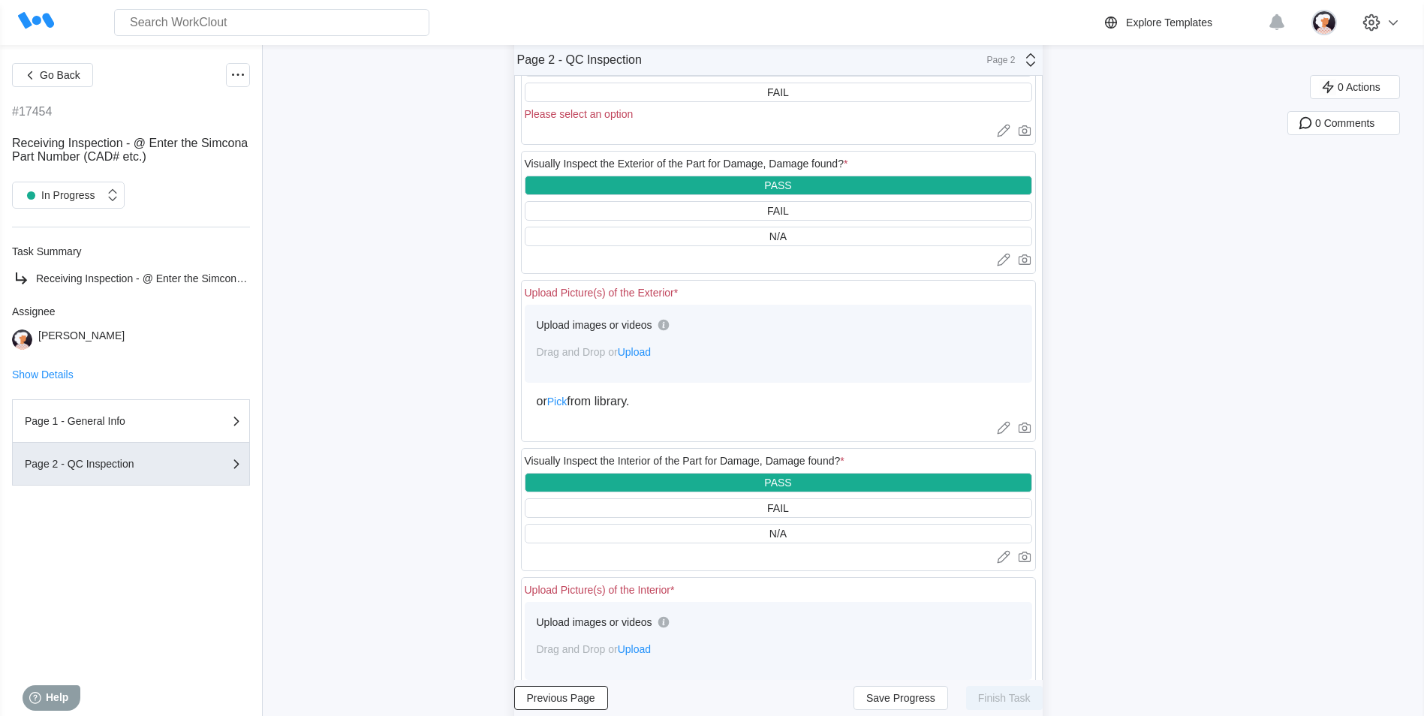
scroll to position [0, 0]
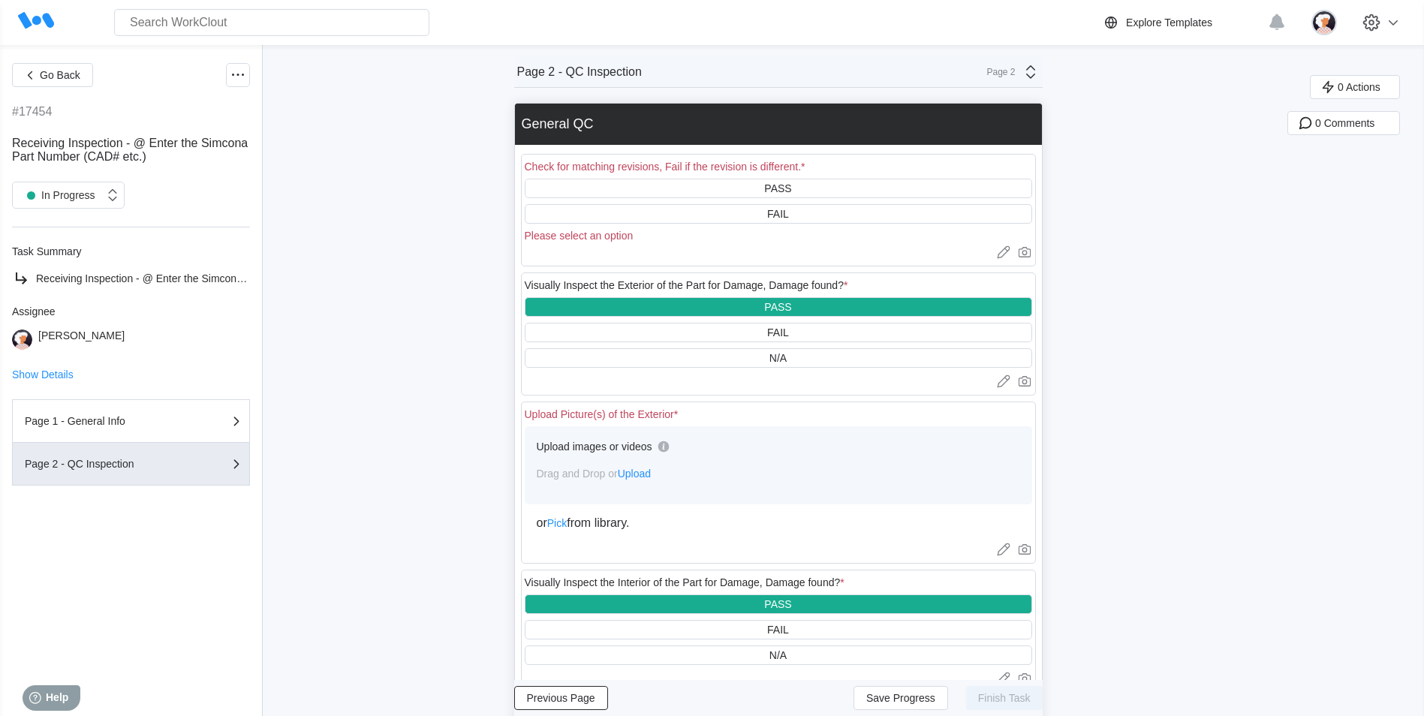
click at [612, 306] on span "Upload" at bounding box center [634, 474] width 33 height 12
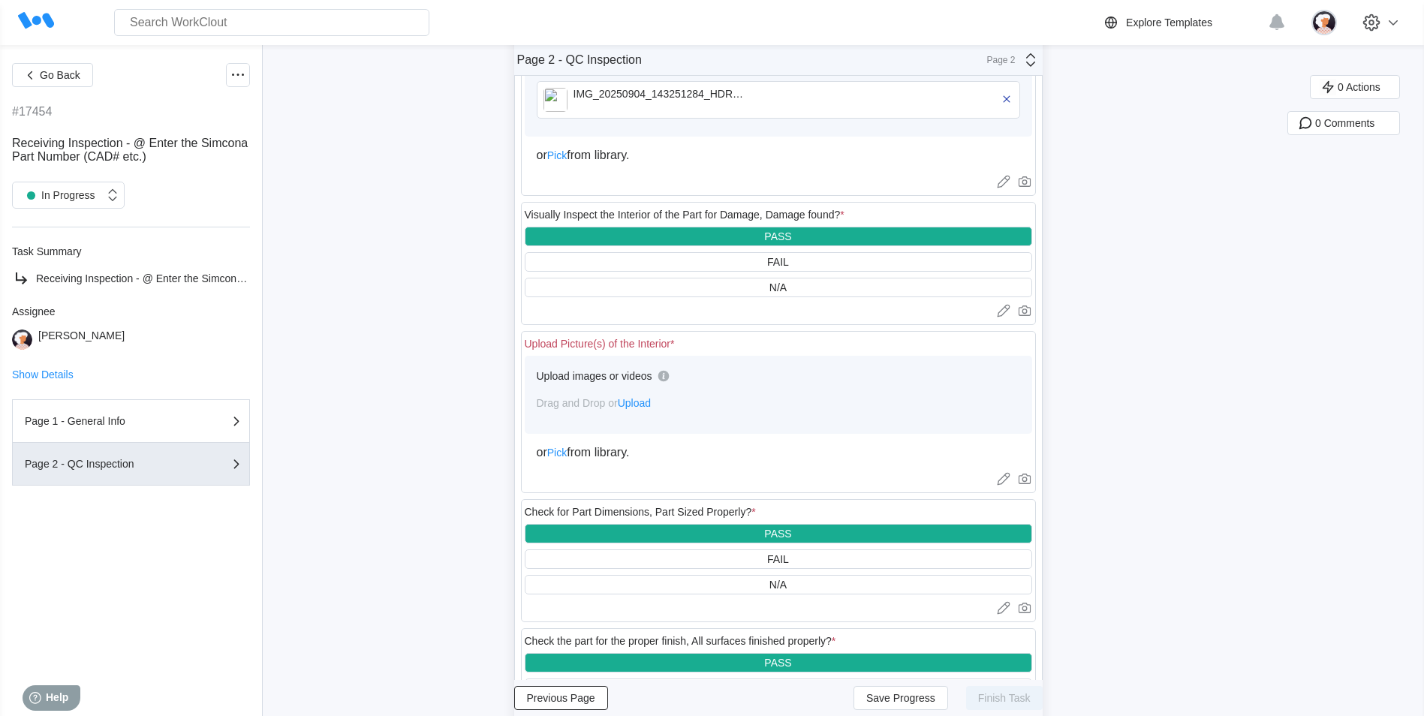
scroll to position [976, 0]
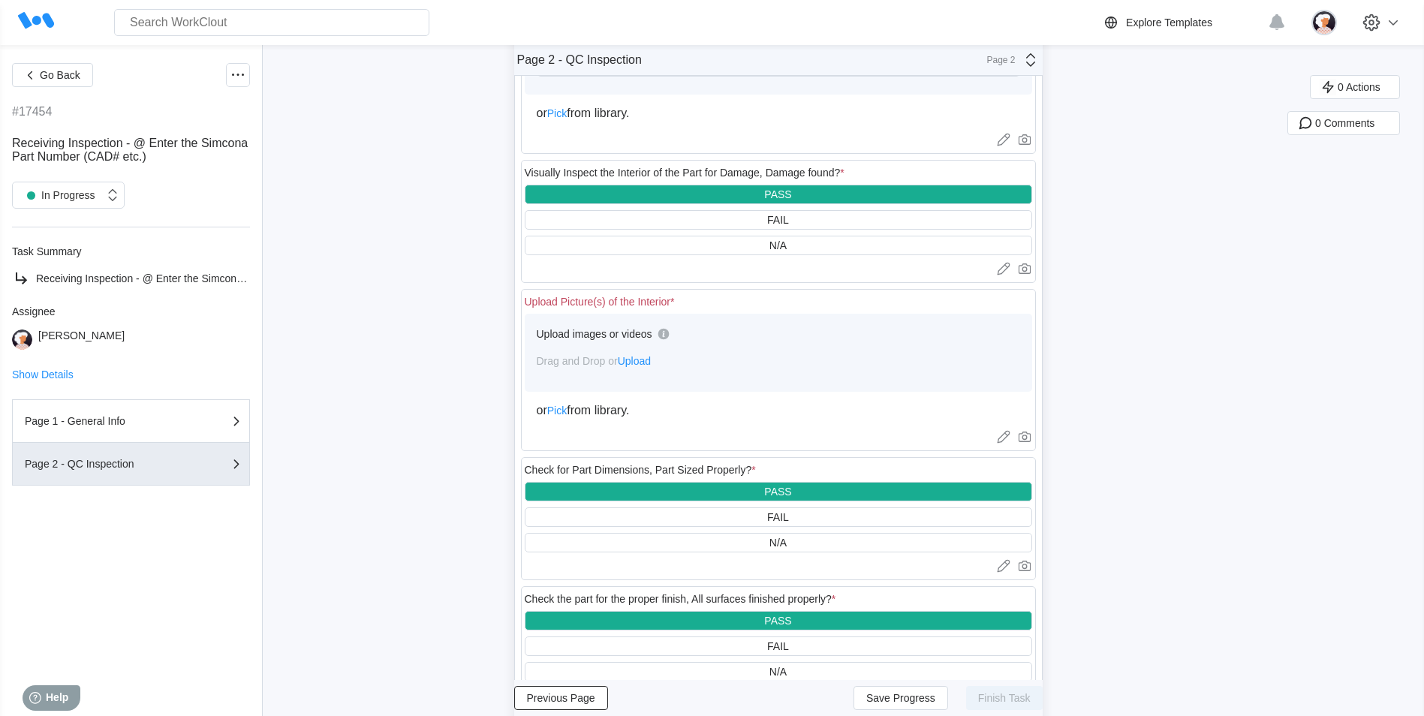
click at [612, 306] on span "Upload" at bounding box center [634, 361] width 33 height 12
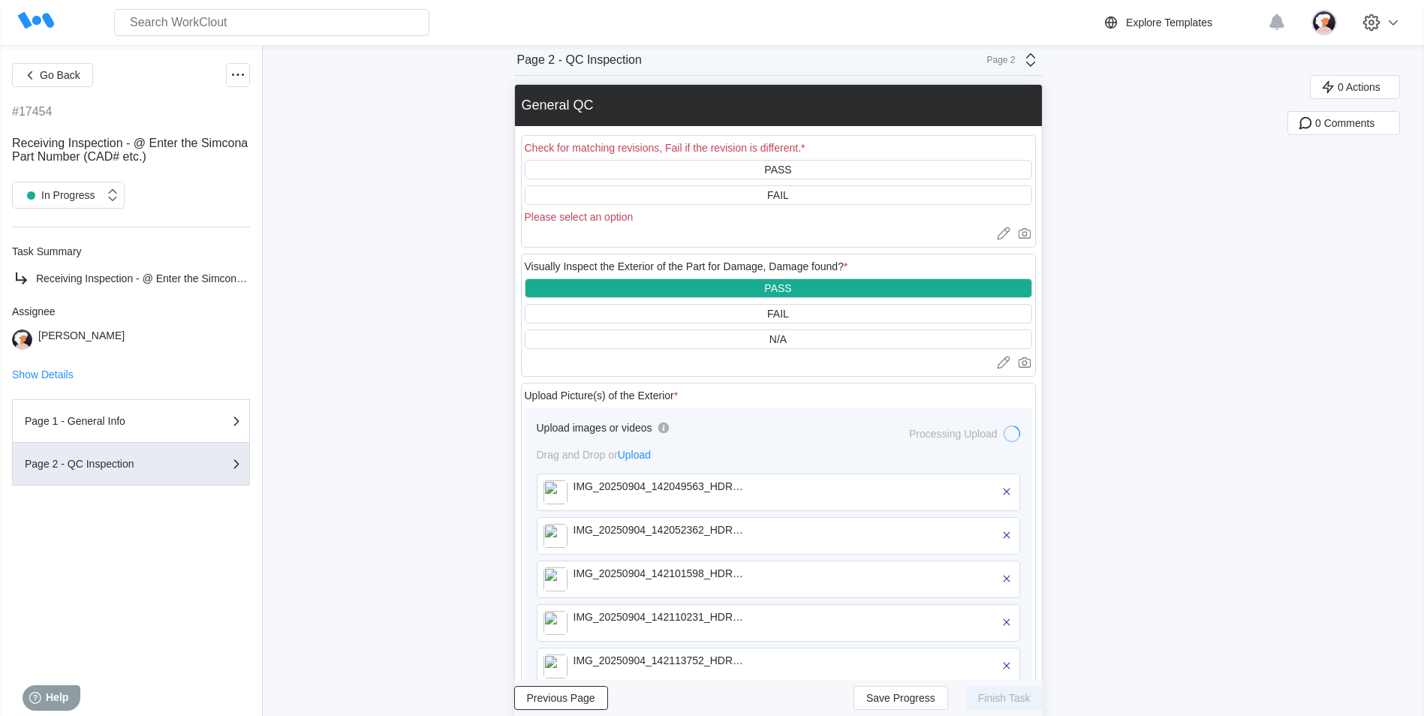
scroll to position [0, 0]
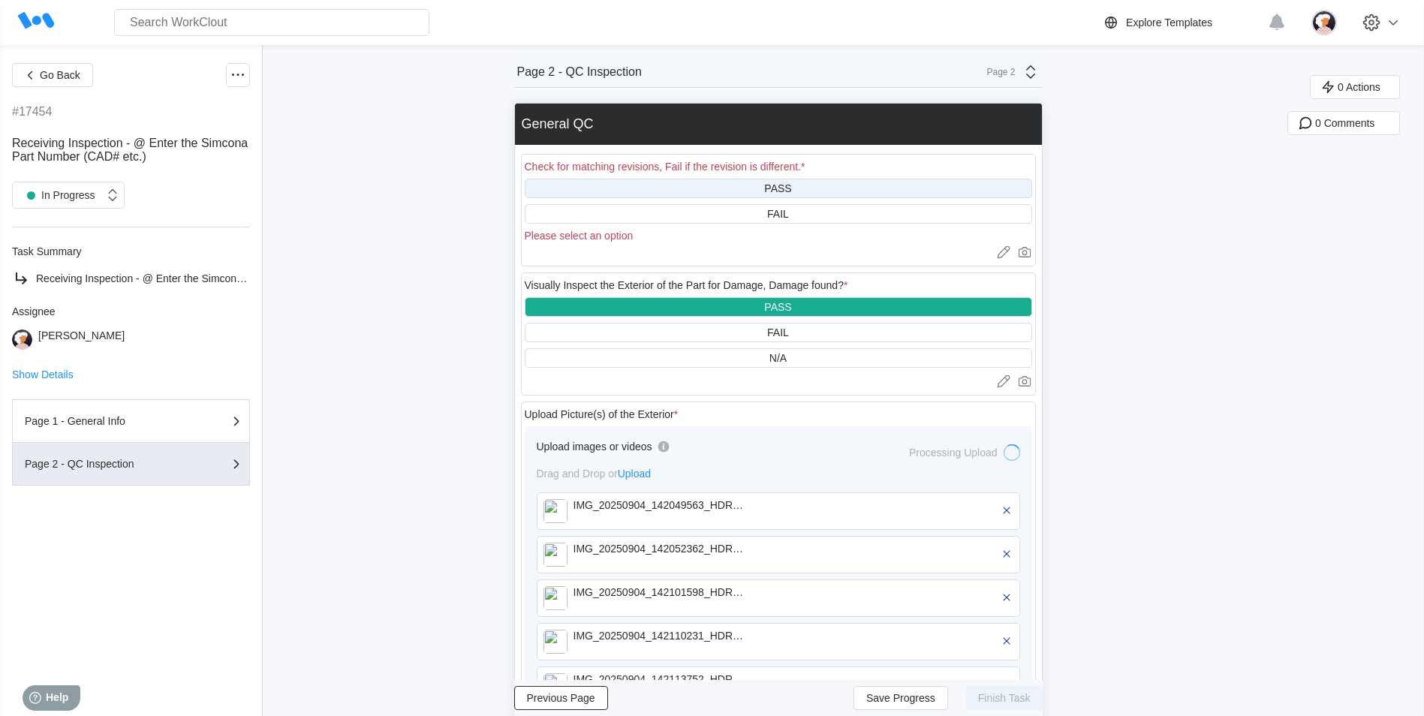
click at [612, 190] on div "PASS" at bounding box center [778, 189] width 507 height 20
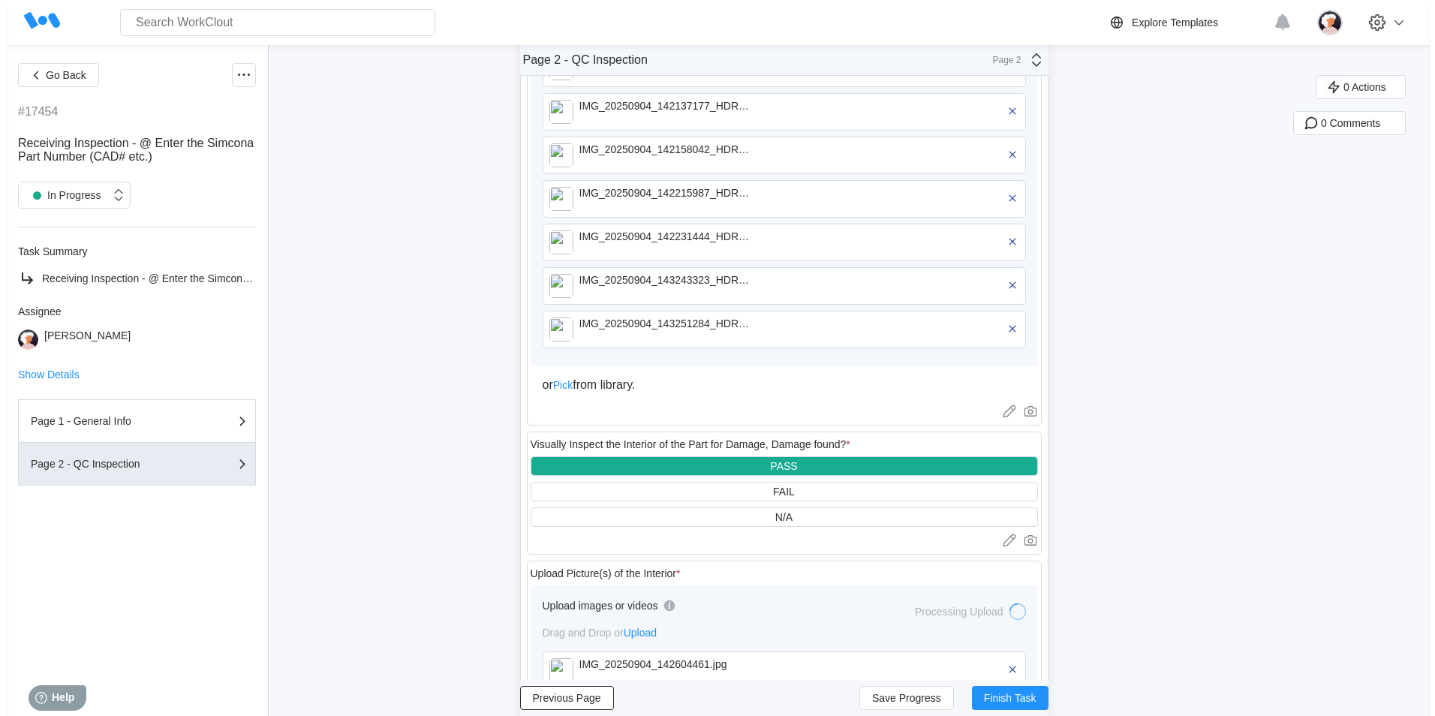
scroll to position [932, 0]
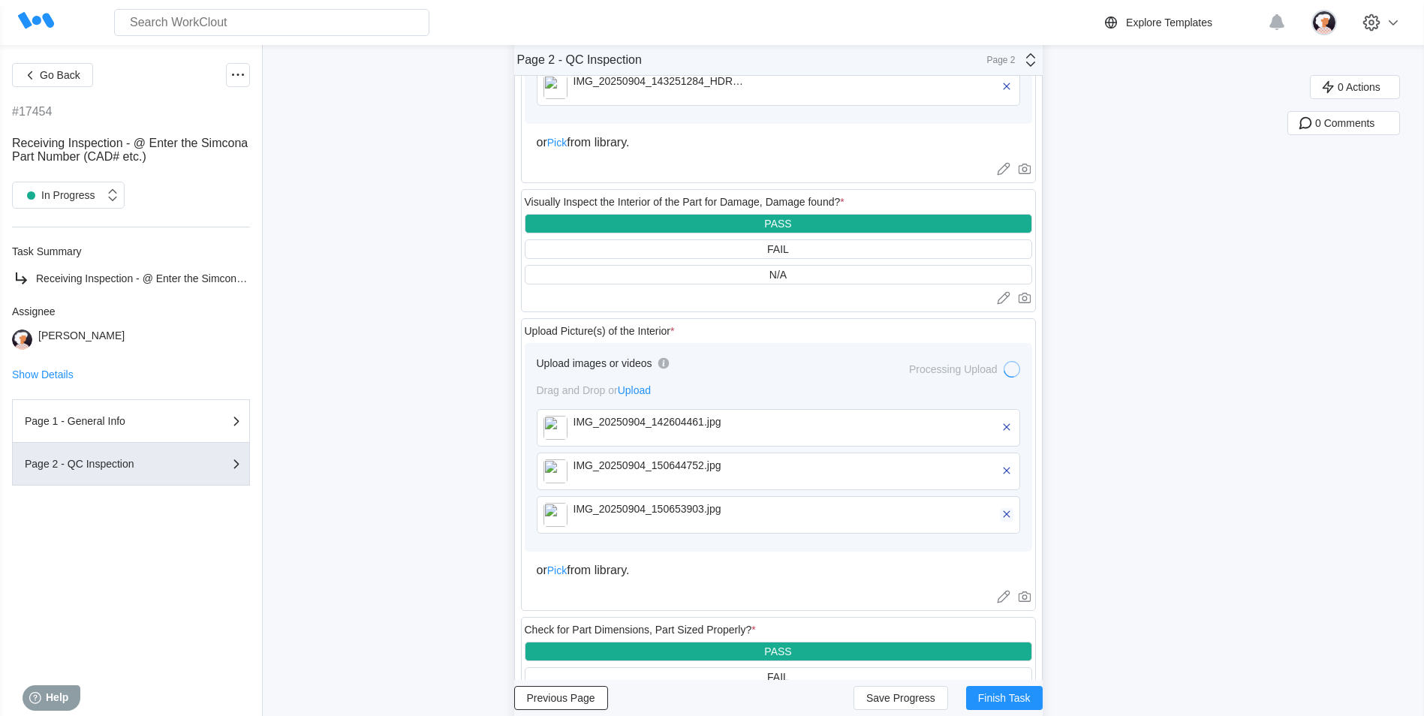
click at [612, 306] on icon "button" at bounding box center [1007, 514] width 14 height 14
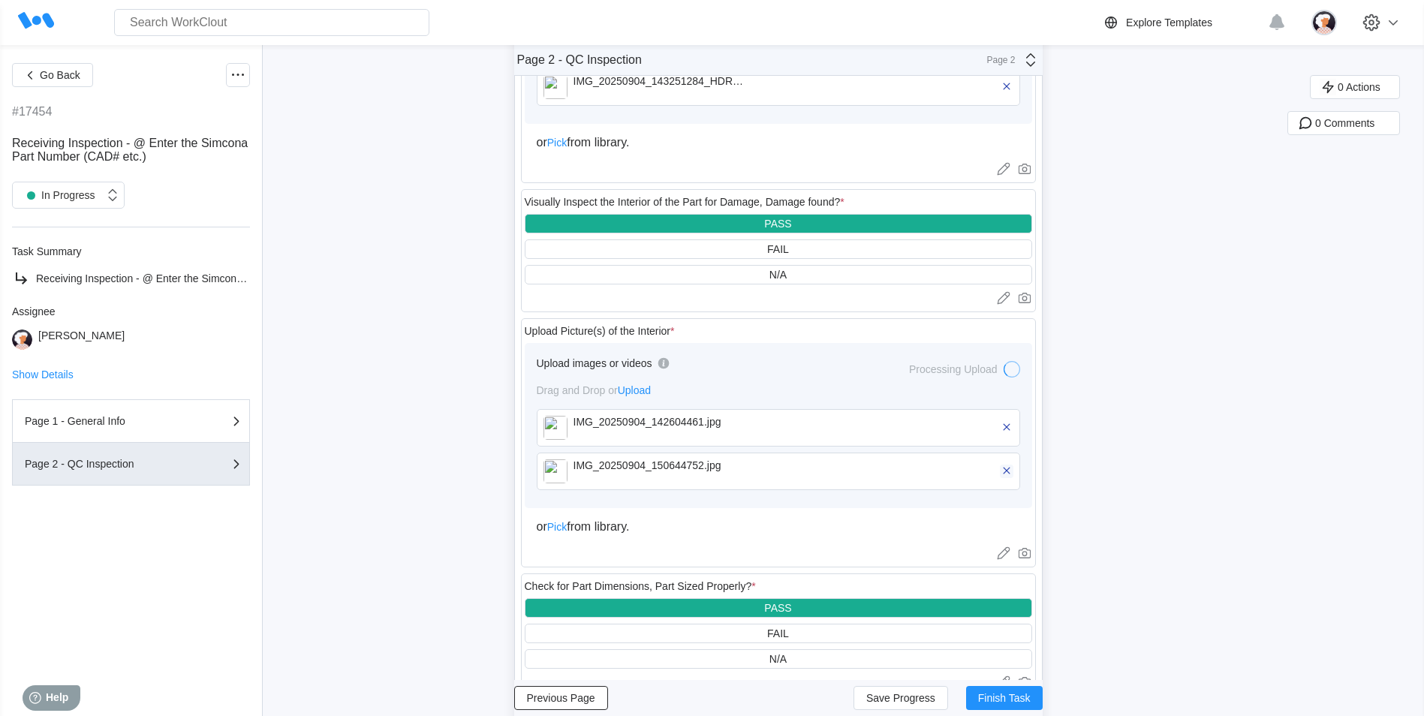
click at [612, 306] on icon "button" at bounding box center [1007, 471] width 14 height 14
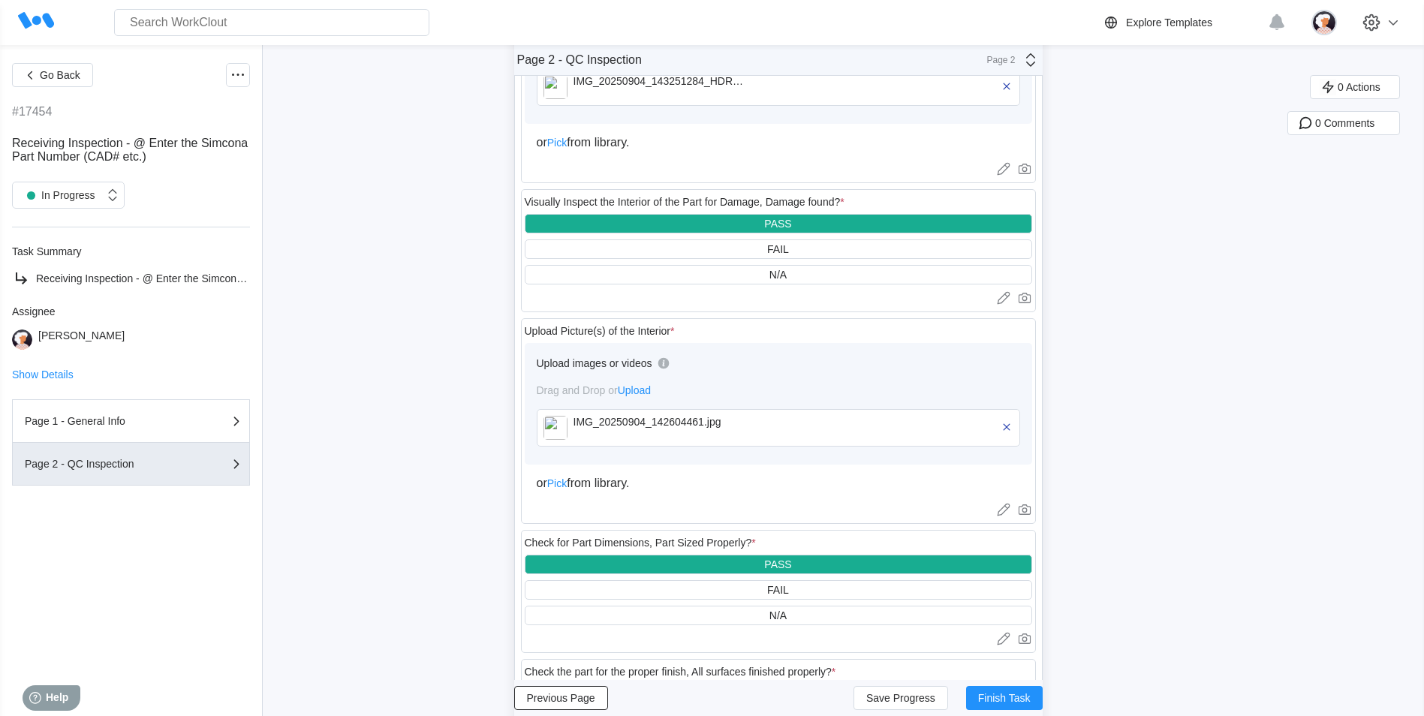
click at [612, 306] on span "Upload" at bounding box center [634, 390] width 33 height 12
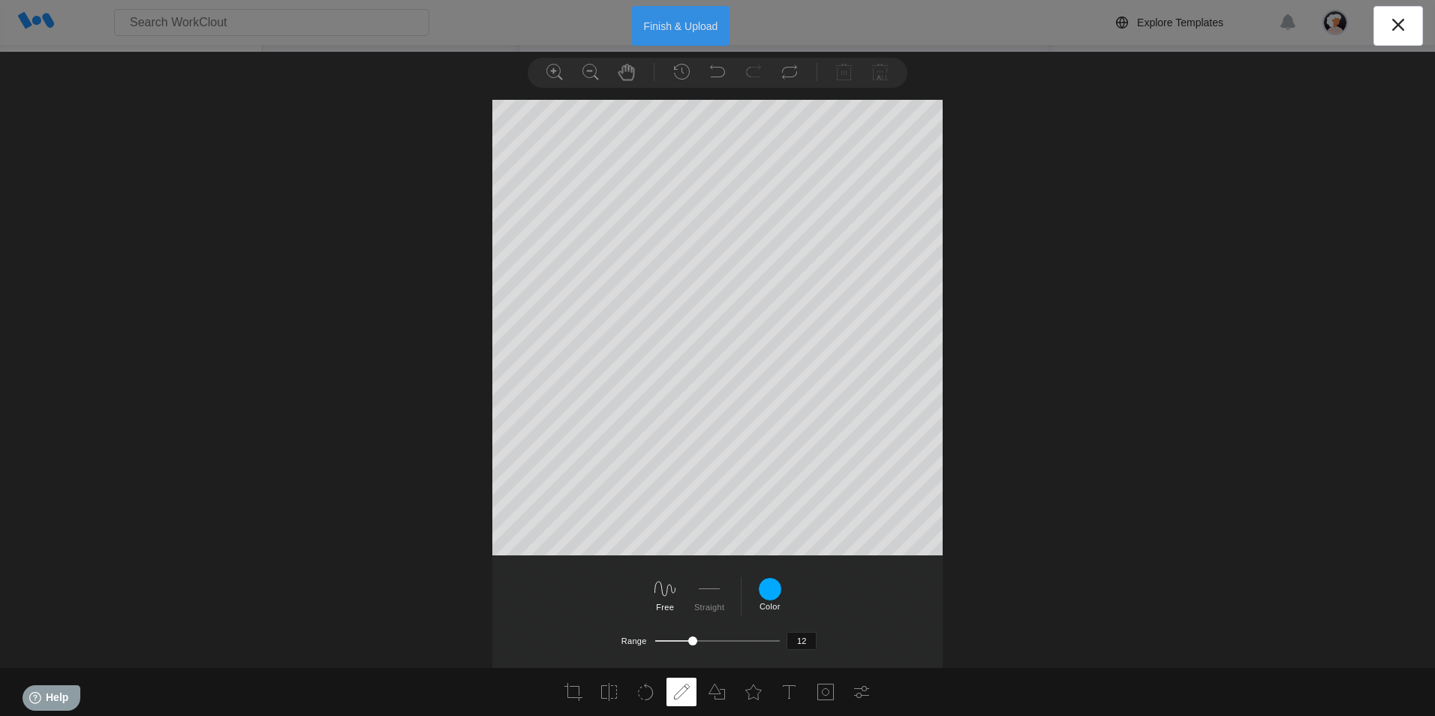
click at [612, 29] on button "Finish & Upload" at bounding box center [681, 26] width 98 height 40
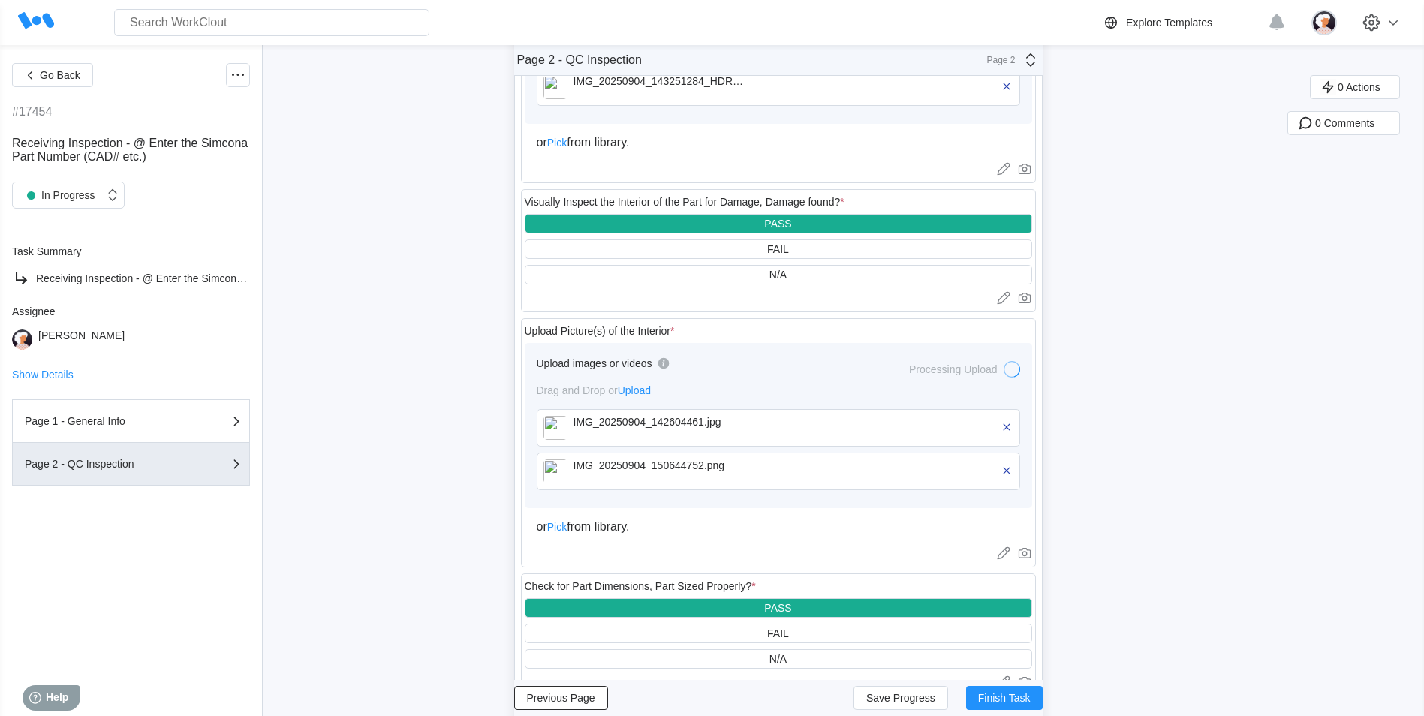
click at [562, 306] on img at bounding box center [555, 471] width 24 height 24
click at [612, 306] on div "Upload images or videos" at bounding box center [778, 369] width 483 height 29
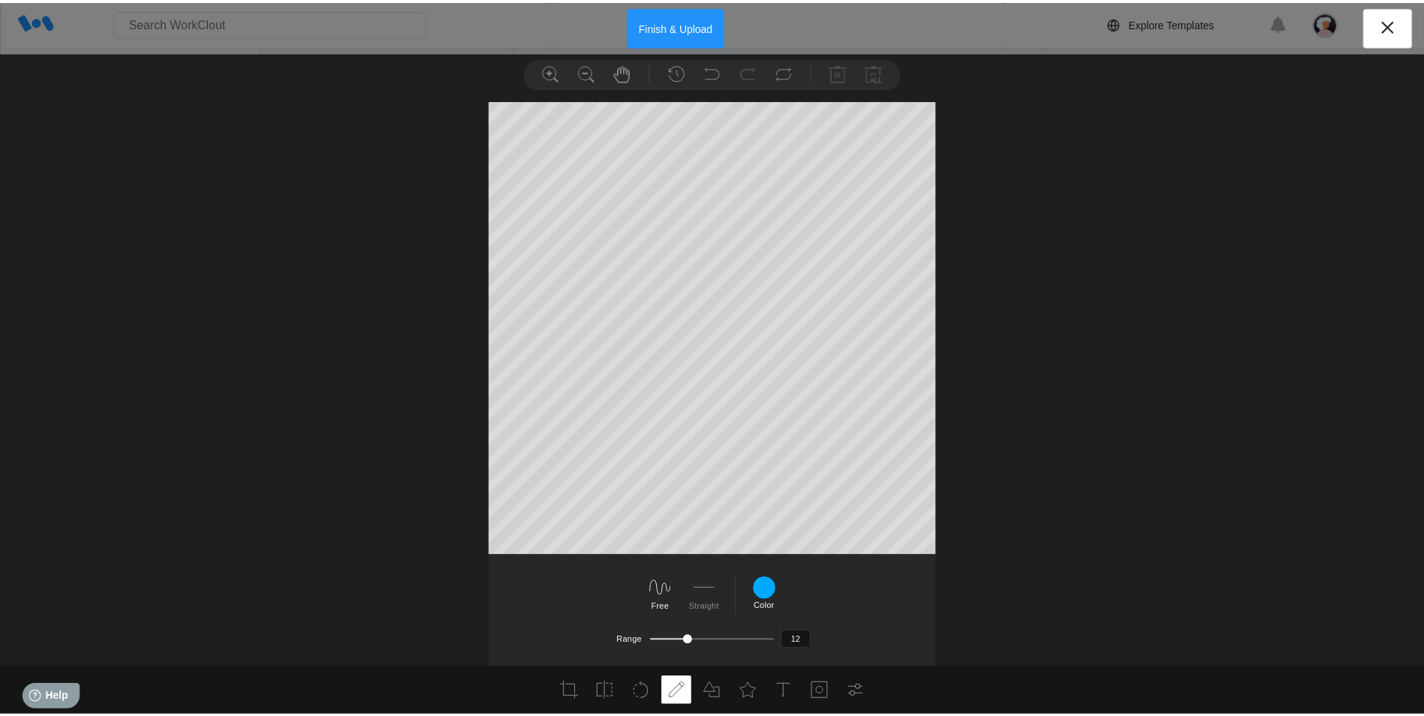
scroll to position [35, 0]
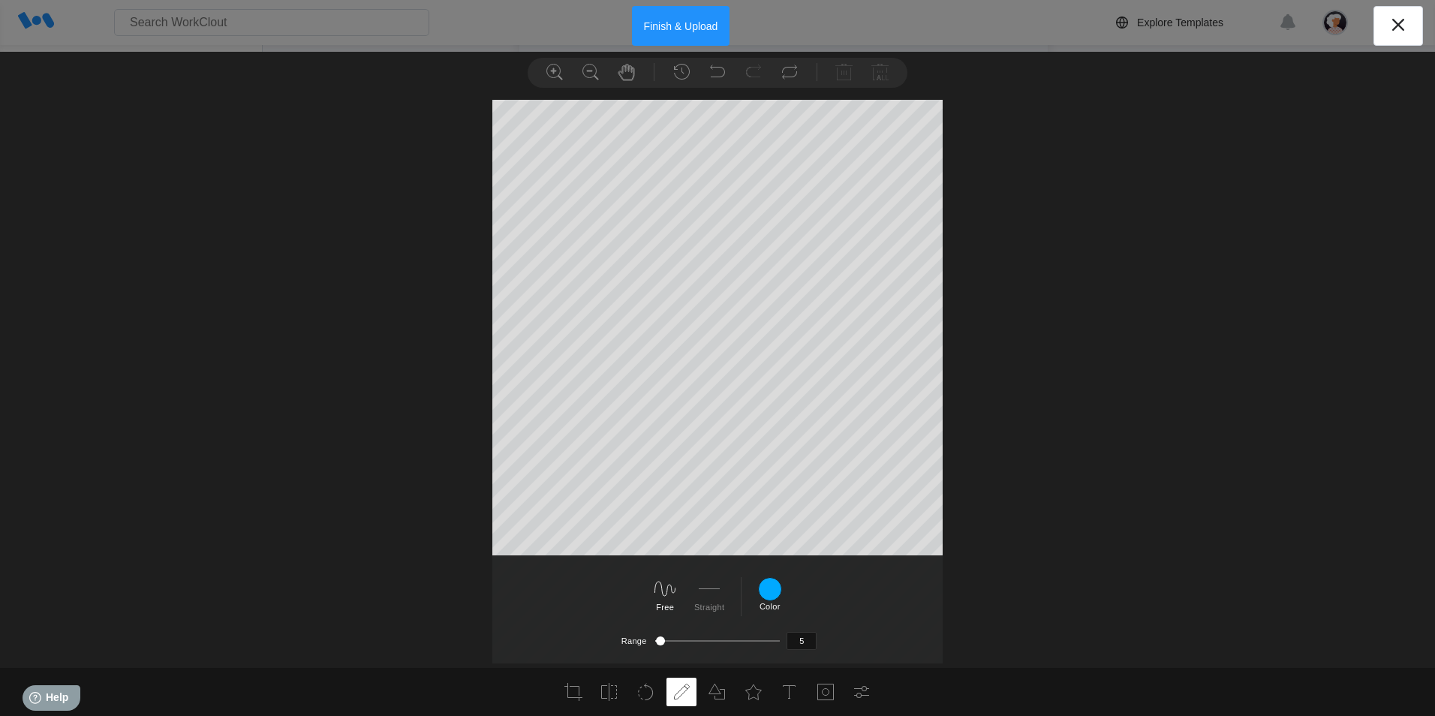
drag, startPoint x: 689, startPoint y: 640, endPoint x: 658, endPoint y: 651, distance: 33.2
click at [612, 306] on div "Free Straight #000000 #2a2a2a #545454 #7e7e7e #a8a8a8 #d2d2d2 #ffffff #ff4040 #…" at bounding box center [717, 612] width 1435 height 113
click at [612, 17] on button "Finish & Upload" at bounding box center [681, 26] width 98 height 40
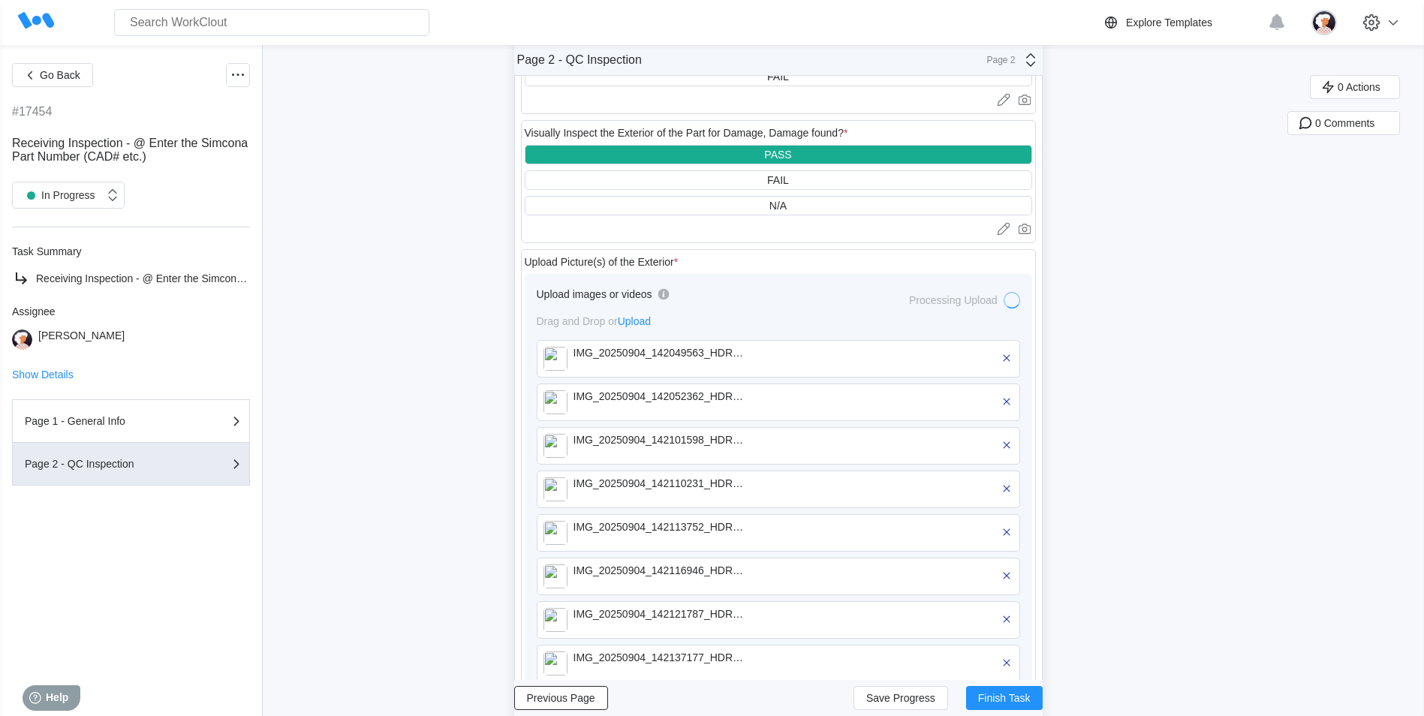
scroll to position [450, 0]
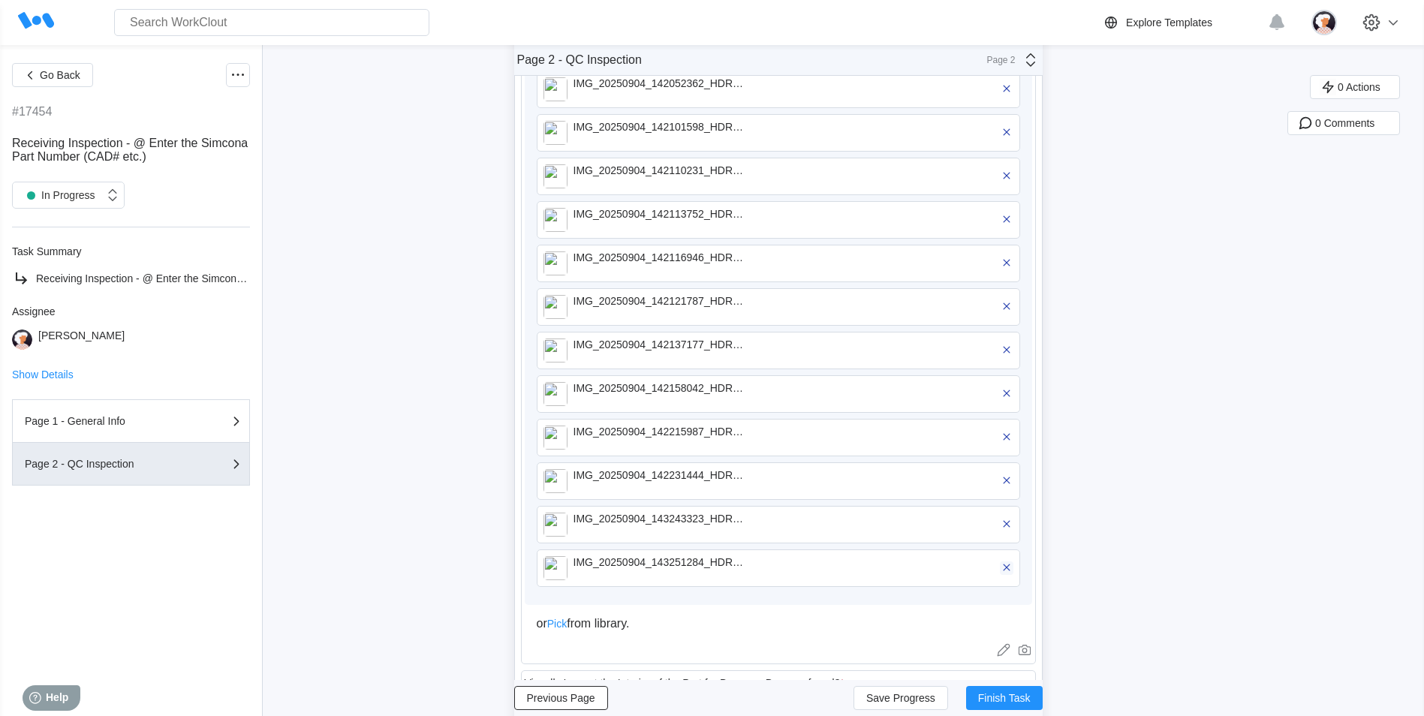
click at [612, 306] on icon "button" at bounding box center [1007, 568] width 14 height 14
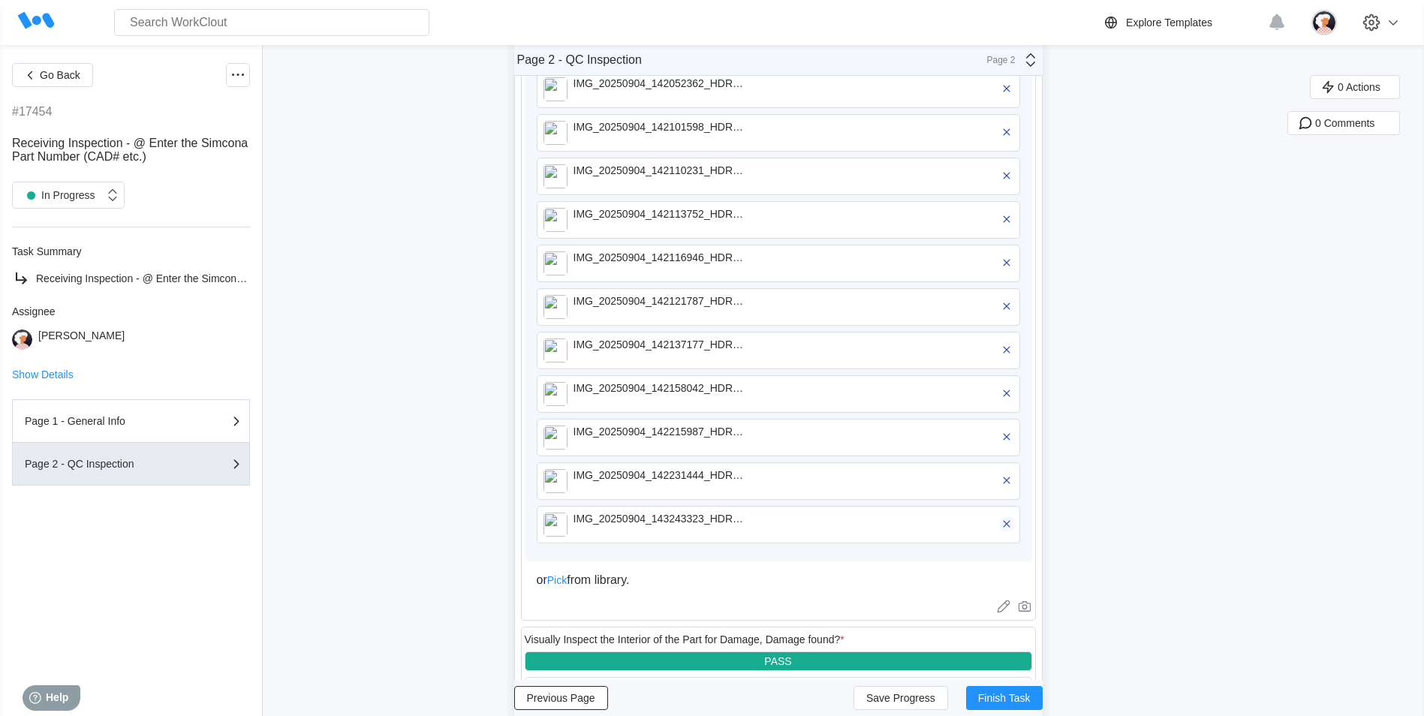
click at [612, 306] on icon "button" at bounding box center [1007, 524] width 14 height 14
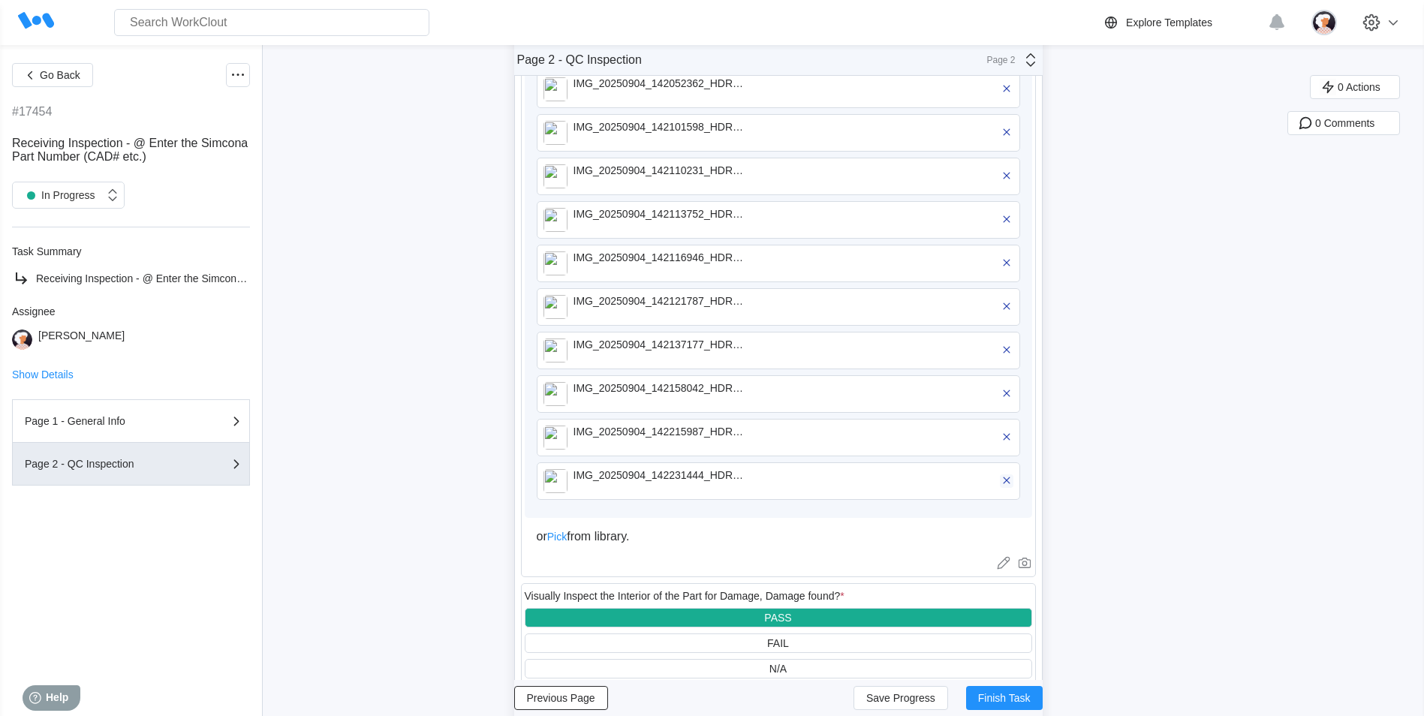
click at [612, 306] on icon "button" at bounding box center [1007, 481] width 14 height 14
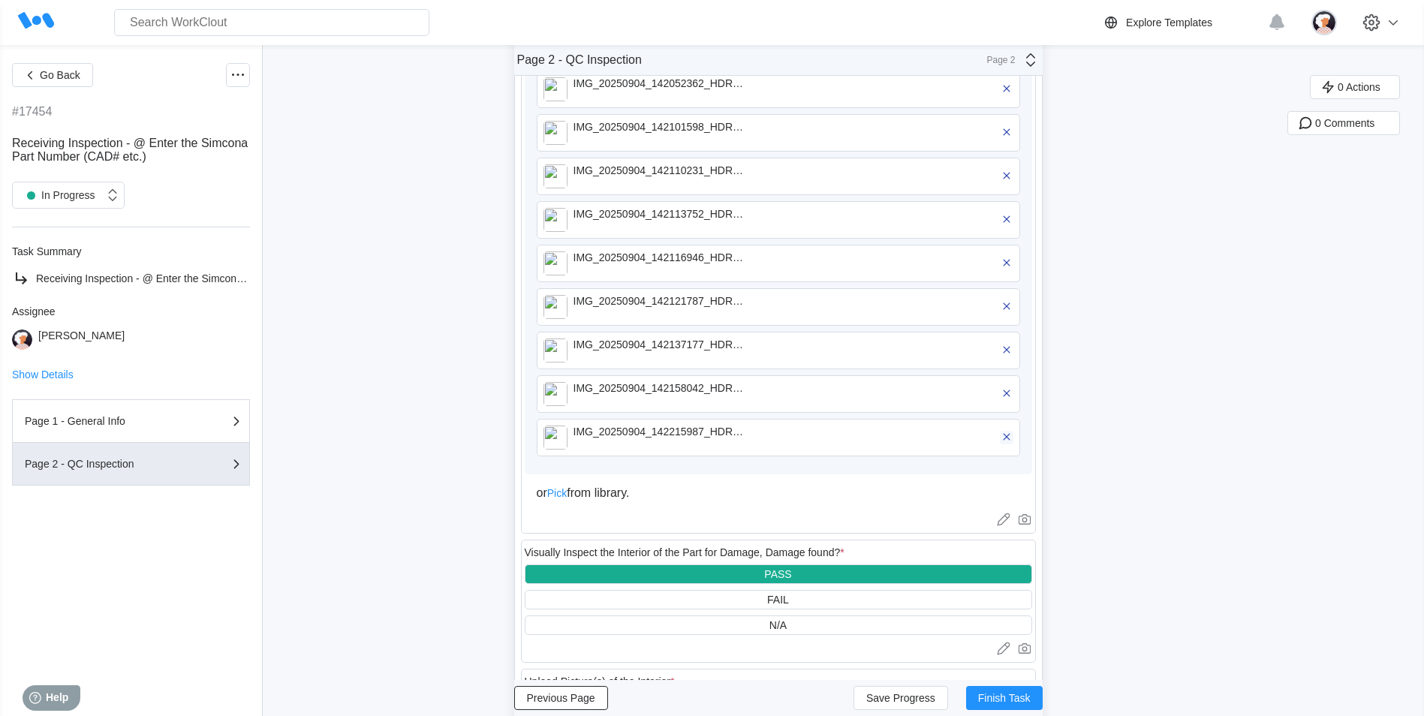
click at [612, 306] on icon "button" at bounding box center [1007, 437] width 14 height 14
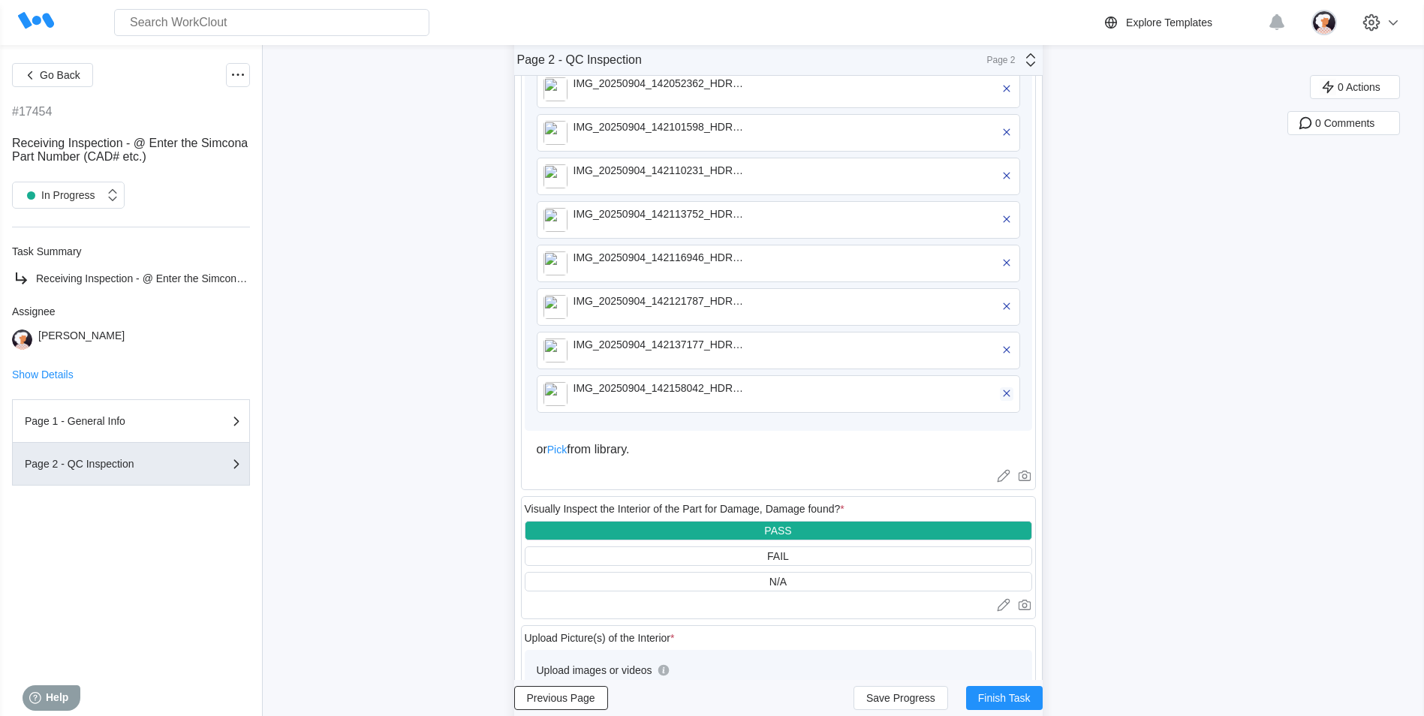
click at [612, 306] on icon "button" at bounding box center [1007, 394] width 14 height 14
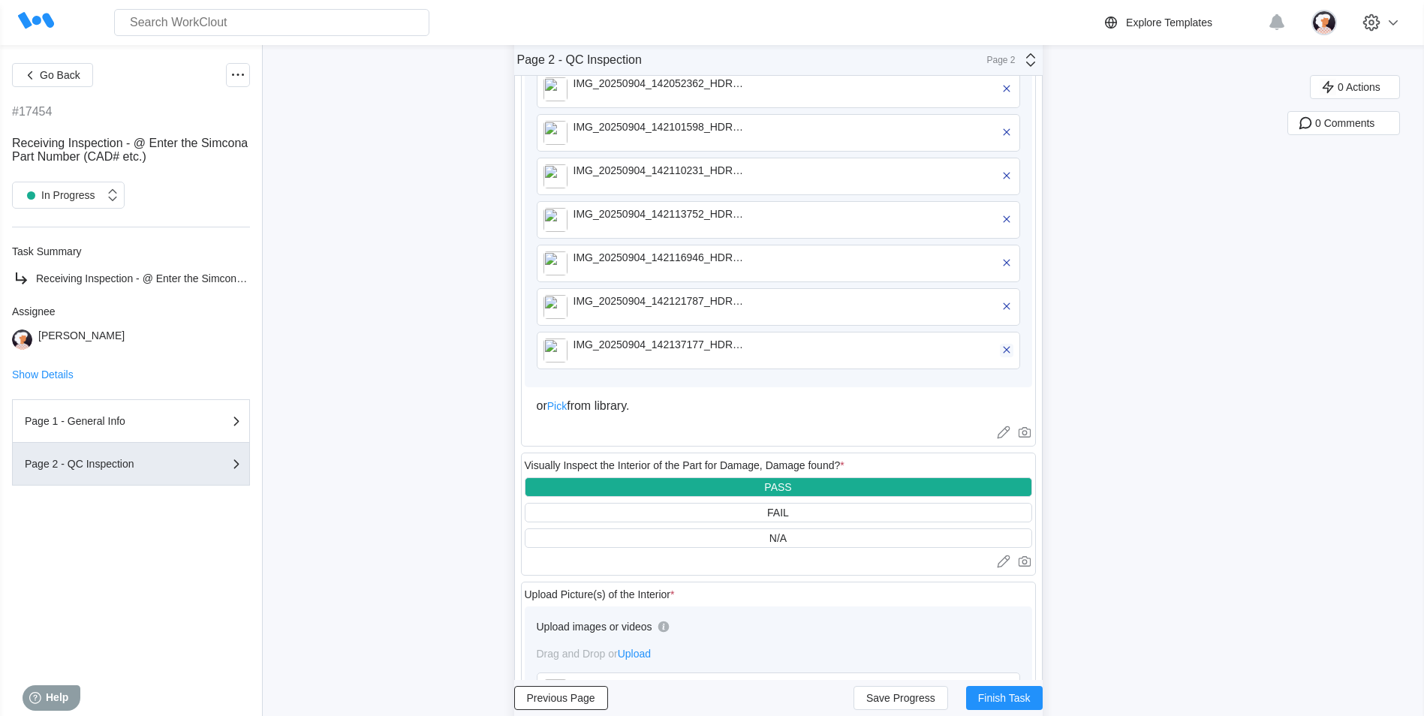
click at [612, 306] on icon "button" at bounding box center [1007, 350] width 14 height 14
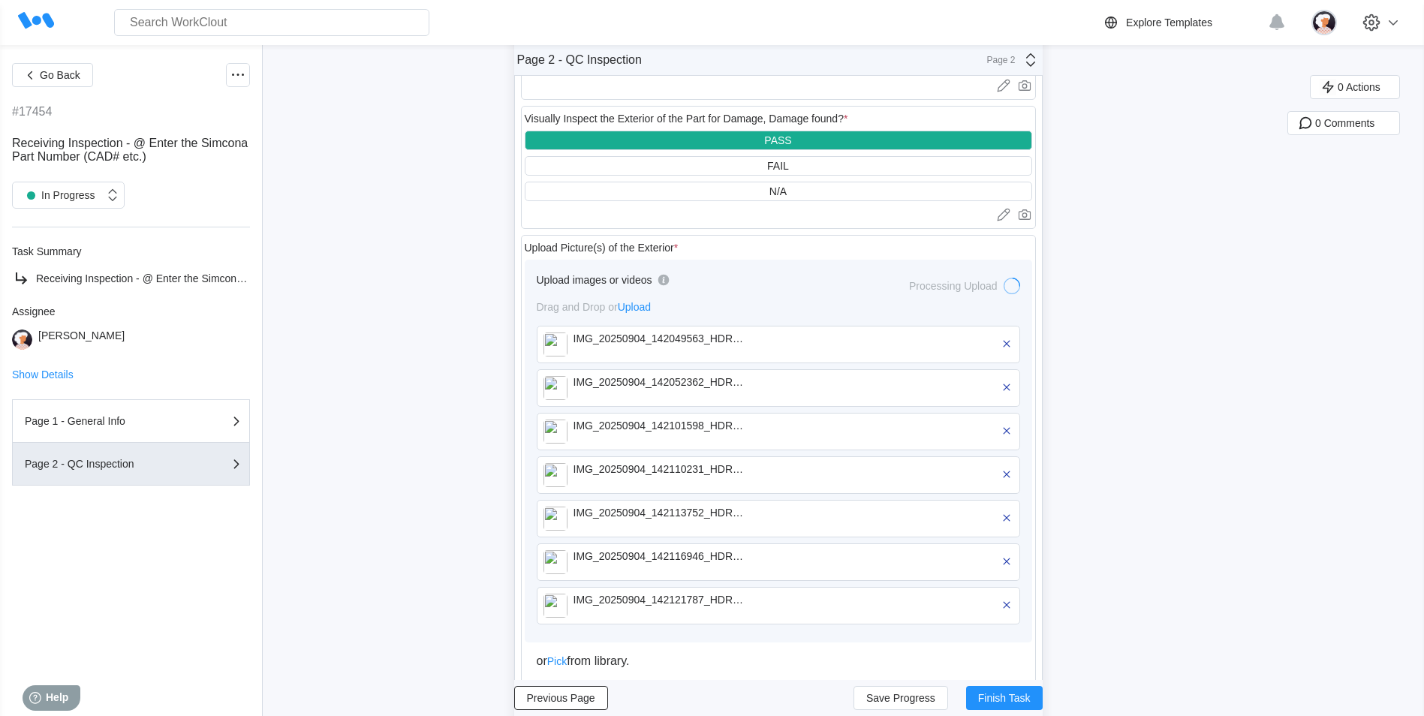
scroll to position [150, 0]
click at [612, 306] on icon "button" at bounding box center [1007, 607] width 14 height 14
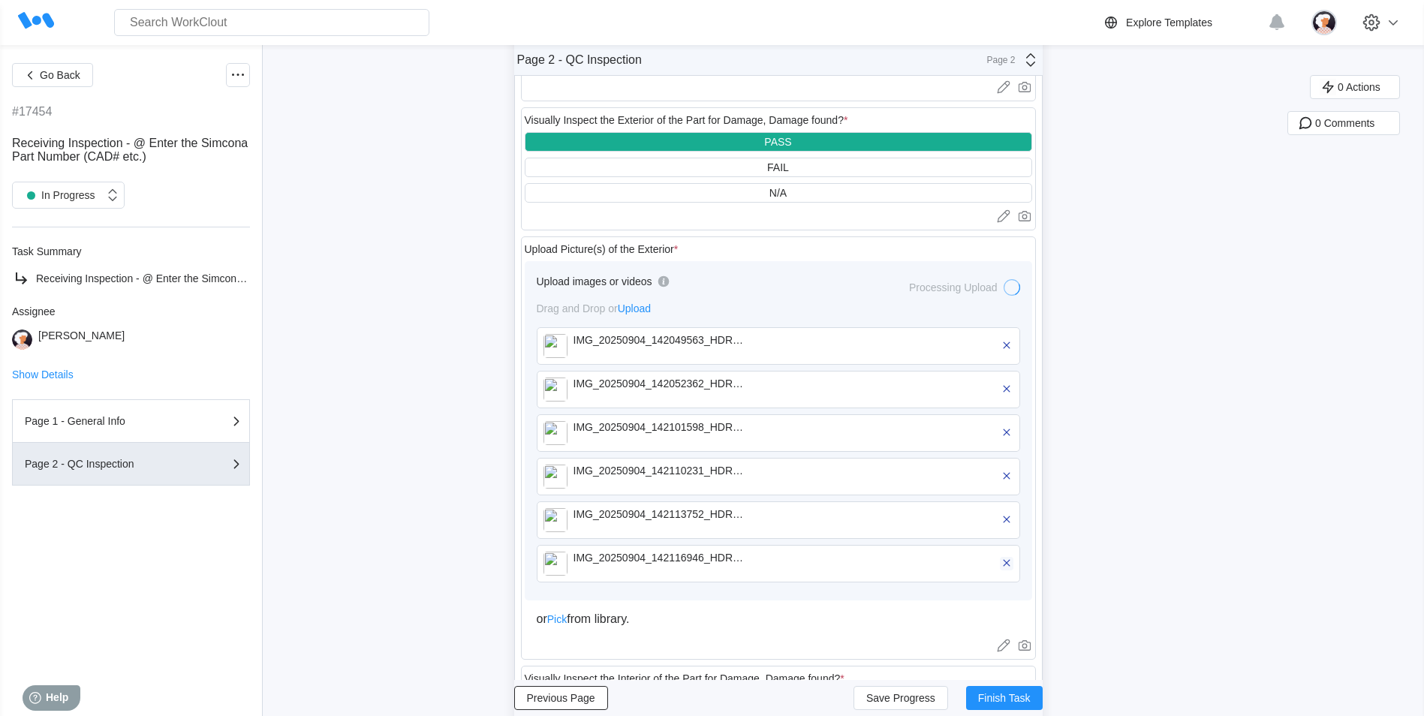
click at [612, 306] on icon "button" at bounding box center [1007, 563] width 14 height 14
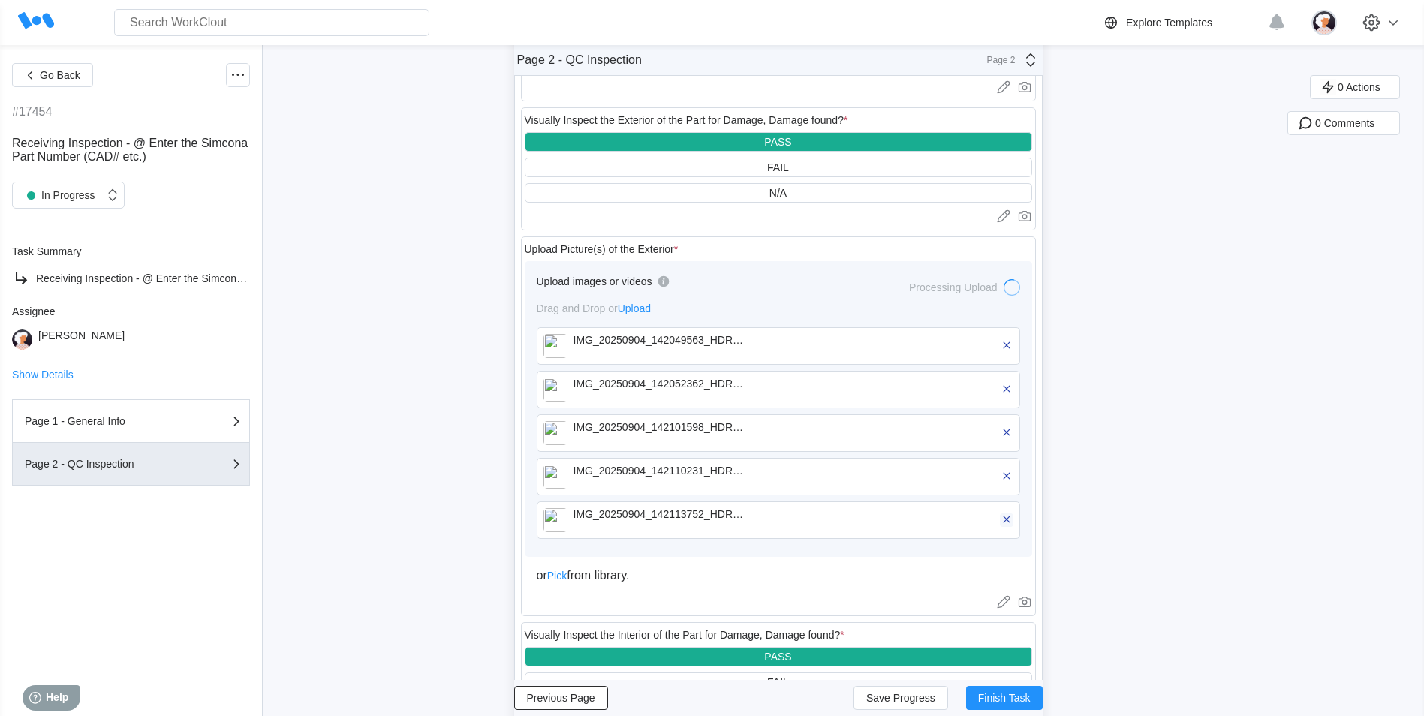
click at [612, 306] on icon "button" at bounding box center [1006, 519] width 7 height 7
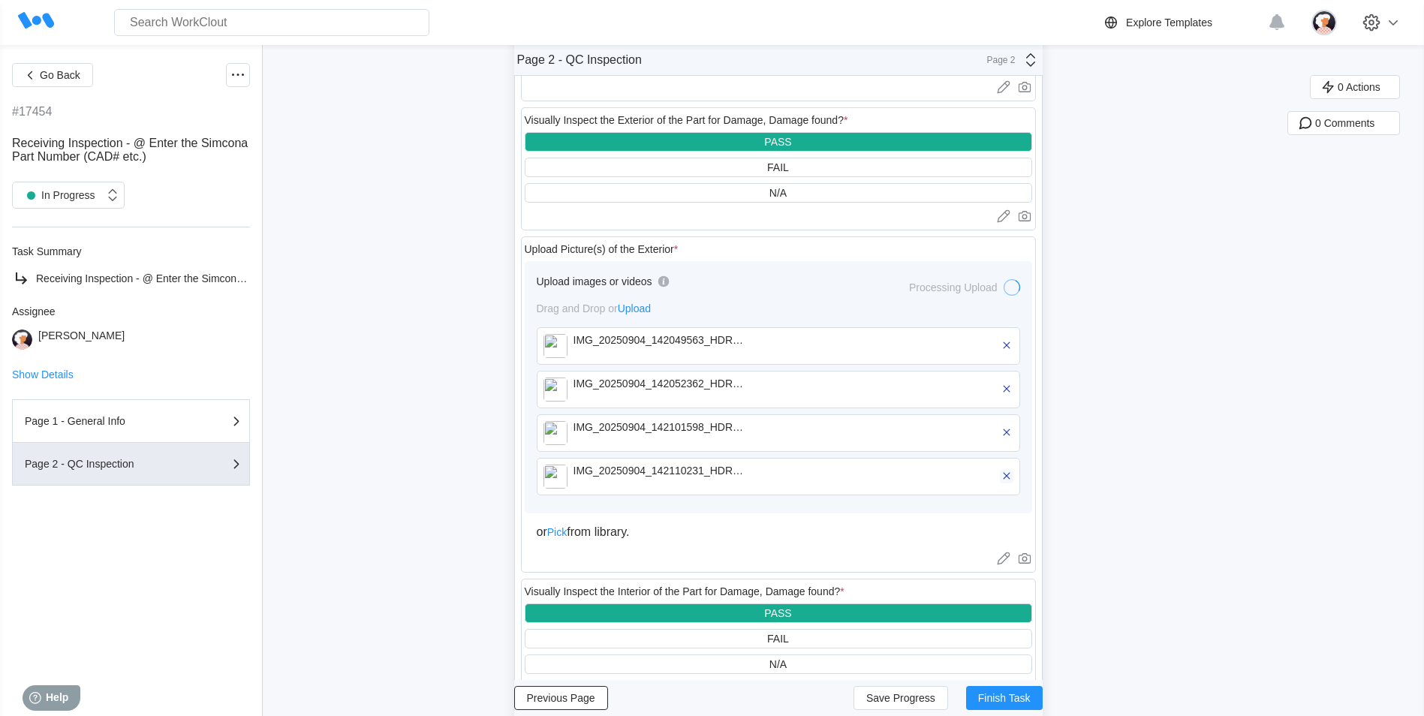
click at [612, 306] on icon "button" at bounding box center [1007, 476] width 14 height 14
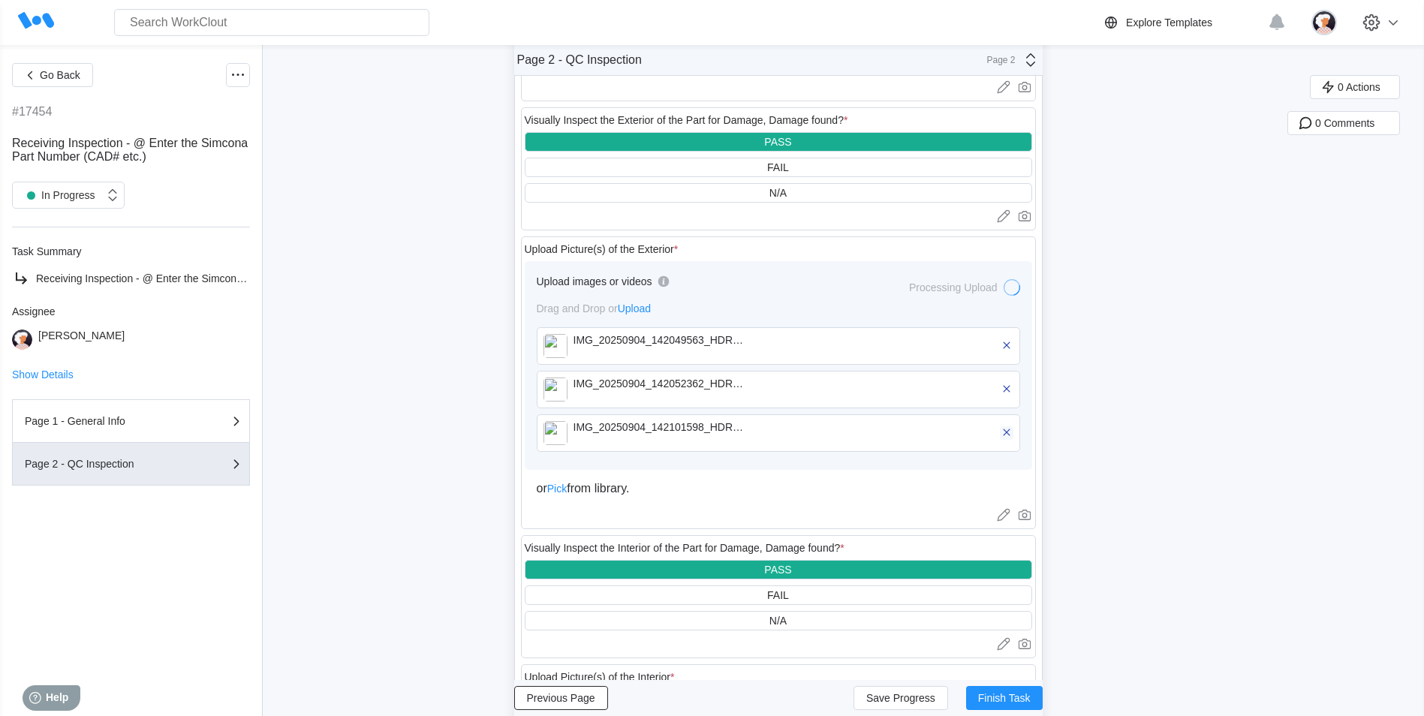
click at [612, 306] on icon "button" at bounding box center [1007, 433] width 14 height 14
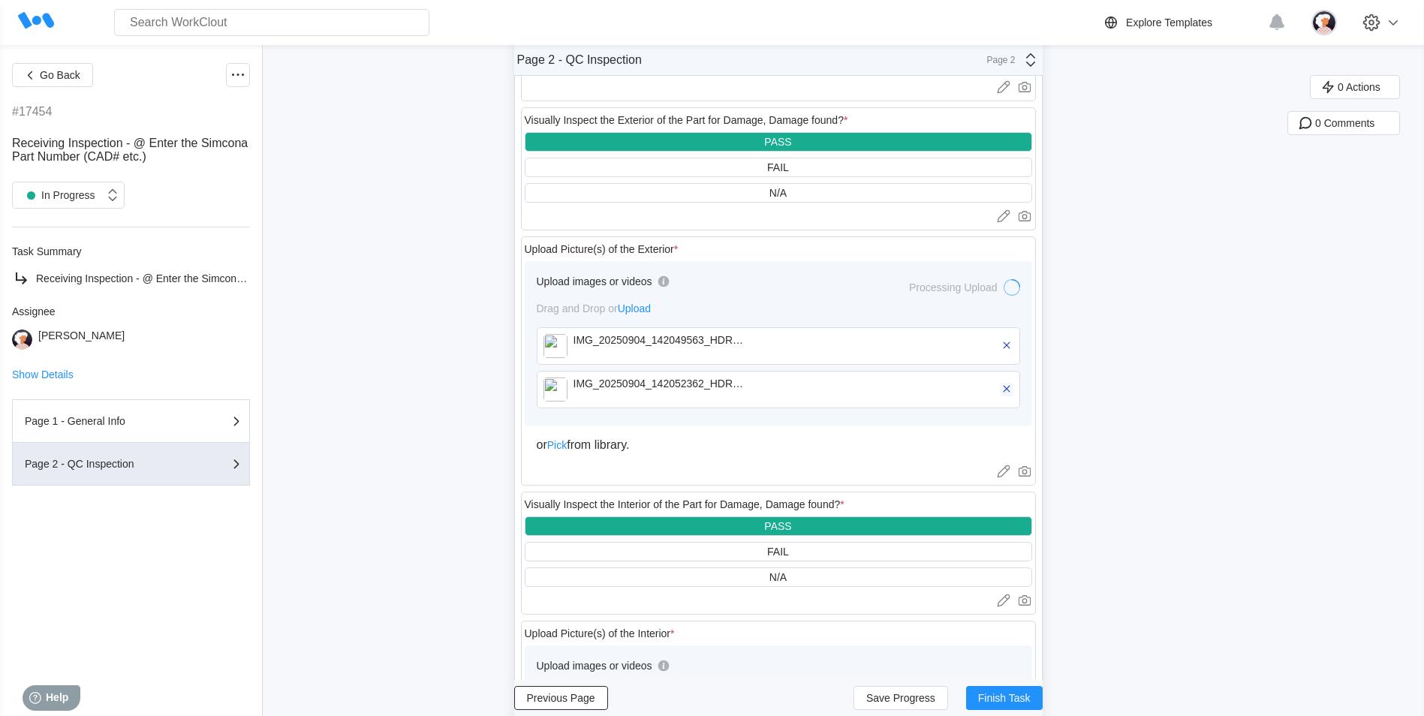
click at [612, 306] on icon "button" at bounding box center [1007, 389] width 14 height 14
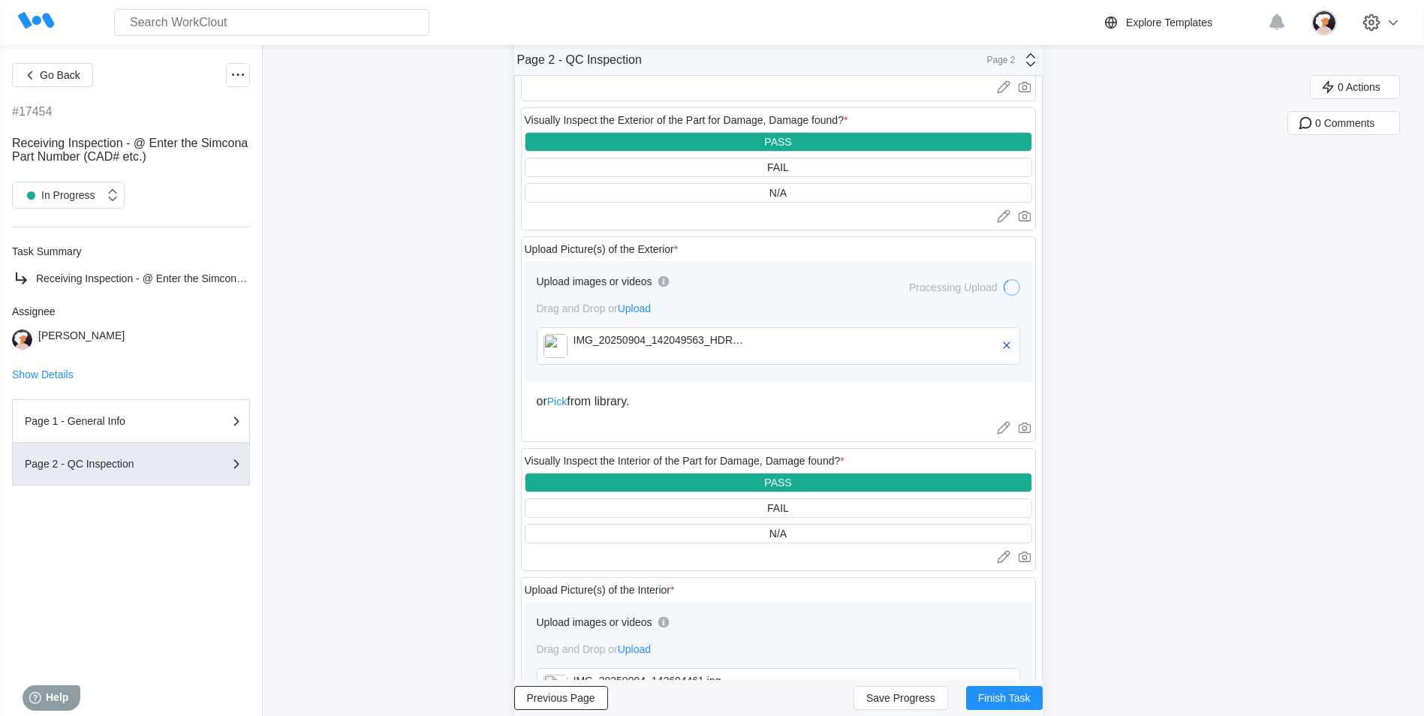
click at [612, 306] on icon "button" at bounding box center [1007, 346] width 14 height 14
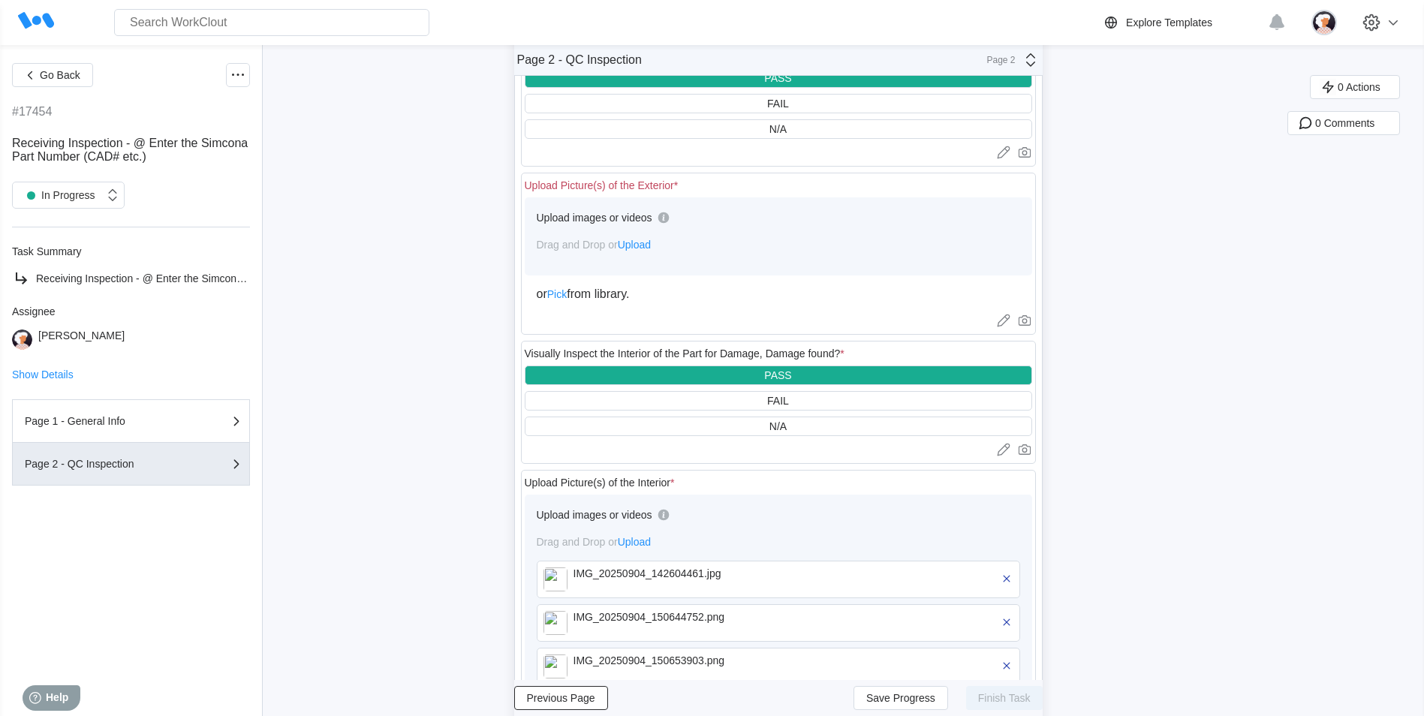
scroll to position [375, 0]
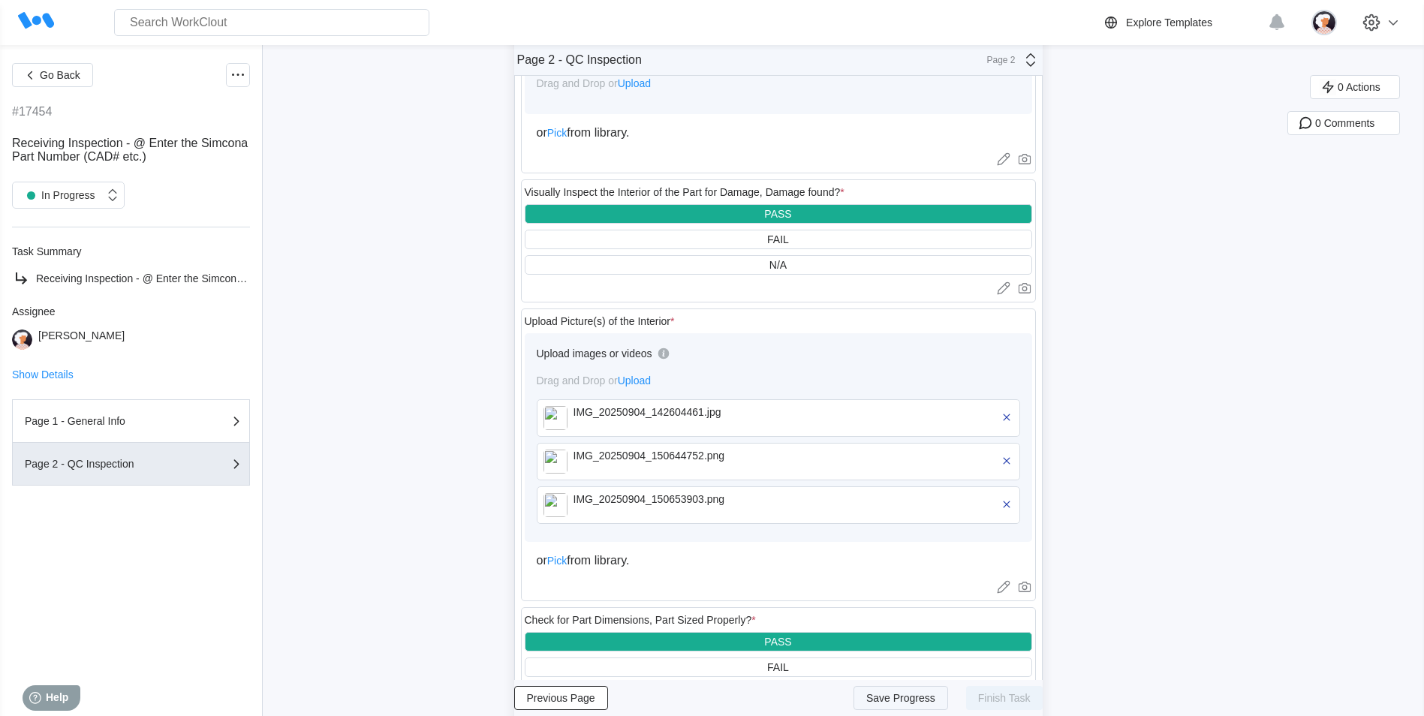
click at [612, 306] on button "Save Progress" at bounding box center [901, 698] width 95 height 24
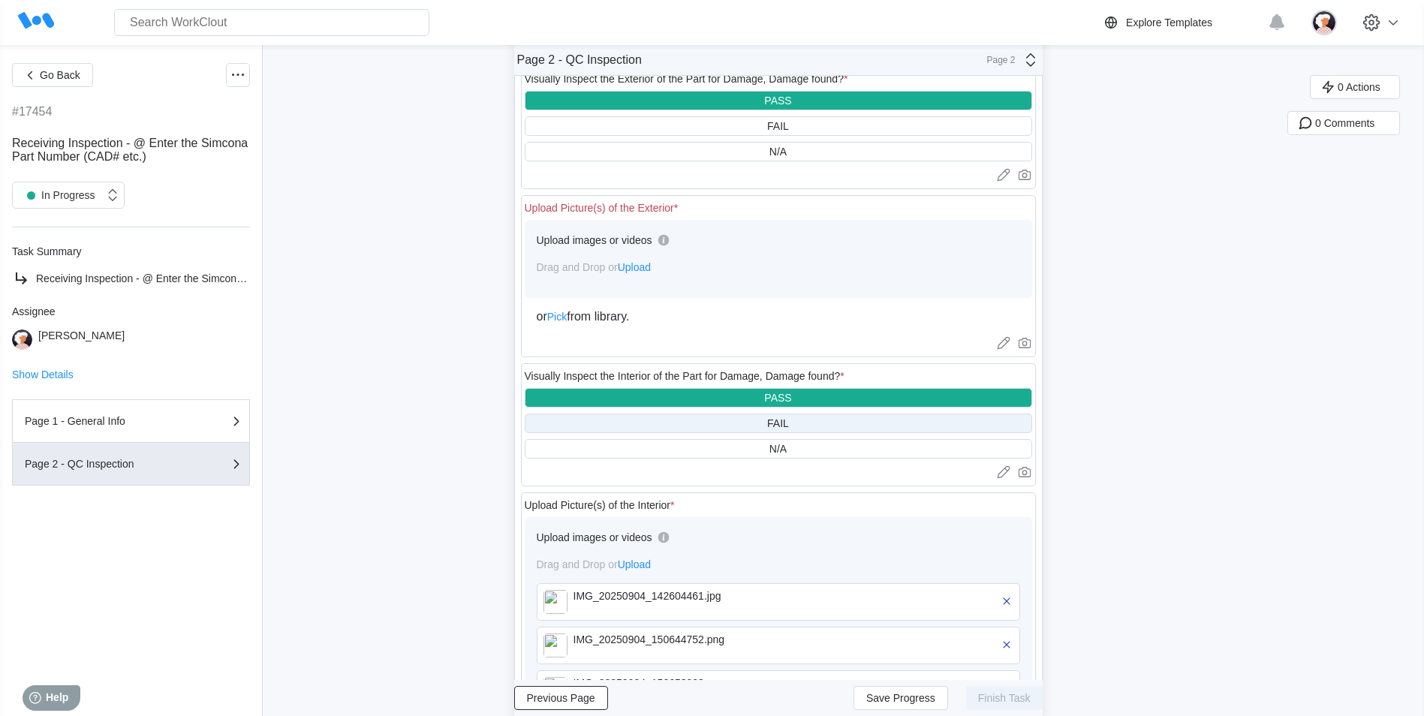
scroll to position [225, 0]
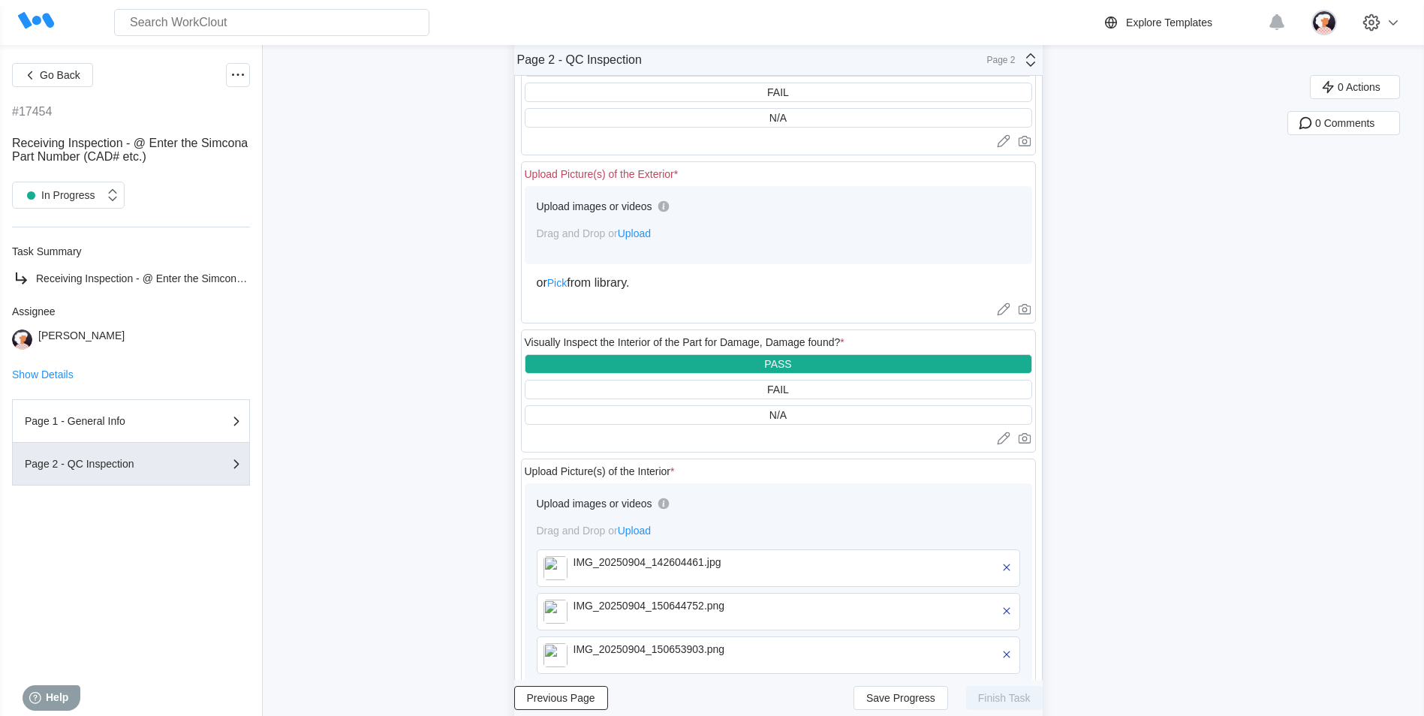
click at [612, 235] on span "Upload" at bounding box center [634, 233] width 33 height 12
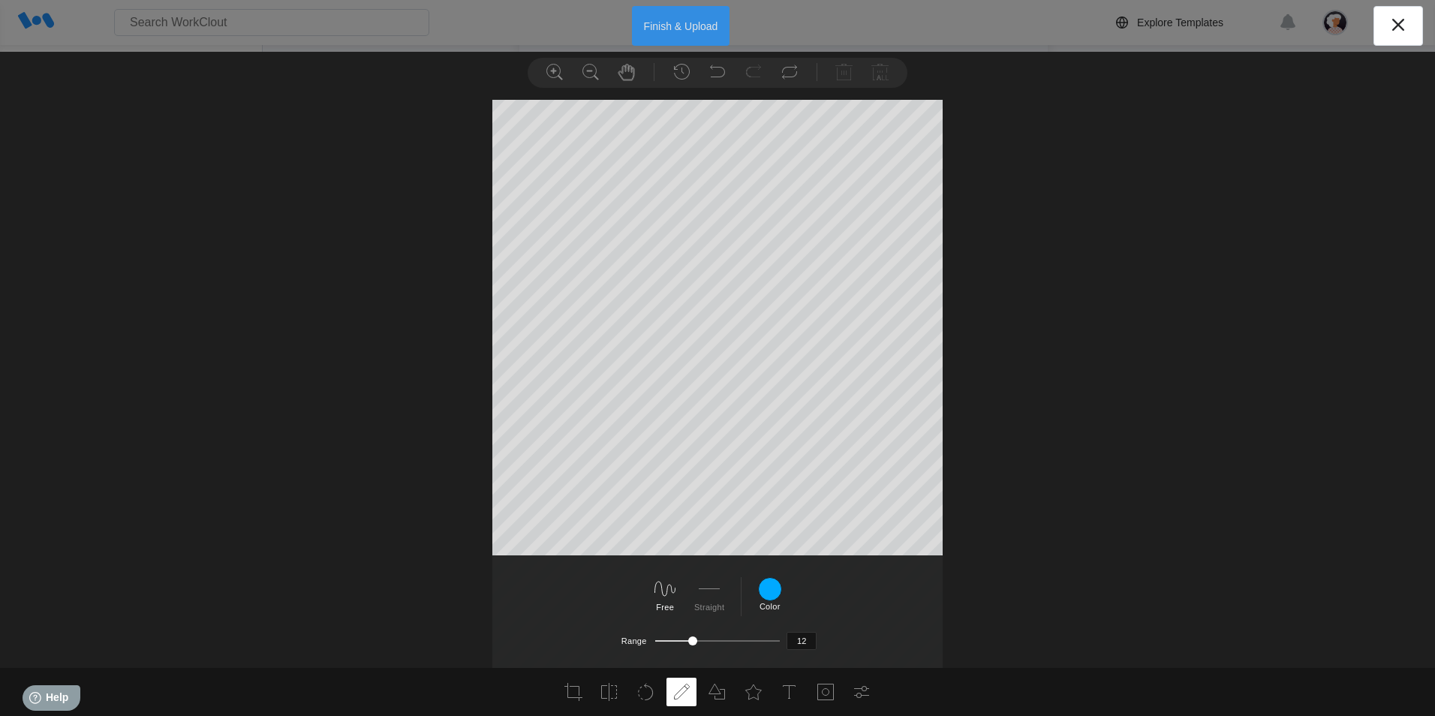
click at [612, 29] on button "Finish & Upload" at bounding box center [681, 26] width 98 height 40
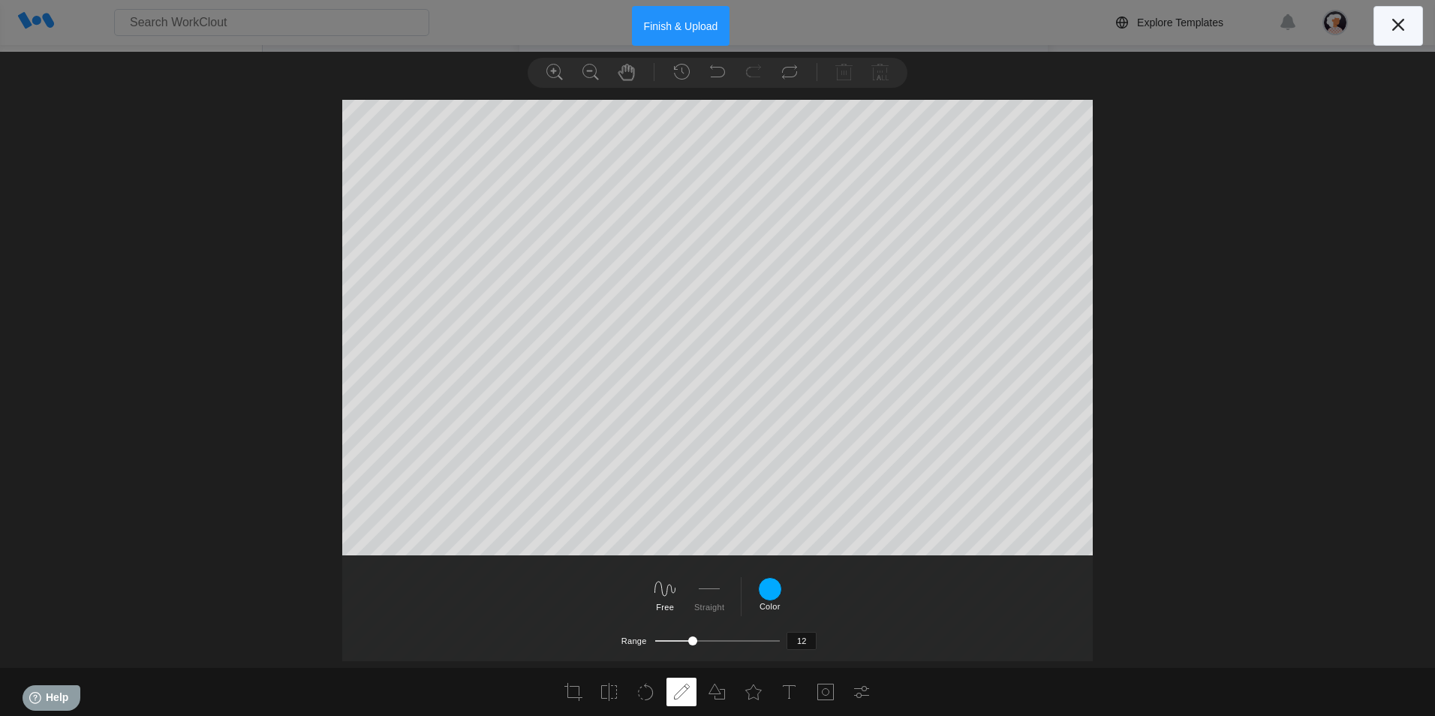
click at [612, 22] on icon at bounding box center [1399, 25] width 24 height 24
click at [612, 26] on button "Finish & Upload" at bounding box center [681, 26] width 98 height 40
click at [612, 30] on button "Finish & Upload" at bounding box center [681, 26] width 98 height 40
click at [612, 26] on button "Finish & Upload" at bounding box center [681, 26] width 98 height 40
click at [612, 22] on button "Finish & Upload" at bounding box center [681, 26] width 98 height 40
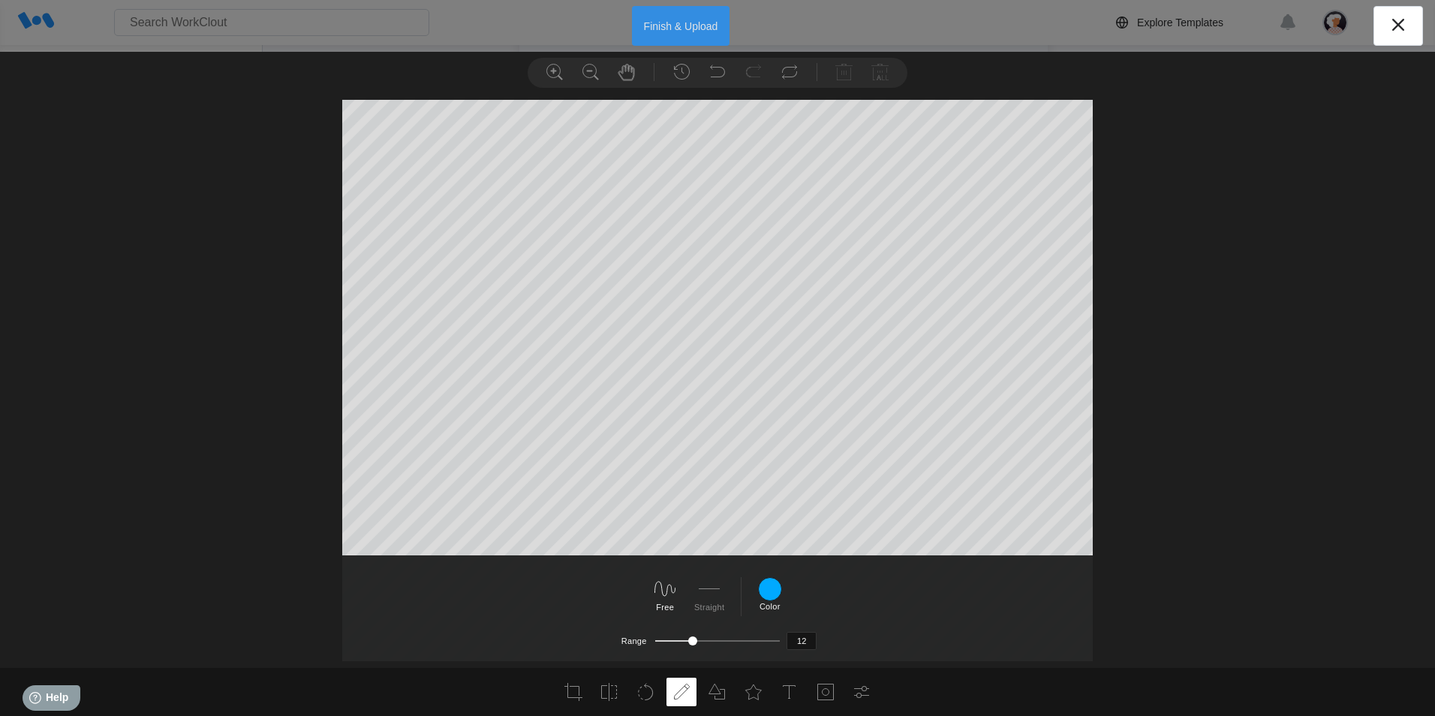
click at [612, 20] on button "Finish & Upload" at bounding box center [681, 26] width 98 height 40
click at [612, 29] on button "Finish & Upload" at bounding box center [681, 26] width 98 height 40
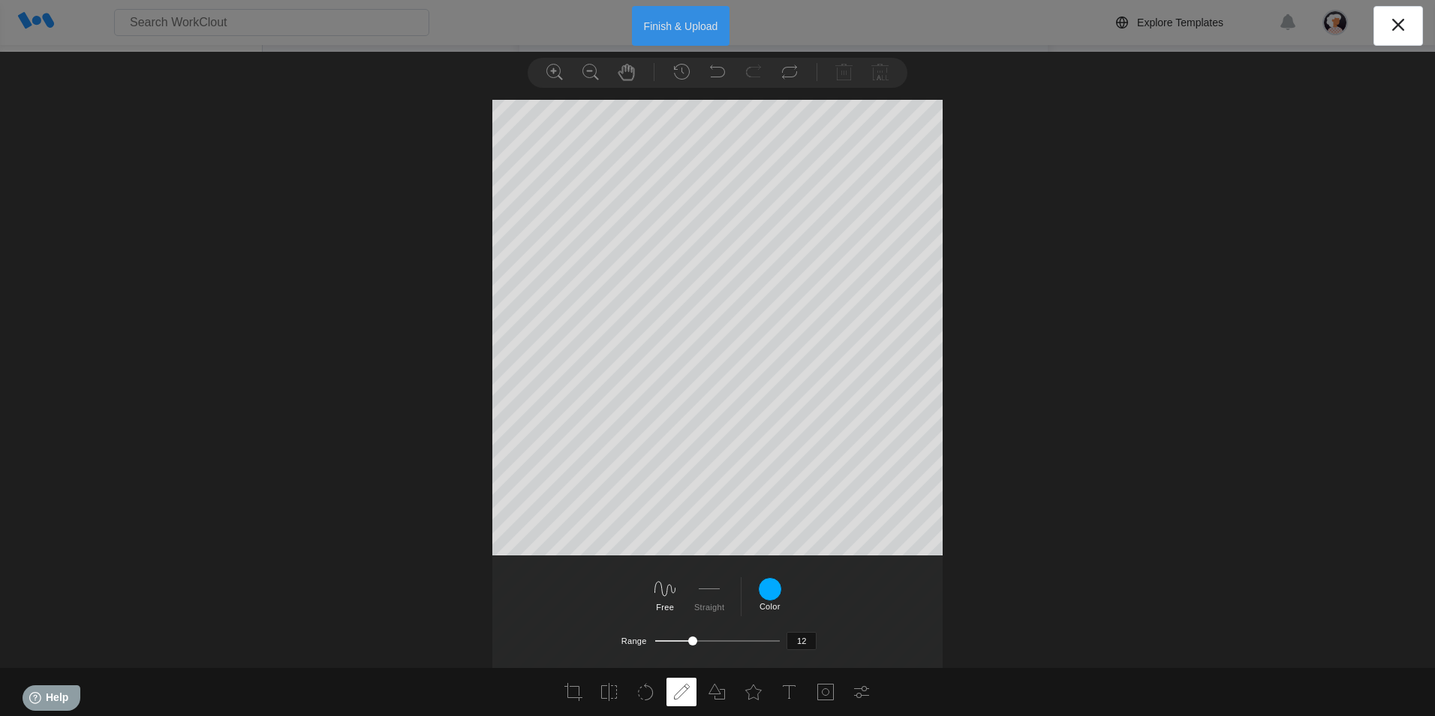
click at [612, 32] on button "Finish & Upload" at bounding box center [681, 26] width 98 height 40
click at [612, 27] on button "Finish & Upload" at bounding box center [681, 26] width 98 height 40
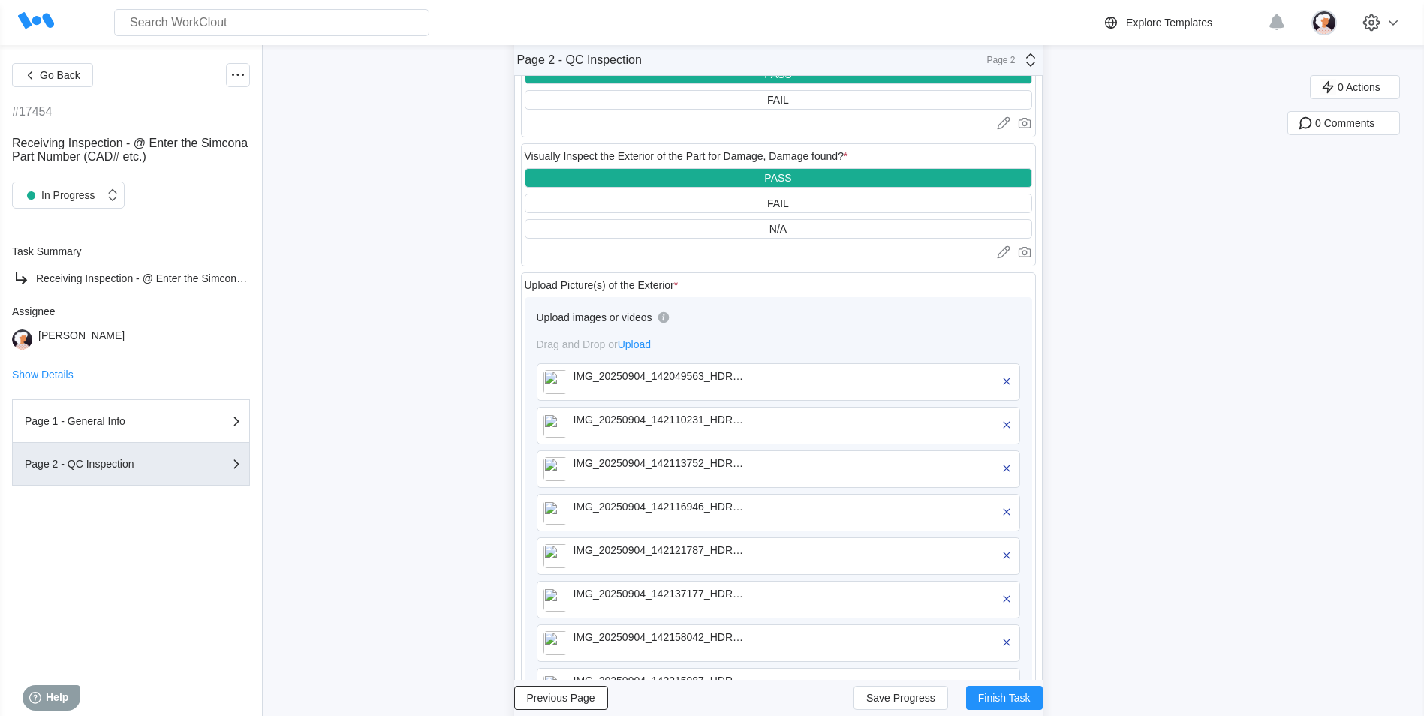
scroll to position [375, 0]
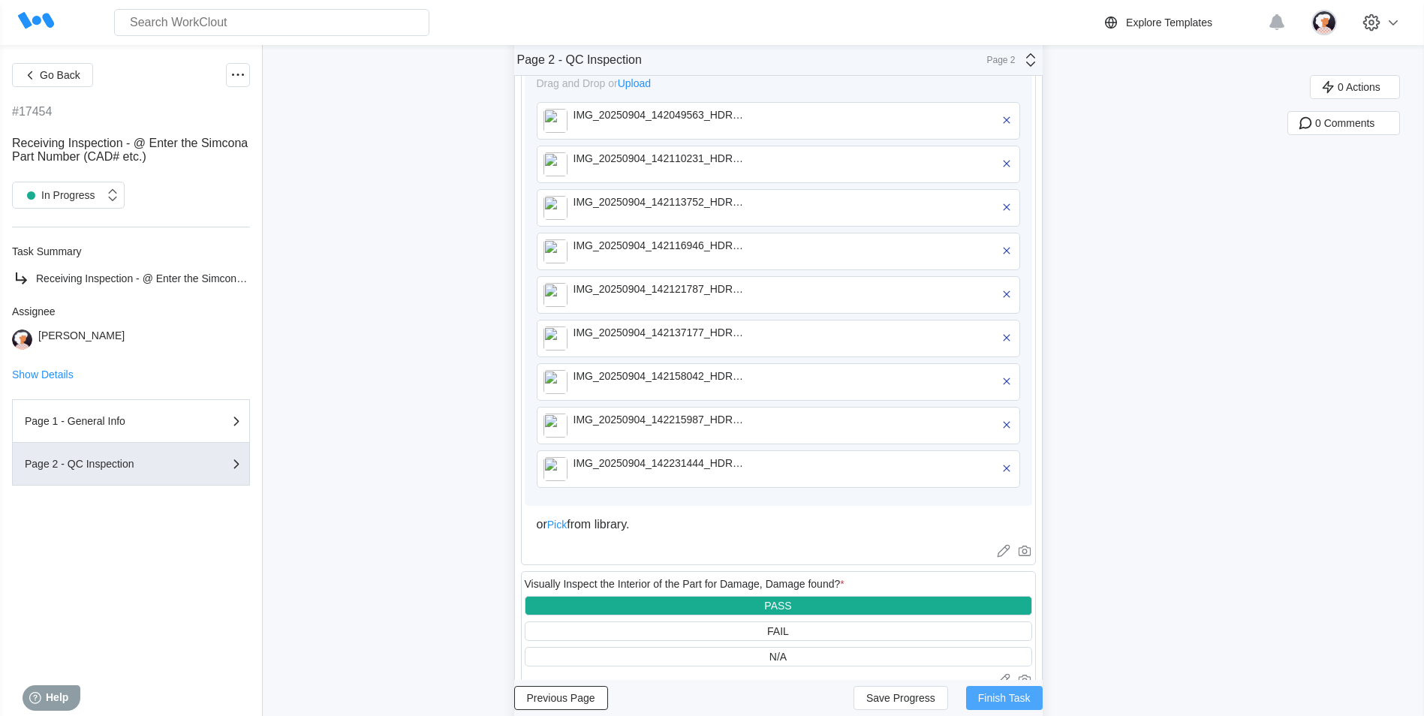
click at [612, 306] on span "Finish Task" at bounding box center [1004, 698] width 53 height 11
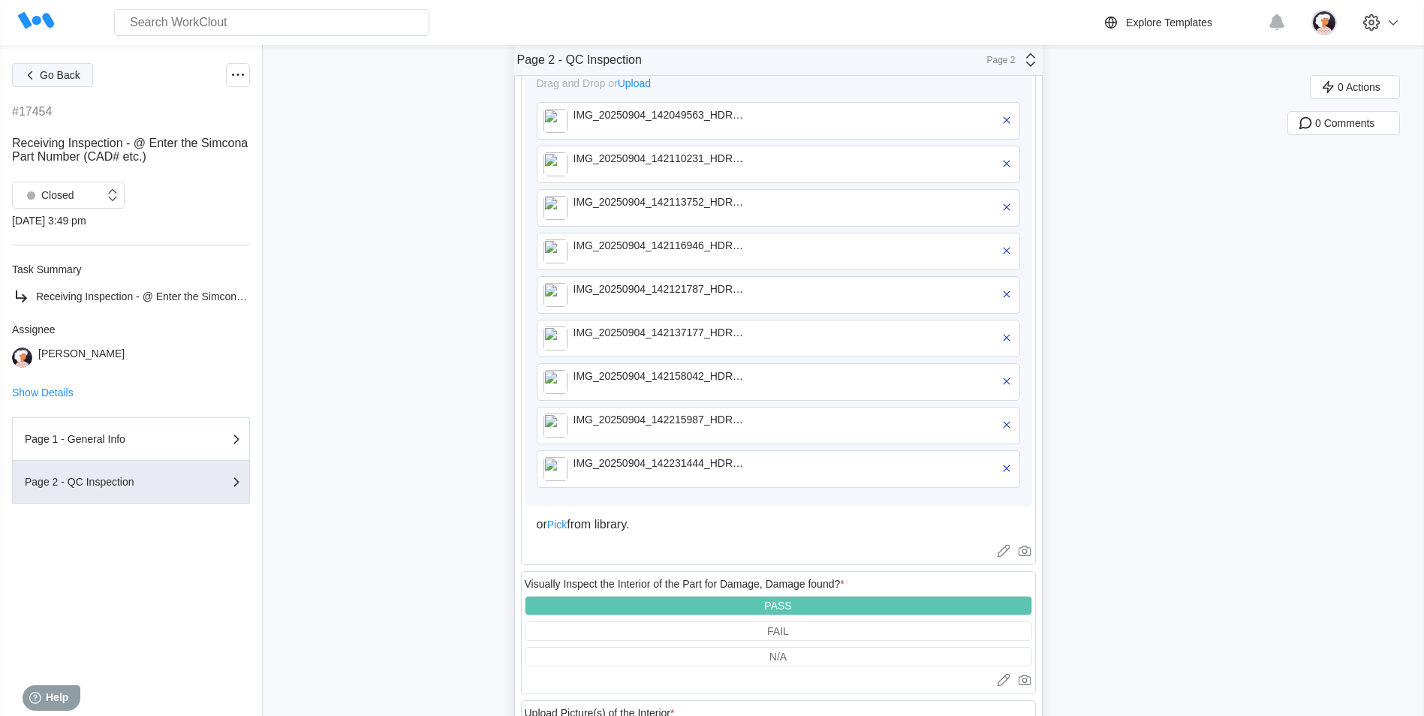
click at [41, 70] on span "Go Back" at bounding box center [60, 75] width 41 height 11
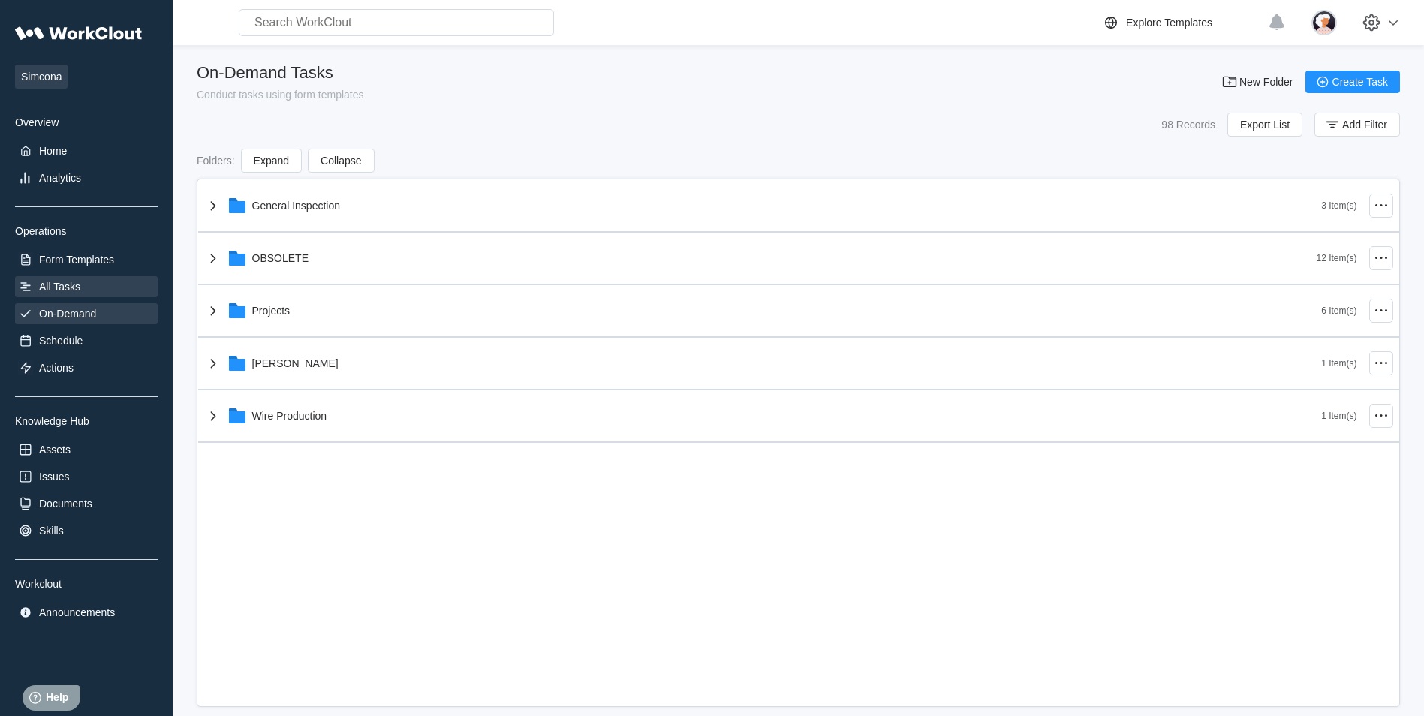
click at [68, 285] on div "All Tasks" at bounding box center [59, 287] width 41 height 12
